Goal: Task Accomplishment & Management: Complete application form

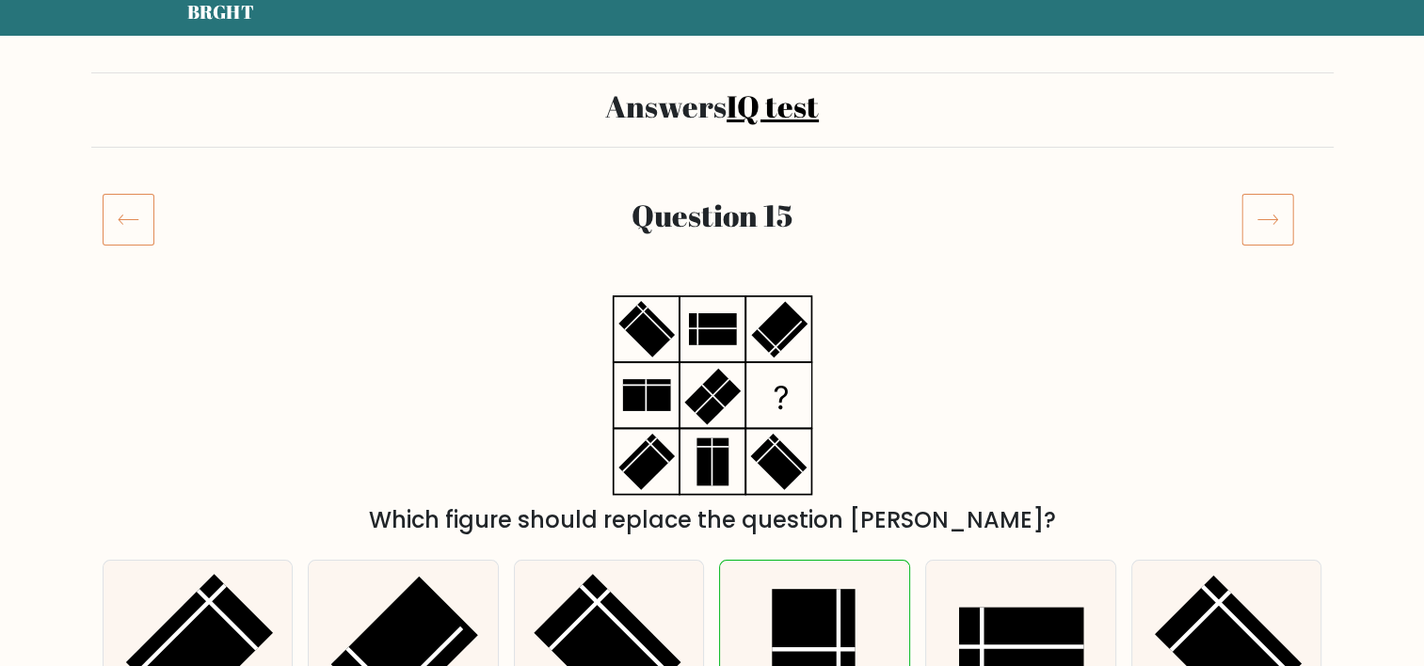
scroll to position [71, 0]
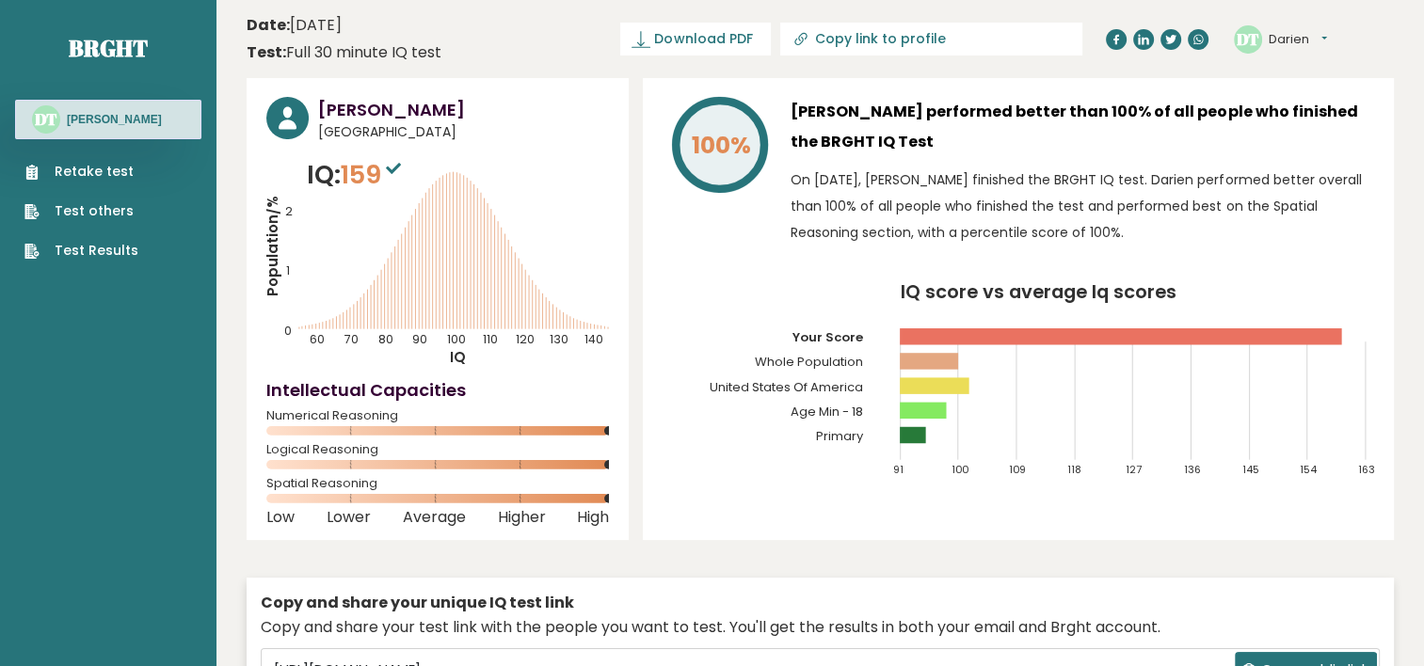
click at [100, 181] on link "Retake test" at bounding box center [81, 172] width 114 height 20
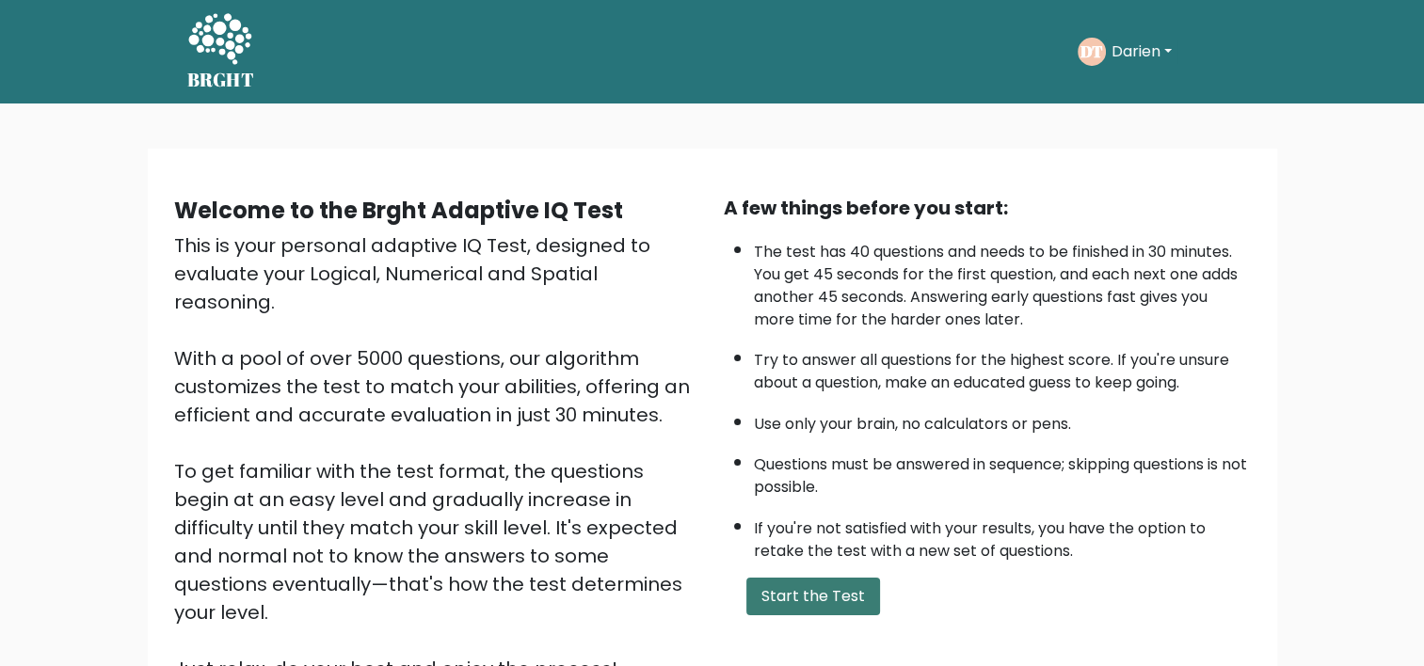
click at [778, 591] on button "Start the Test" at bounding box center [813, 597] width 134 height 38
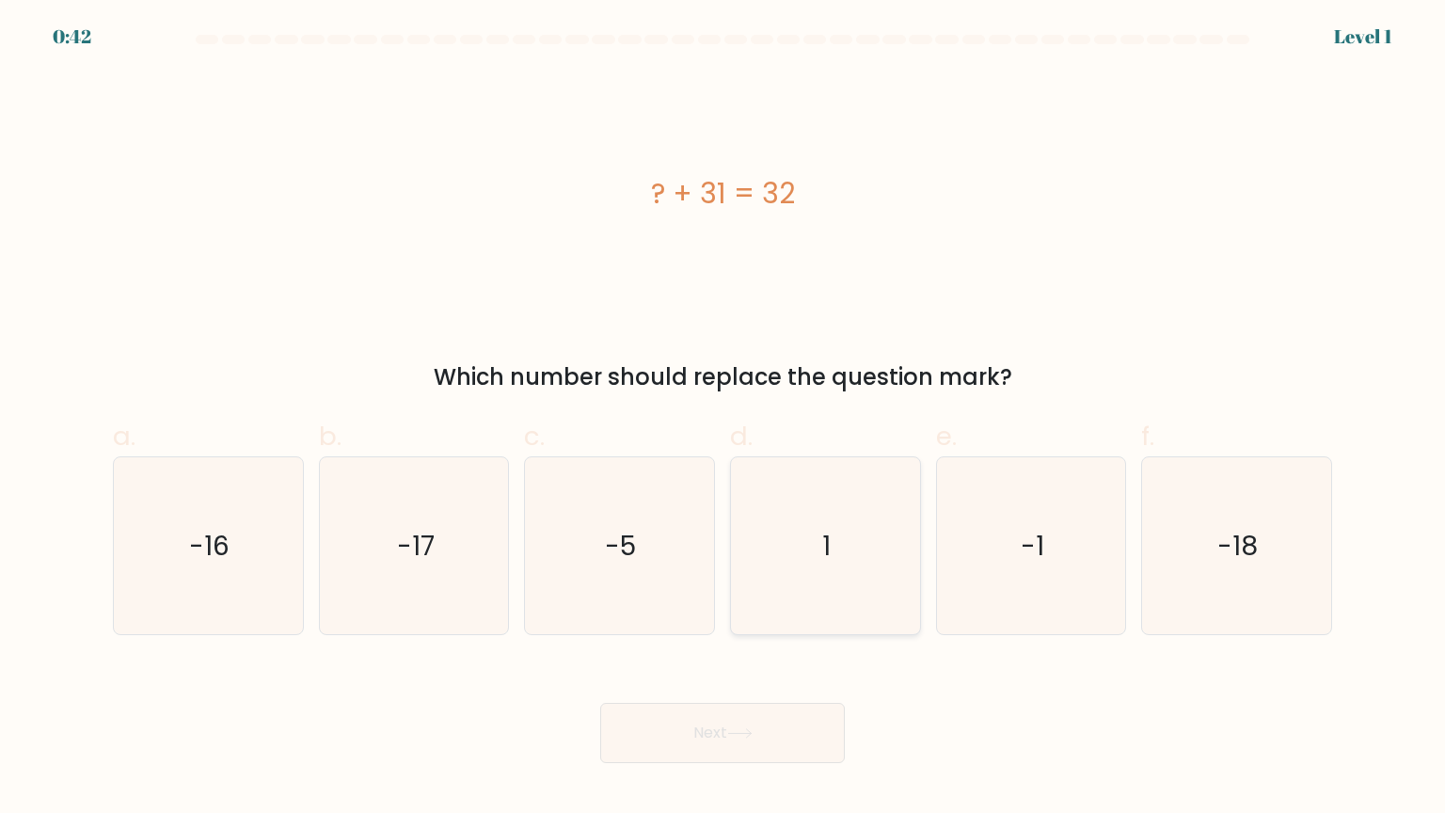
click at [824, 532] on text "1" at bounding box center [827, 545] width 8 height 38
click at [724, 419] on input "d. 1" at bounding box center [723, 412] width 1 height 12
radio input "true"
click at [757, 665] on button "Next" at bounding box center [722, 733] width 245 height 60
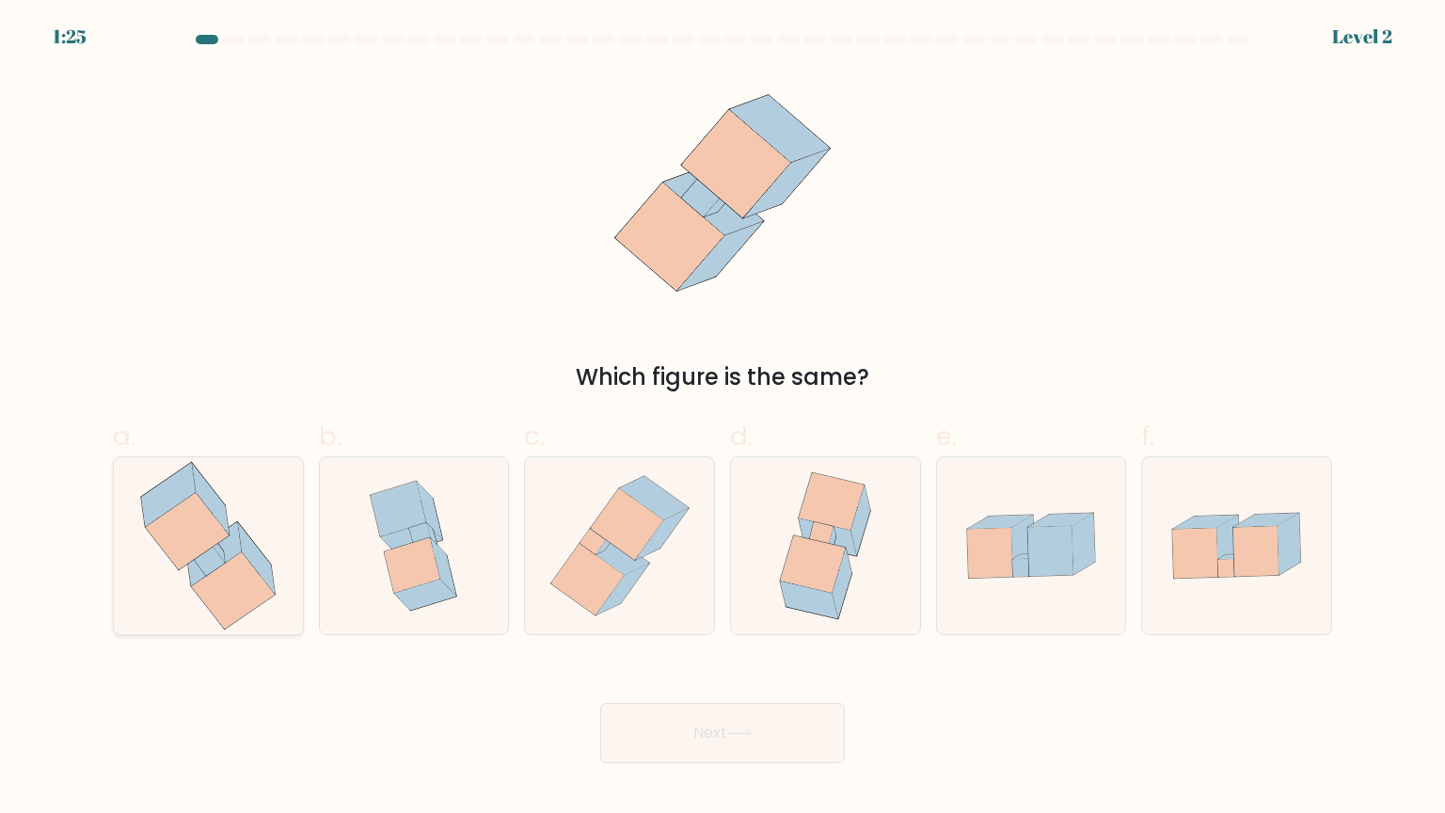
click at [215, 566] on icon at bounding box center [209, 561] width 31 height 30
click at [723, 419] on input "a." at bounding box center [723, 412] width 1 height 12
radio input "true"
click at [715, 665] on button "Next" at bounding box center [722, 733] width 245 height 60
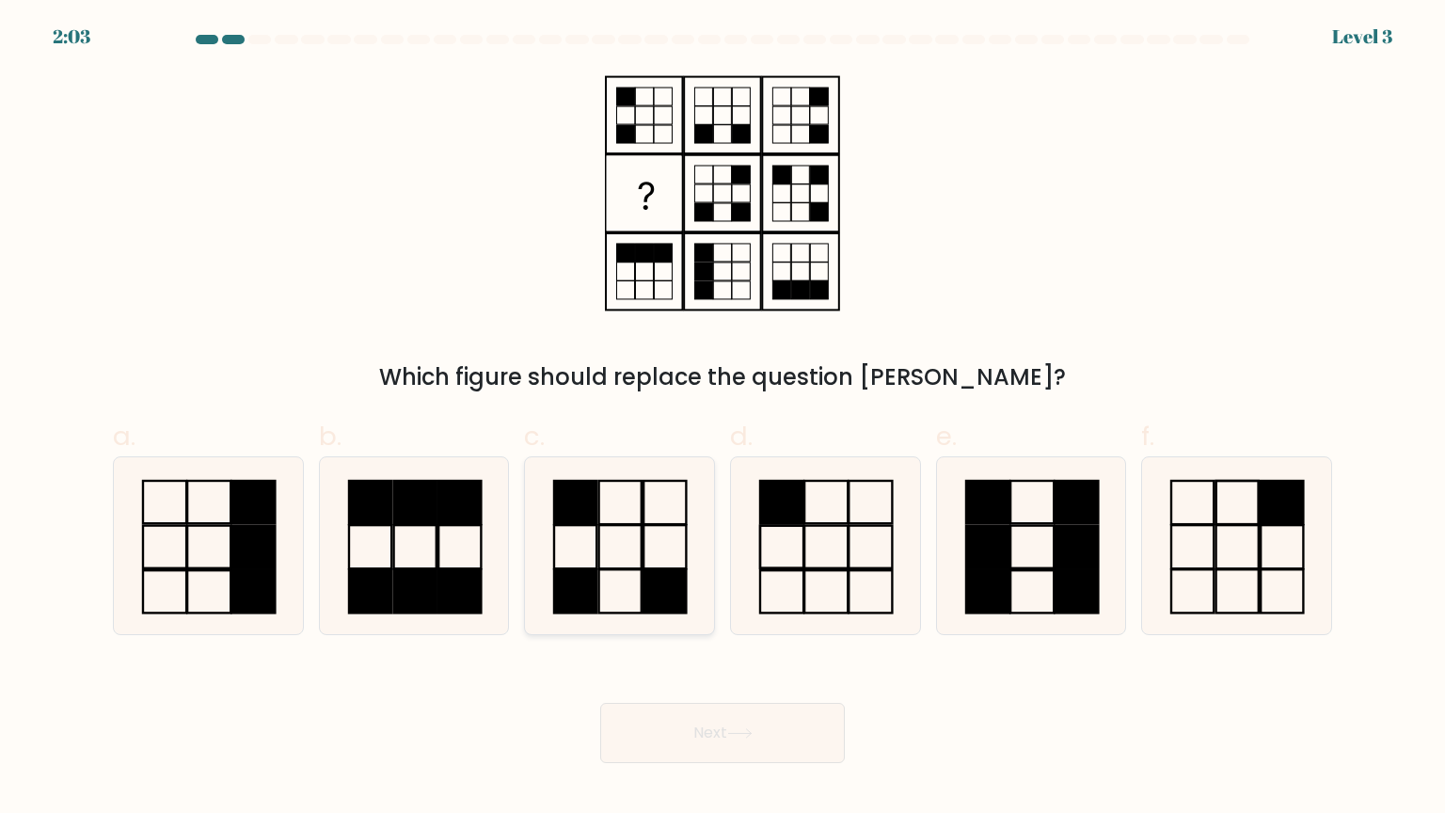
click at [554, 589] on rect at bounding box center [575, 590] width 42 height 43
click at [723, 419] on input "c." at bounding box center [723, 412] width 1 height 12
radio input "true"
click at [647, 665] on button "Next" at bounding box center [722, 733] width 245 height 60
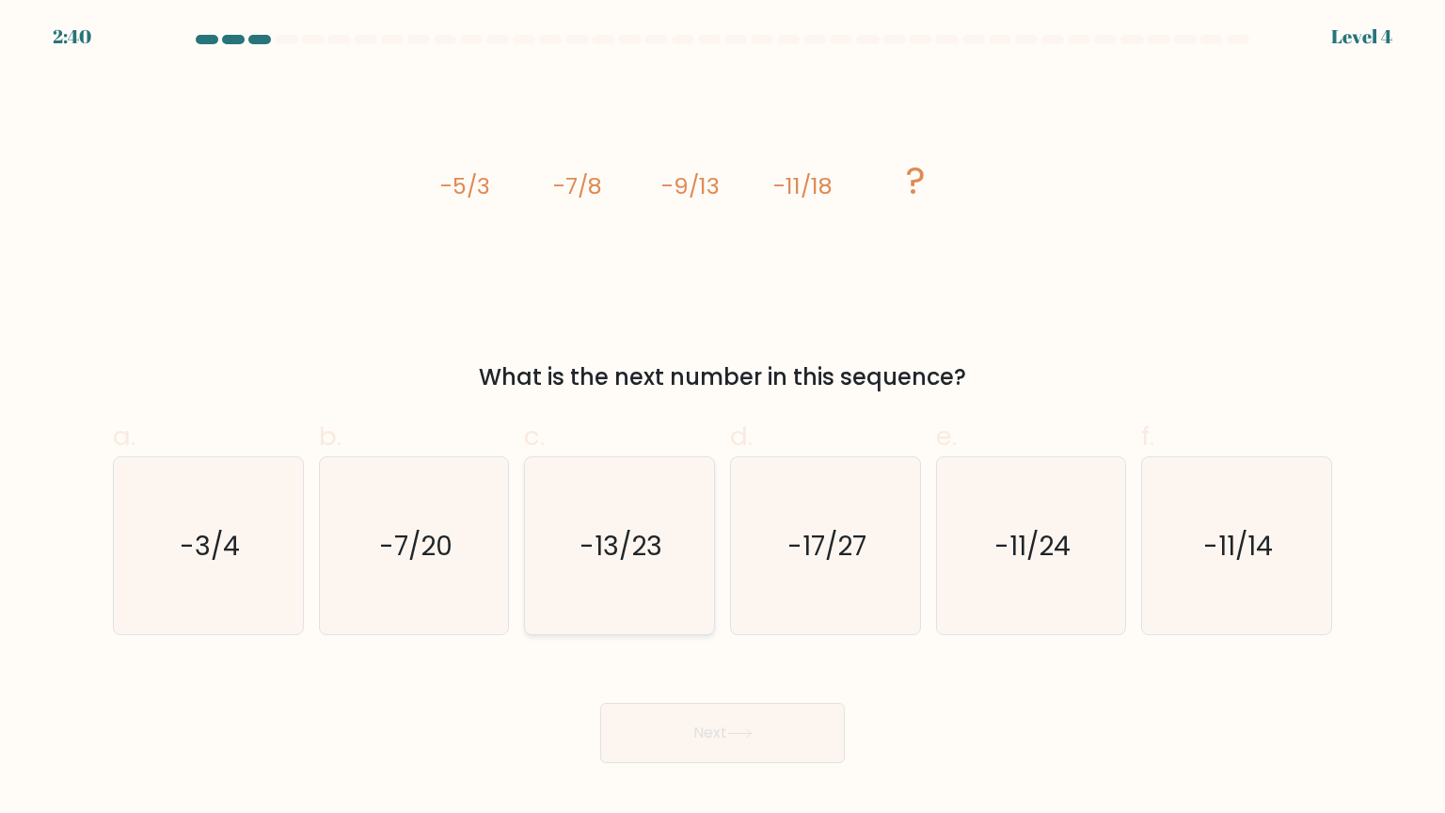
click at [579, 587] on icon "-13/23" at bounding box center [619, 545] width 177 height 177
click at [723, 419] on input "c. -13/23" at bounding box center [723, 412] width 1 height 12
radio input "true"
click at [651, 665] on button "Next" at bounding box center [722, 733] width 245 height 60
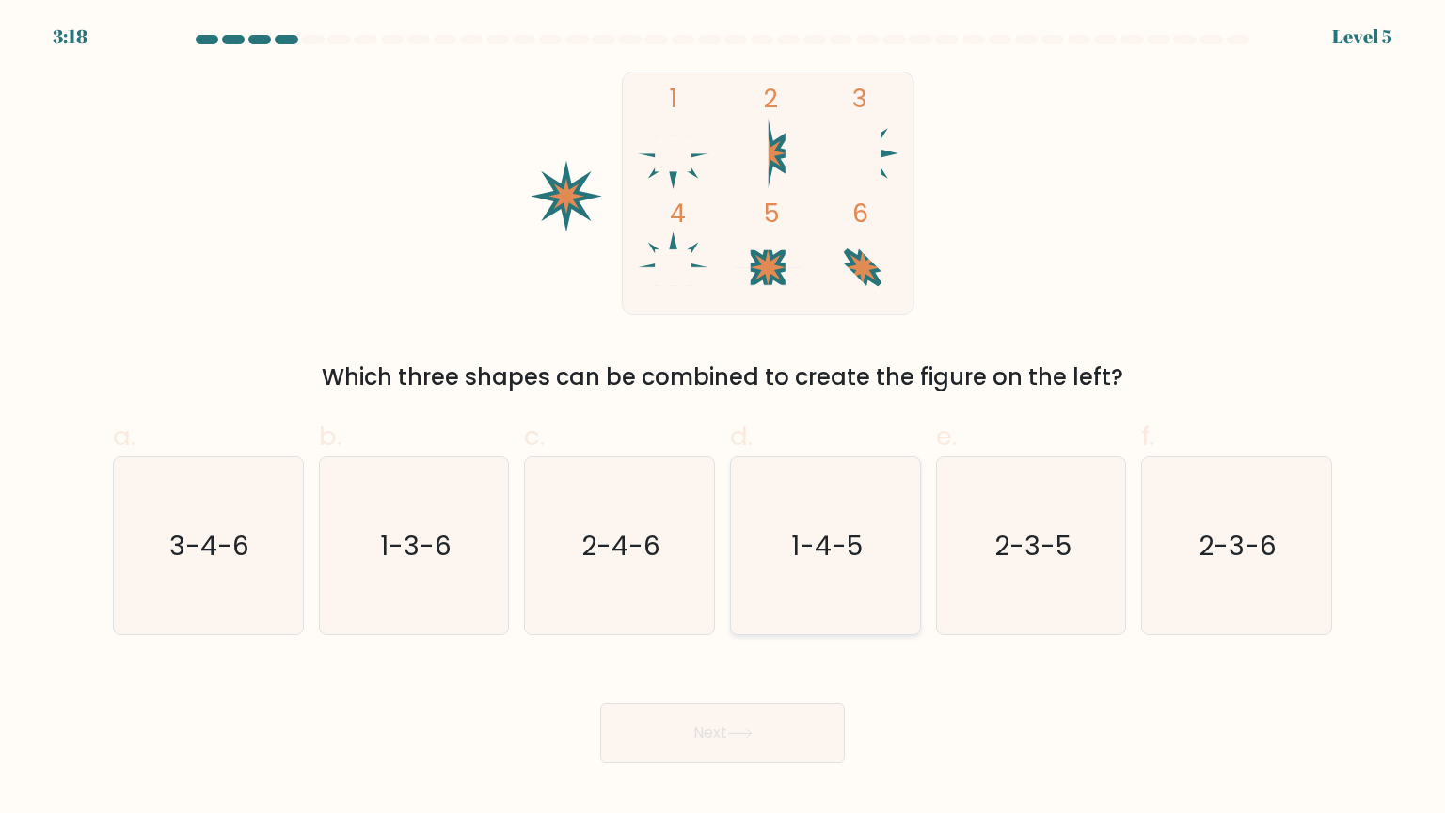
click at [826, 568] on icon "1-4-5" at bounding box center [825, 545] width 177 height 177
click at [724, 419] on input "d. 1-4-5" at bounding box center [723, 412] width 1 height 12
radio input "true"
click at [666, 665] on button "Next" at bounding box center [722, 733] width 245 height 60
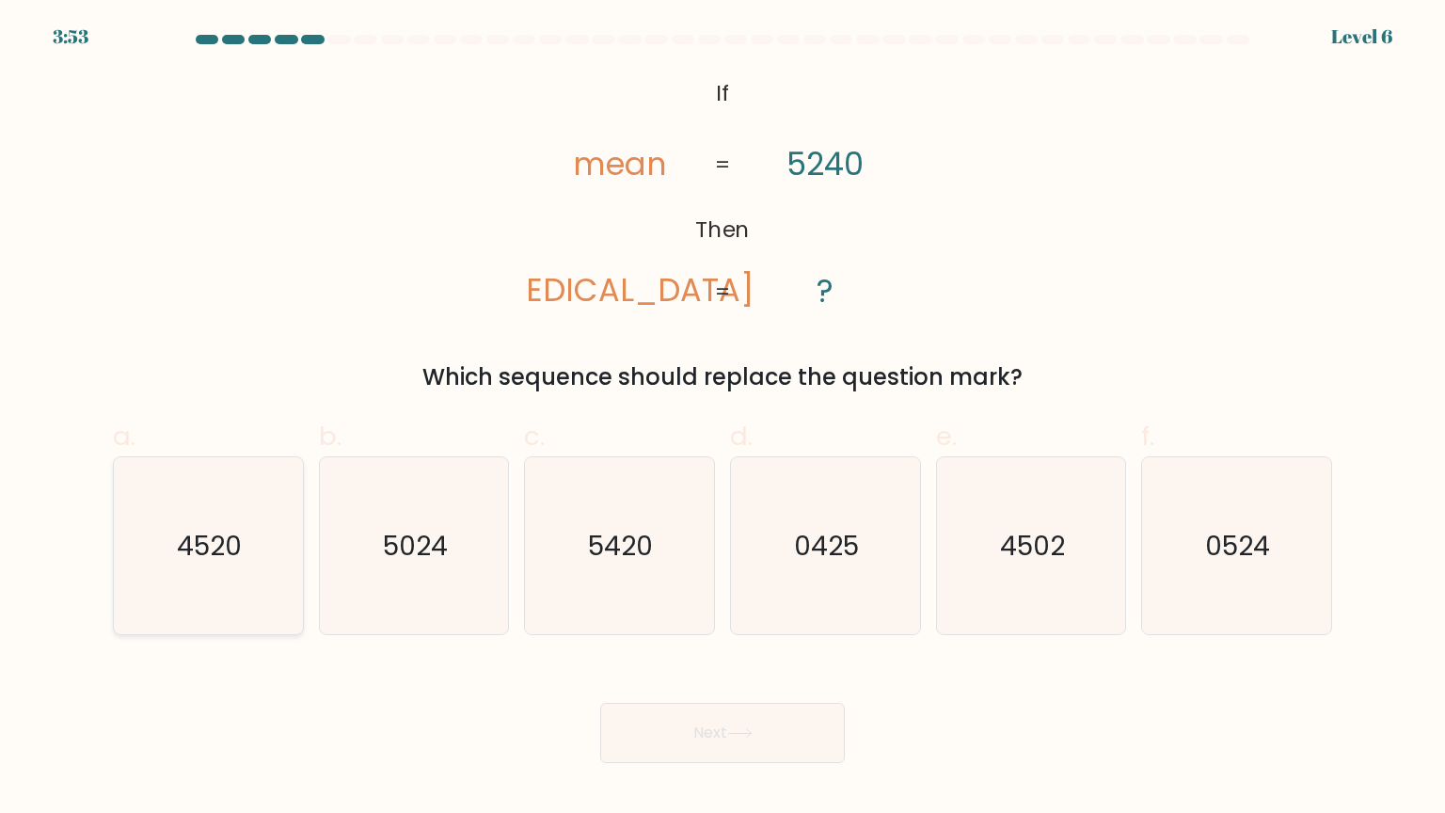
click at [196, 610] on icon "4520" at bounding box center [207, 545] width 177 height 177
click at [723, 419] on input "a. 4520" at bounding box center [723, 412] width 1 height 12
radio input "true"
click at [625, 665] on button "Next" at bounding box center [722, 733] width 245 height 60
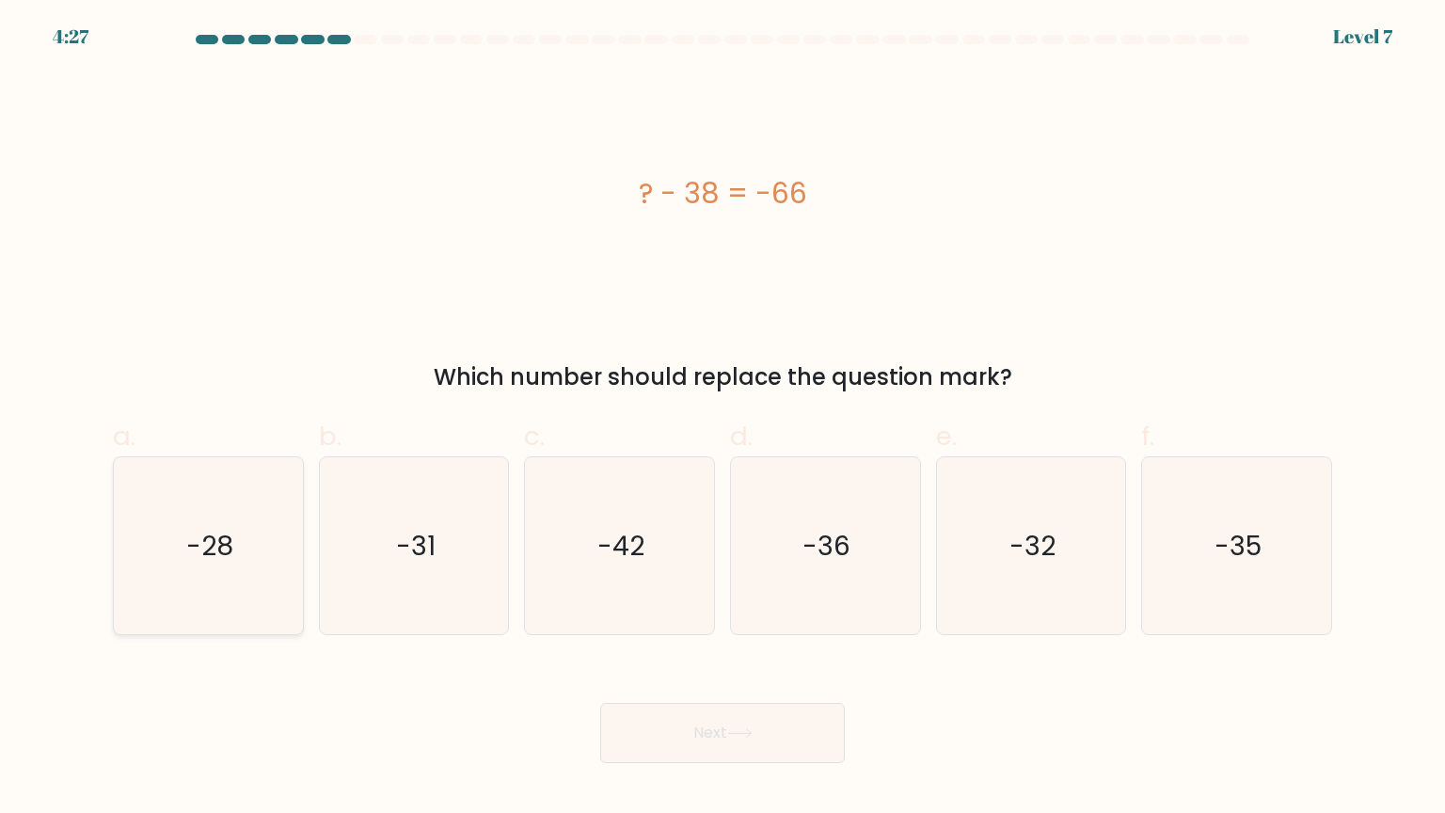
click at [245, 587] on icon "-28" at bounding box center [207, 545] width 177 height 177
click at [723, 419] on input "a. -28" at bounding box center [723, 412] width 1 height 12
radio input "true"
click at [729, 665] on button "Next" at bounding box center [722, 733] width 245 height 60
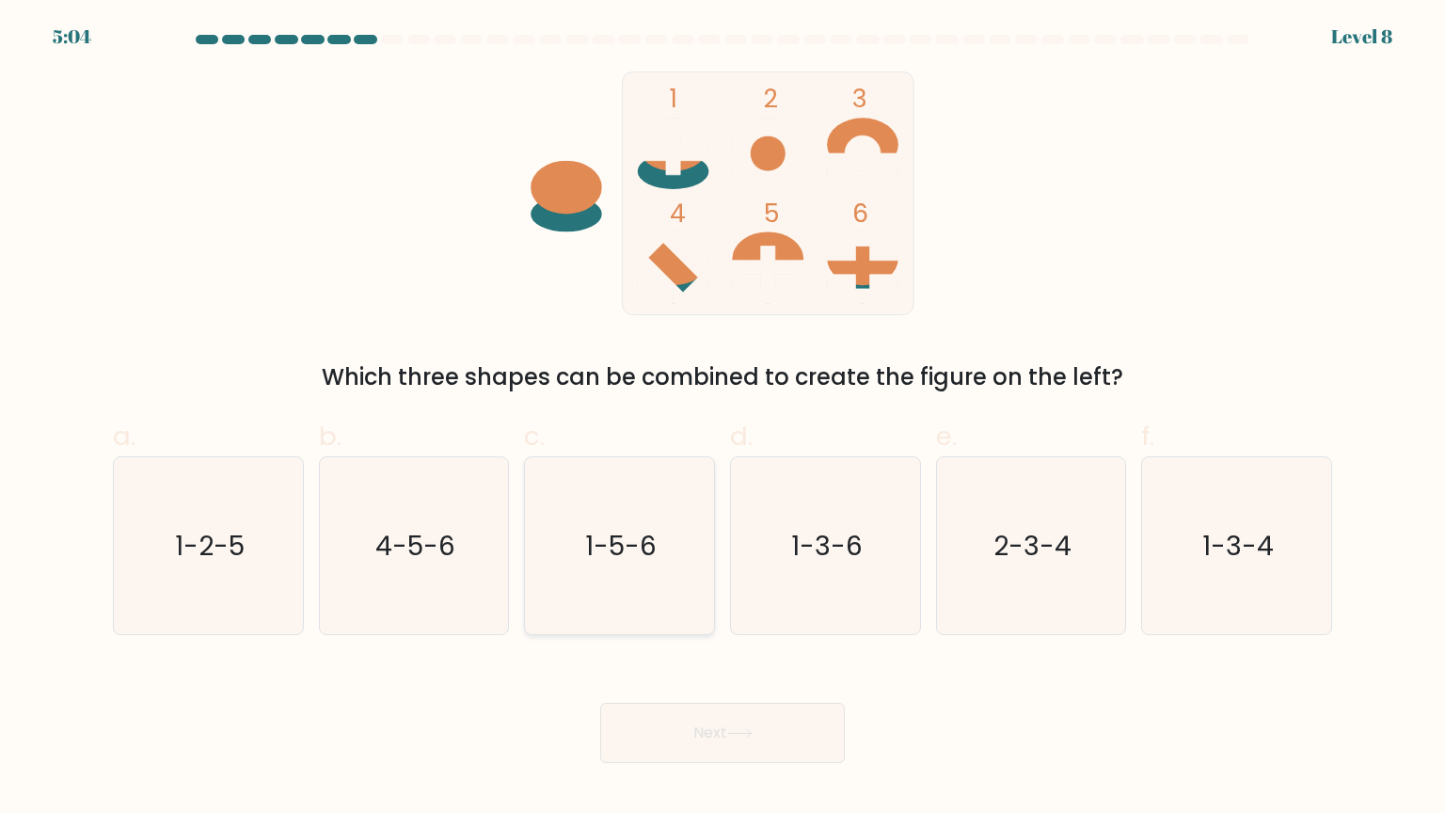
click at [633, 543] on text "1-5-6" at bounding box center [622, 545] width 72 height 38
click at [723, 419] on input "c. 1-5-6" at bounding box center [723, 412] width 1 height 12
radio input "true"
click at [651, 665] on button "Next" at bounding box center [722, 733] width 245 height 60
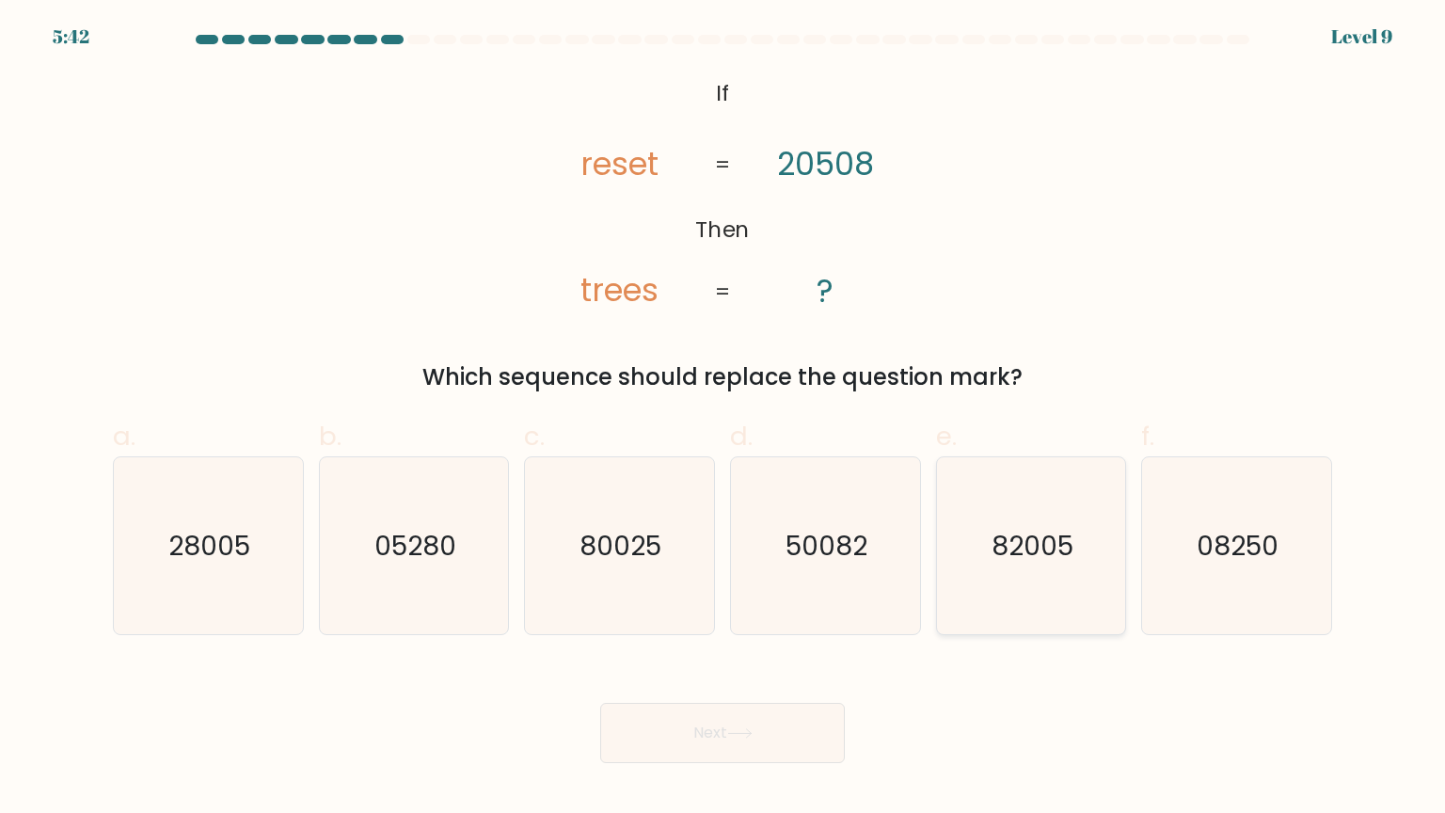
click at [1020, 576] on icon "82005" at bounding box center [1031, 545] width 177 height 177
click at [724, 419] on input "e. 82005" at bounding box center [723, 412] width 1 height 12
radio input "true"
click at [684, 665] on button "Next" at bounding box center [722, 733] width 245 height 60
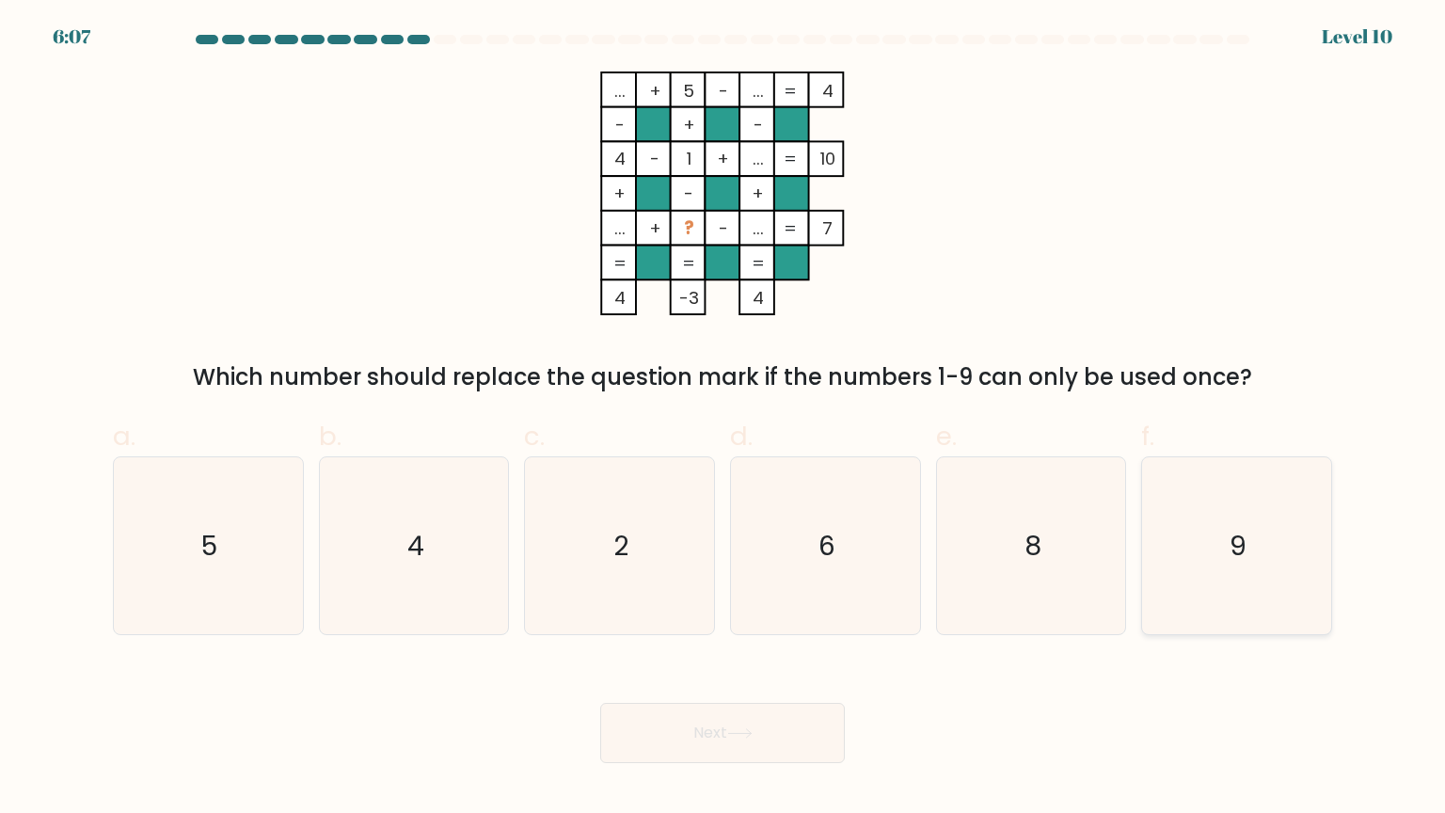
click at [1207, 576] on icon "9" at bounding box center [1236, 545] width 177 height 177
click at [724, 419] on input "f. 9" at bounding box center [723, 412] width 1 height 12
radio input "true"
click at [707, 665] on button "Next" at bounding box center [722, 733] width 245 height 60
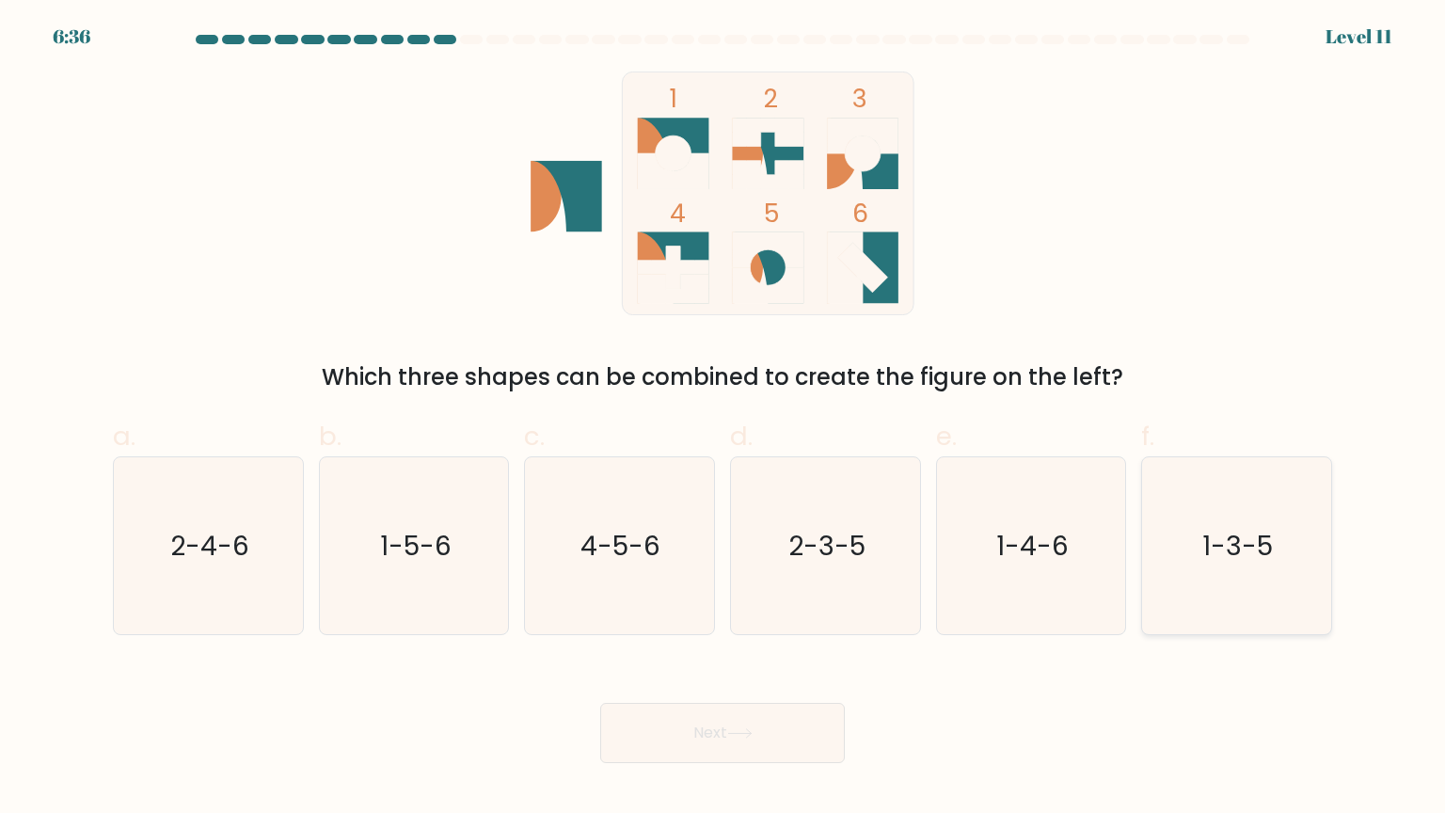
click at [1266, 534] on text "1-3-5" at bounding box center [1238, 545] width 71 height 38
click at [724, 419] on input "f. 1-3-5" at bounding box center [723, 412] width 1 height 12
radio input "true"
click at [692, 665] on button "Next" at bounding box center [722, 733] width 245 height 60
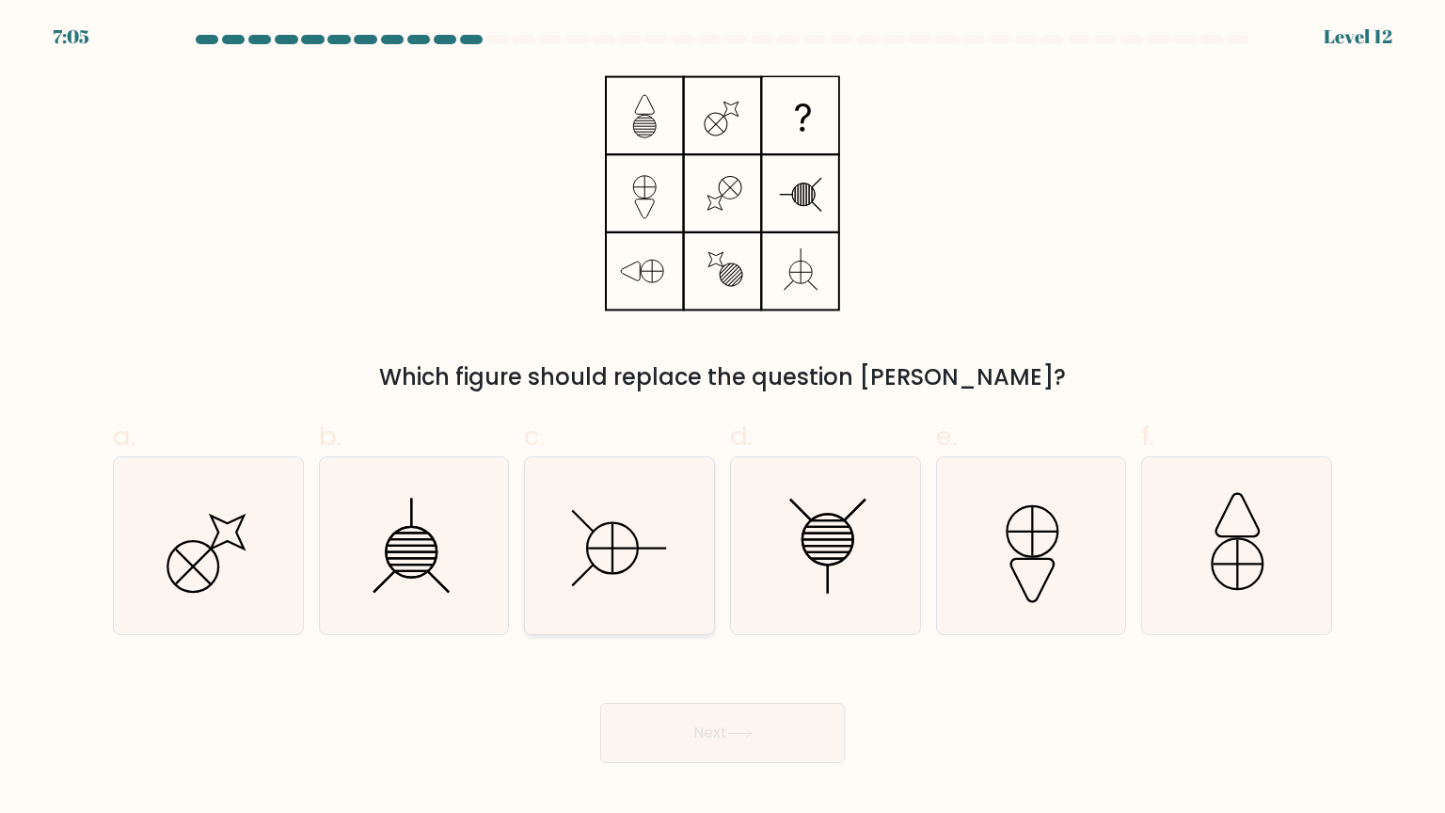
click at [580, 561] on icon at bounding box center [619, 545] width 177 height 177
click at [723, 419] on input "c." at bounding box center [723, 412] width 1 height 12
radio input "true"
click at [634, 665] on button "Next" at bounding box center [722, 733] width 245 height 60
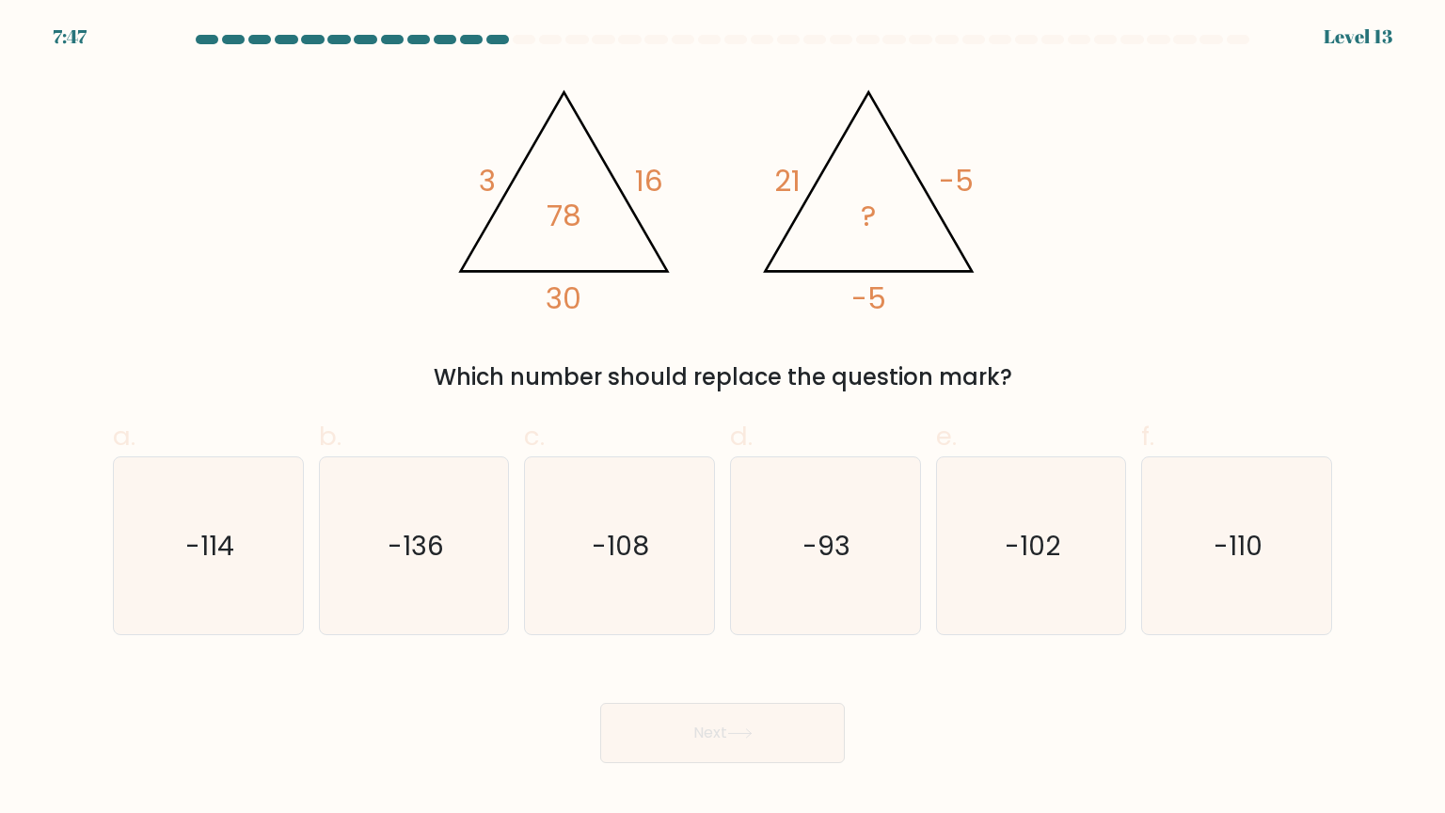
click at [338, 665] on div "Next" at bounding box center [723, 710] width 1242 height 105
click at [1256, 527] on text "-110" at bounding box center [1238, 545] width 49 height 38
click at [724, 419] on input "f. -110" at bounding box center [723, 412] width 1 height 12
radio input "true"
click at [771, 665] on button "Next" at bounding box center [722, 733] width 245 height 60
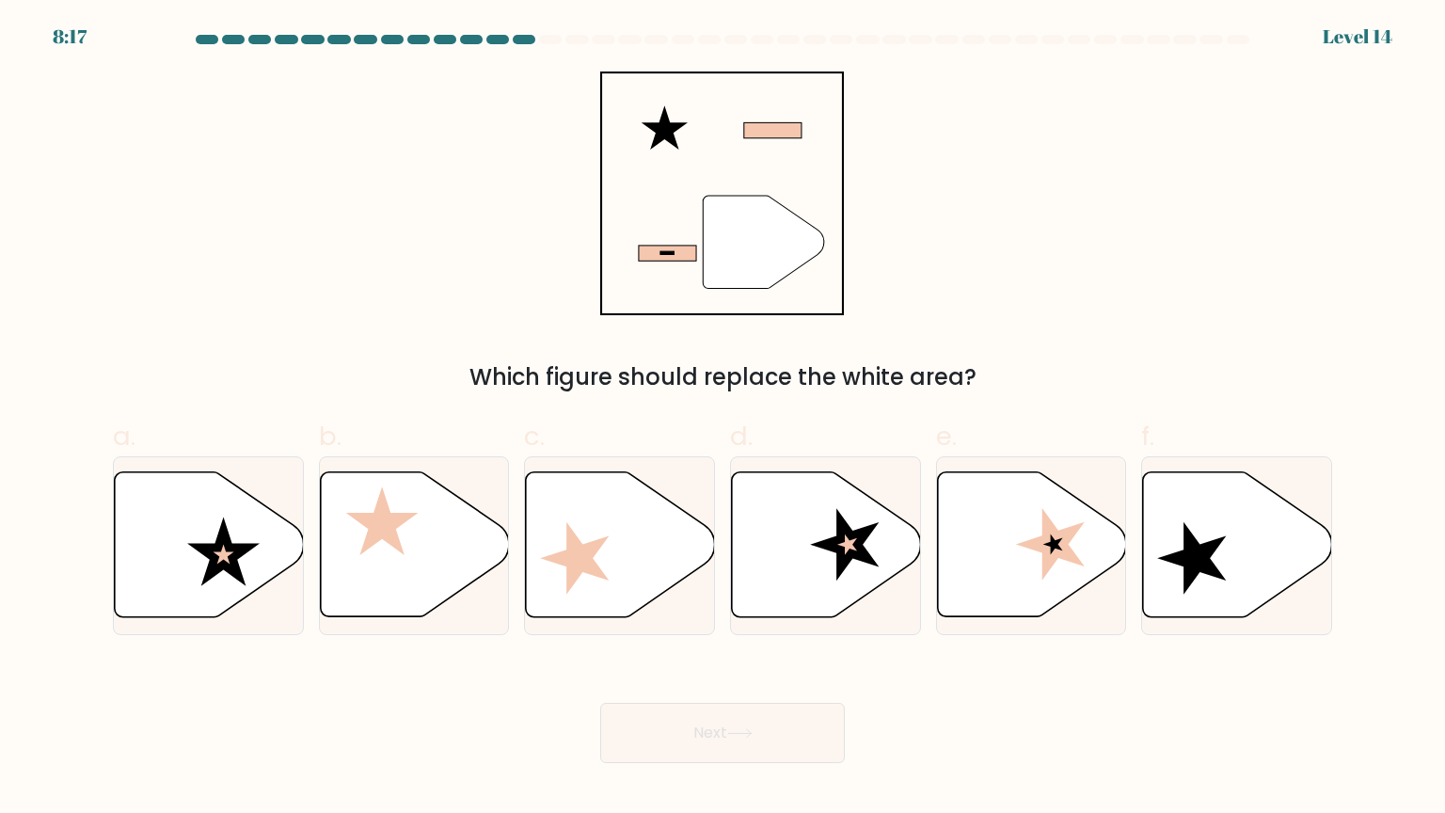
click at [301, 665] on div "Next" at bounding box center [723, 710] width 1242 height 105
click at [173, 585] on icon at bounding box center [209, 544] width 189 height 145
click at [723, 419] on input "a." at bounding box center [723, 412] width 1 height 12
radio input "true"
click at [635, 665] on button "Next" at bounding box center [722, 733] width 245 height 60
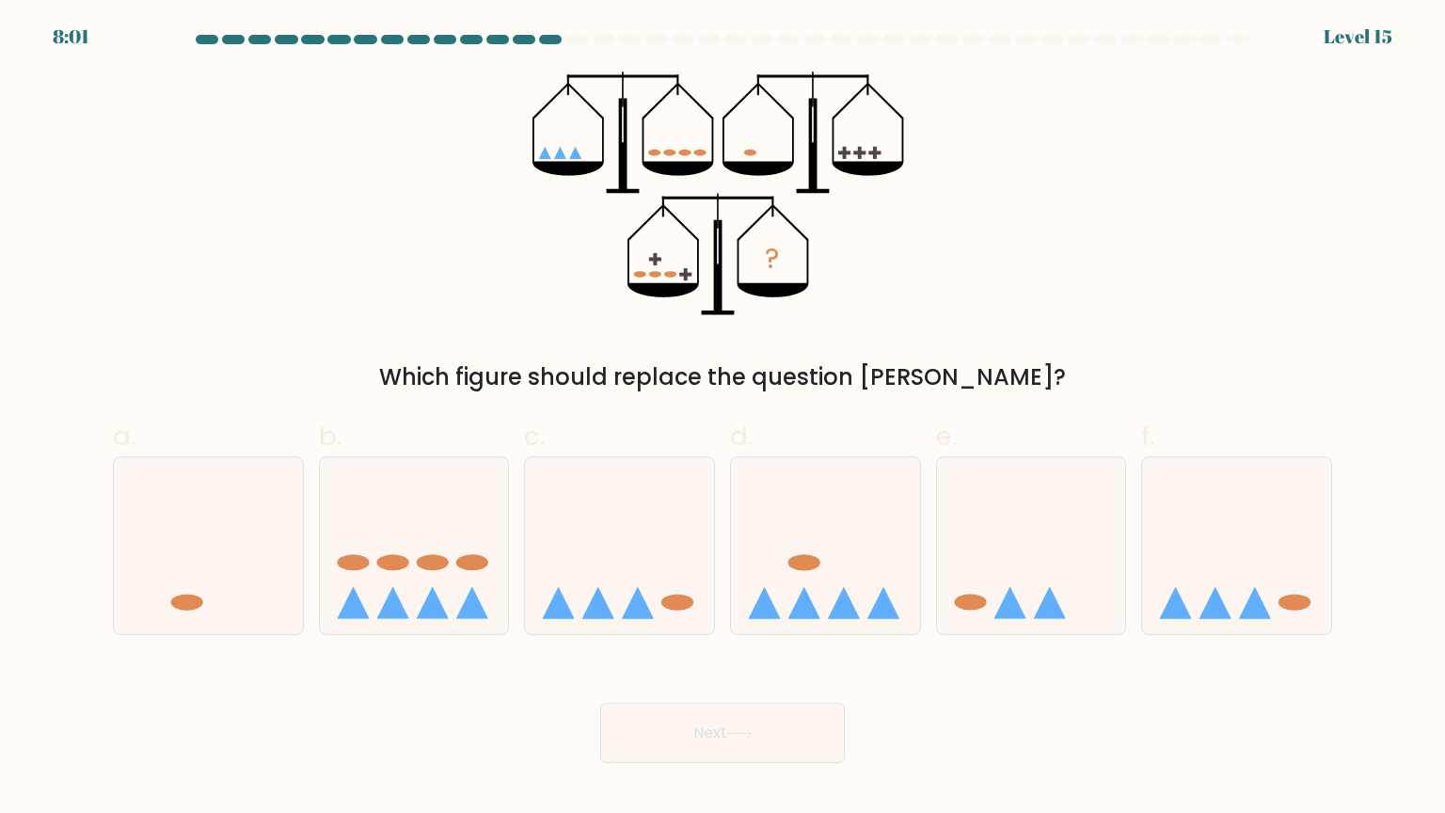
click at [384, 665] on div "Next" at bounding box center [723, 710] width 1242 height 105
click at [996, 617] on icon at bounding box center [1010, 602] width 32 height 32
click at [724, 419] on input "e." at bounding box center [723, 412] width 1 height 12
radio input "true"
click at [718, 665] on button "Next" at bounding box center [722, 733] width 245 height 60
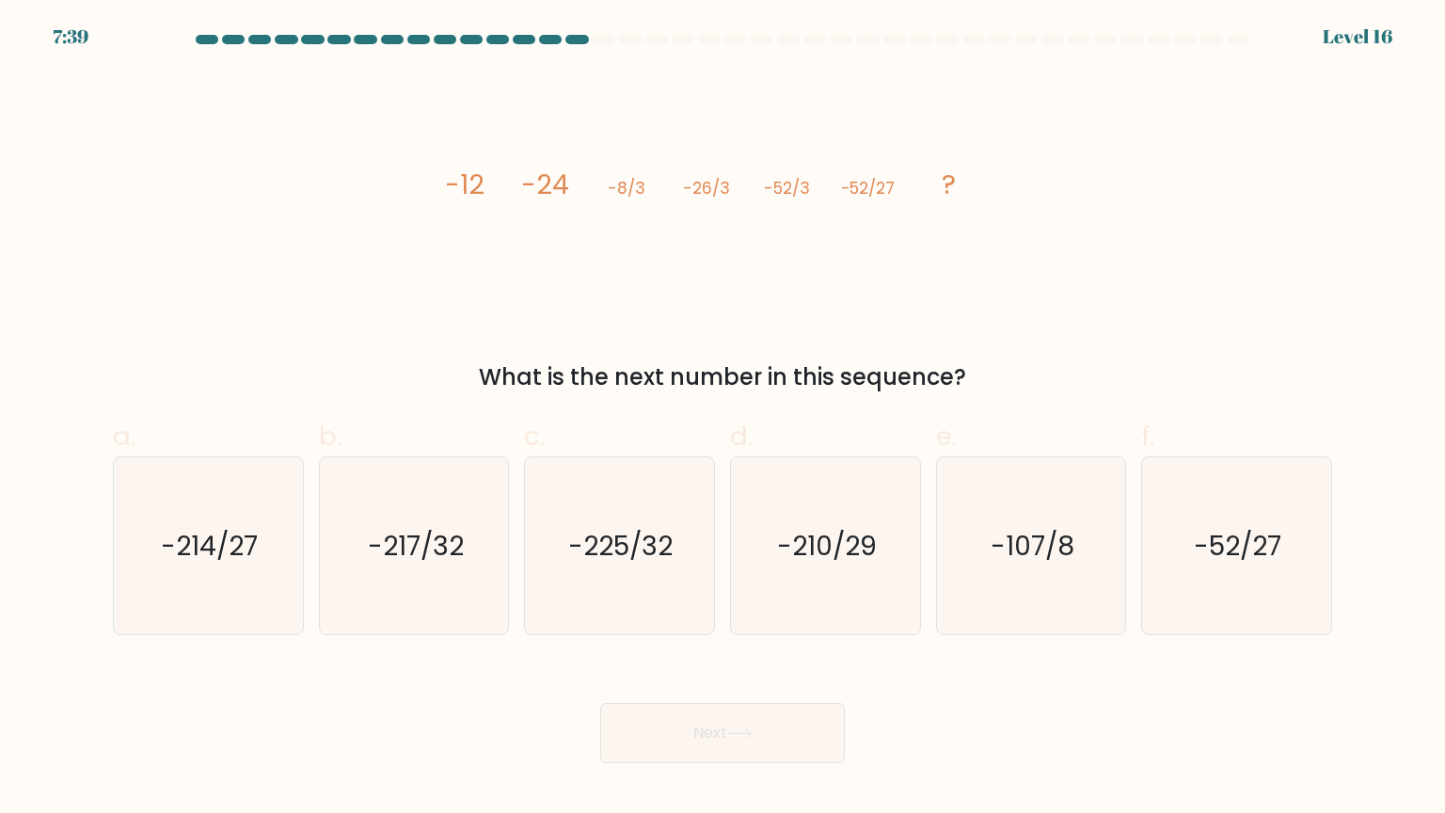
click at [368, 665] on div "Next" at bounding box center [723, 710] width 1242 height 105
click at [195, 600] on icon "-214/27" at bounding box center [207, 545] width 177 height 177
click at [723, 419] on input "a. -214/27" at bounding box center [723, 412] width 1 height 12
radio input "true"
click at [665, 665] on button "Next" at bounding box center [722, 733] width 245 height 60
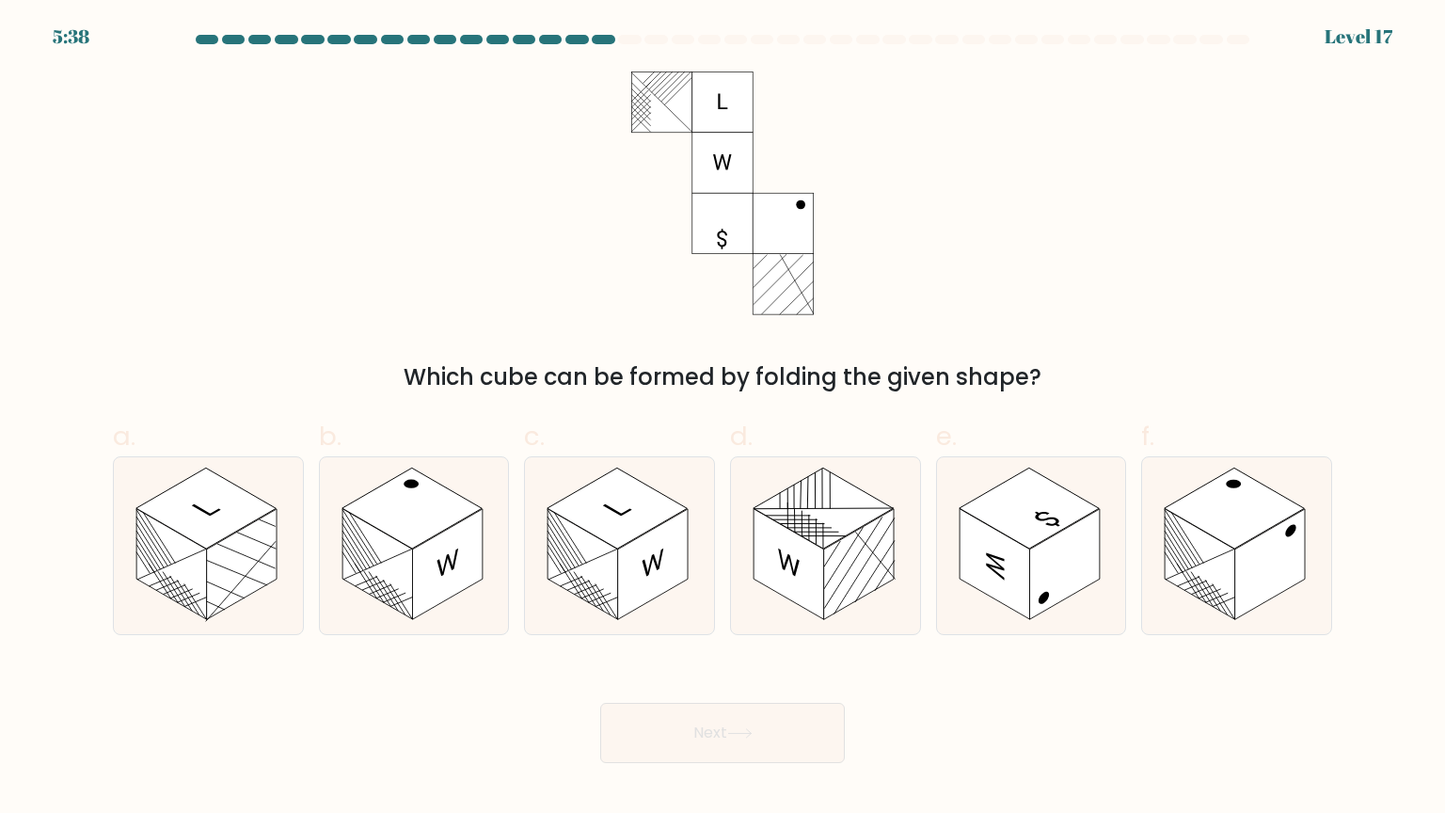
click at [403, 665] on div "Next" at bounding box center [723, 710] width 1242 height 105
click at [629, 573] on rect at bounding box center [653, 564] width 71 height 111
click at [723, 419] on input "c." at bounding box center [723, 412] width 1 height 12
radio input "true"
click at [777, 665] on button "Next" at bounding box center [722, 733] width 245 height 60
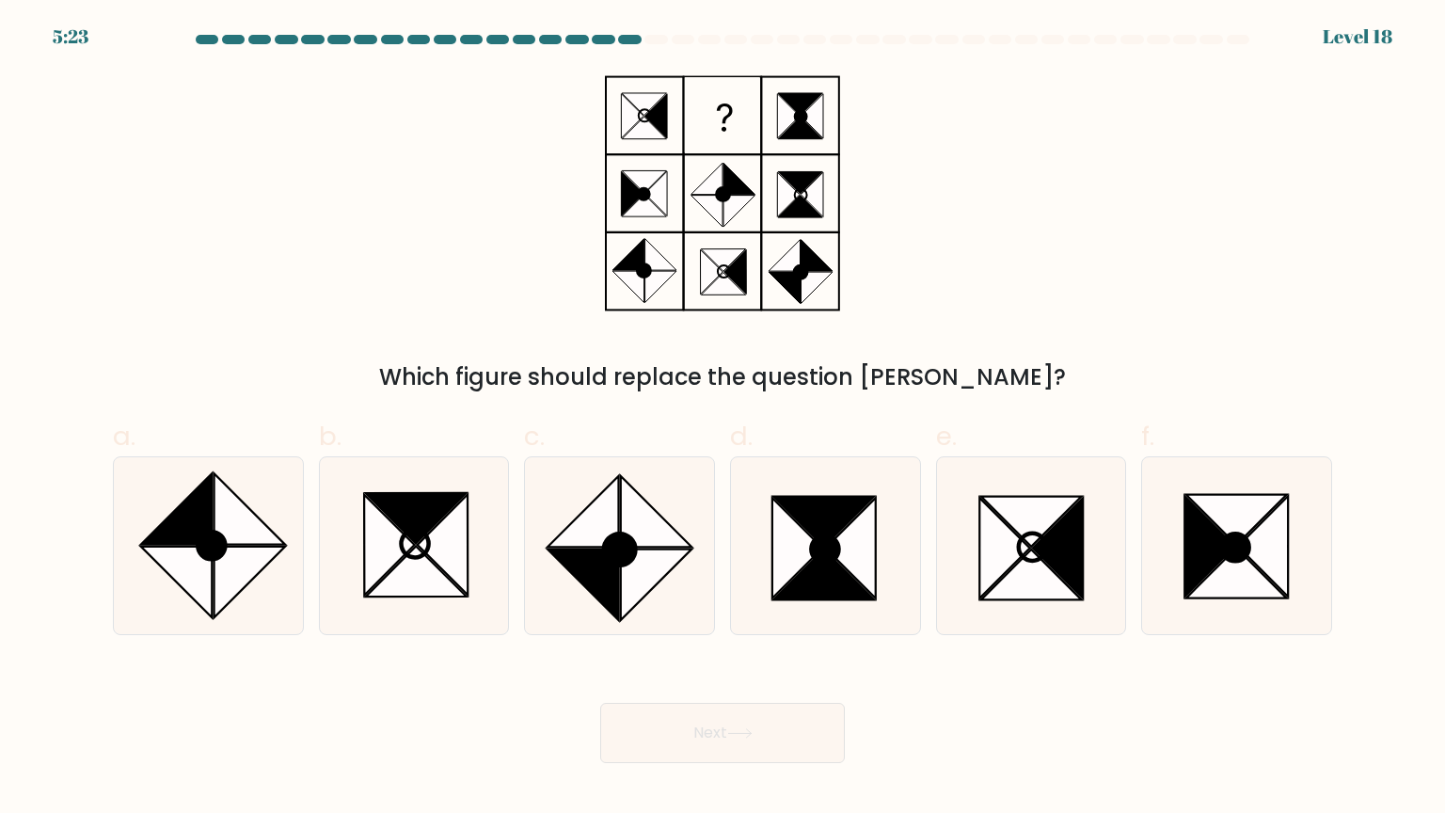
click at [308, 665] on div "Next" at bounding box center [723, 710] width 1242 height 105
click at [189, 563] on icon at bounding box center [177, 583] width 72 height 72
click at [723, 419] on input "a." at bounding box center [723, 412] width 1 height 12
radio input "true"
click at [598, 568] on icon at bounding box center [585, 585] width 72 height 72
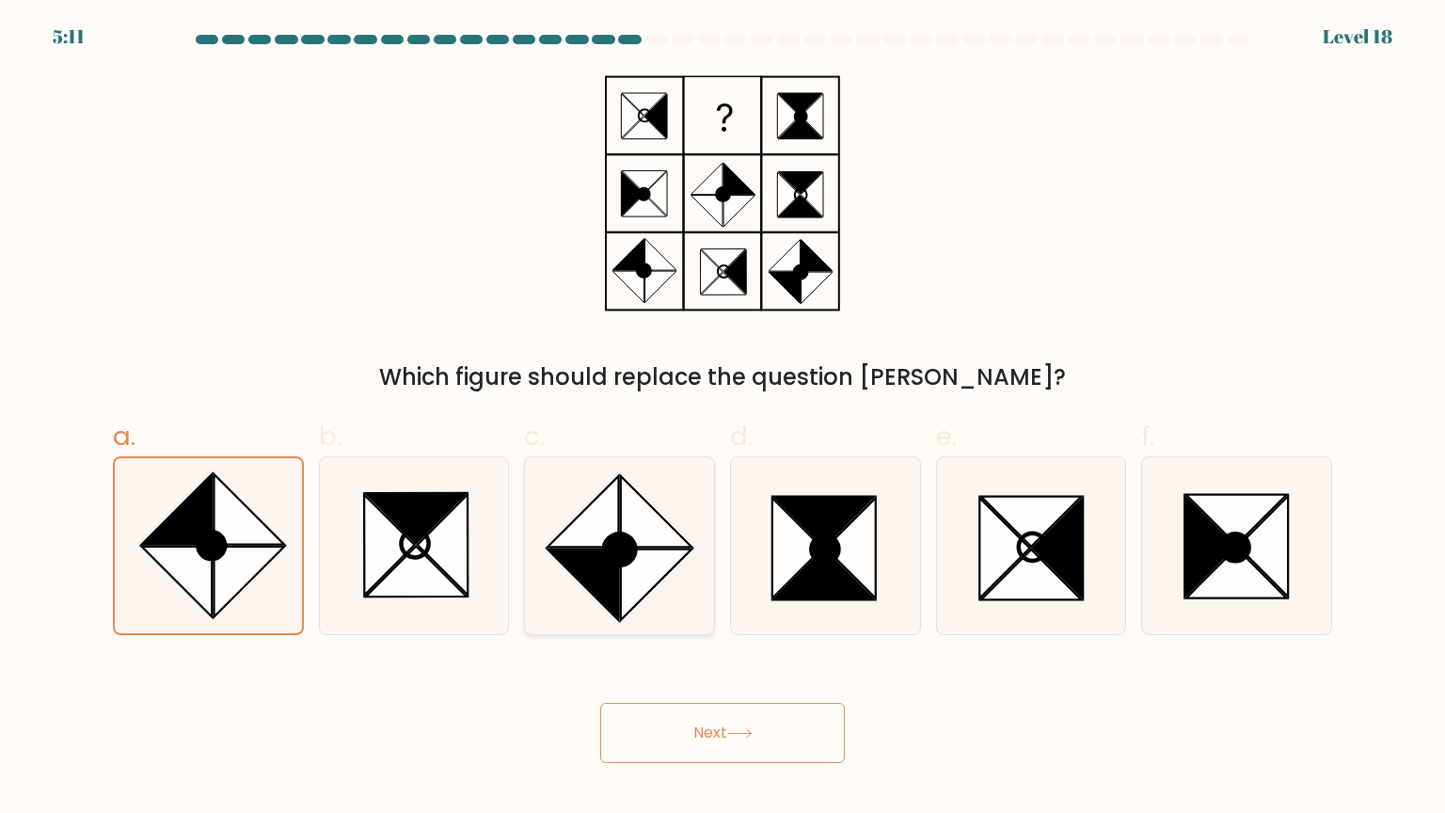
click at [723, 419] on input "c." at bounding box center [723, 412] width 1 height 12
radio input "true"
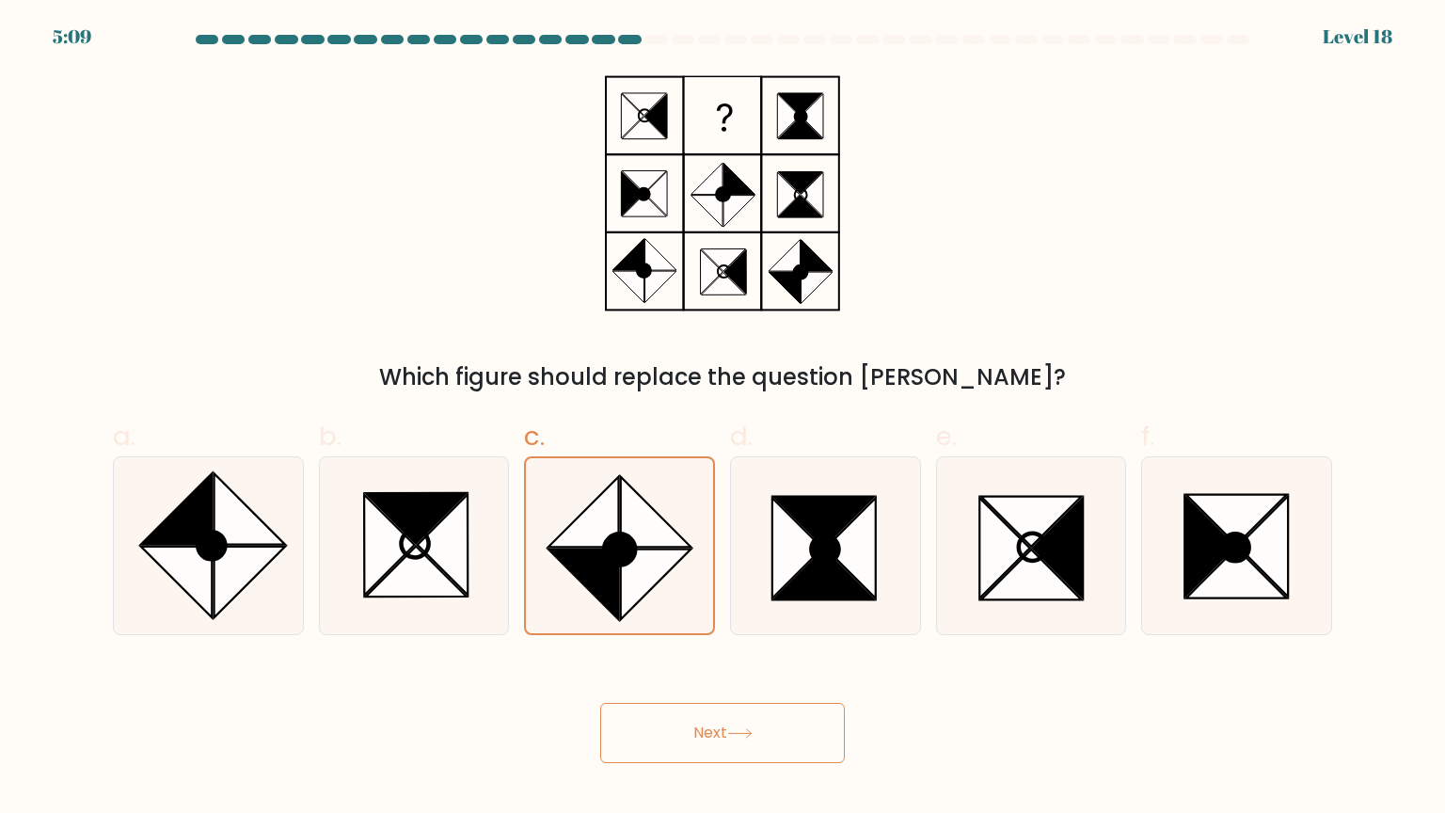
click at [662, 665] on button "Next" at bounding box center [722, 733] width 245 height 60
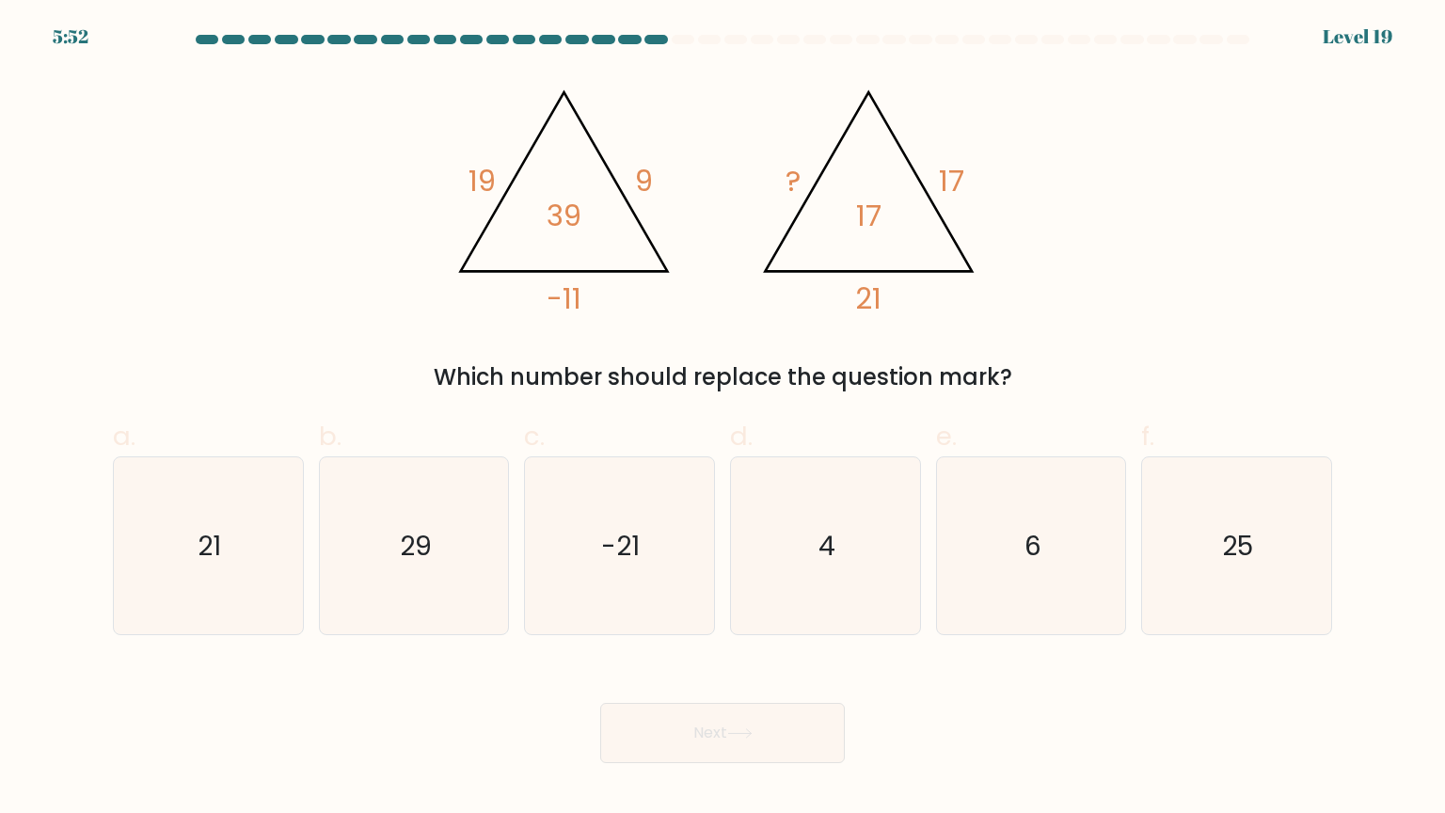
click at [311, 665] on div "Next" at bounding box center [723, 710] width 1242 height 105
click at [217, 549] on text "21" at bounding box center [211, 545] width 24 height 38
click at [723, 419] on input "a. 21" at bounding box center [723, 412] width 1 height 12
radio input "true"
click at [629, 665] on button "Next" at bounding box center [722, 733] width 245 height 60
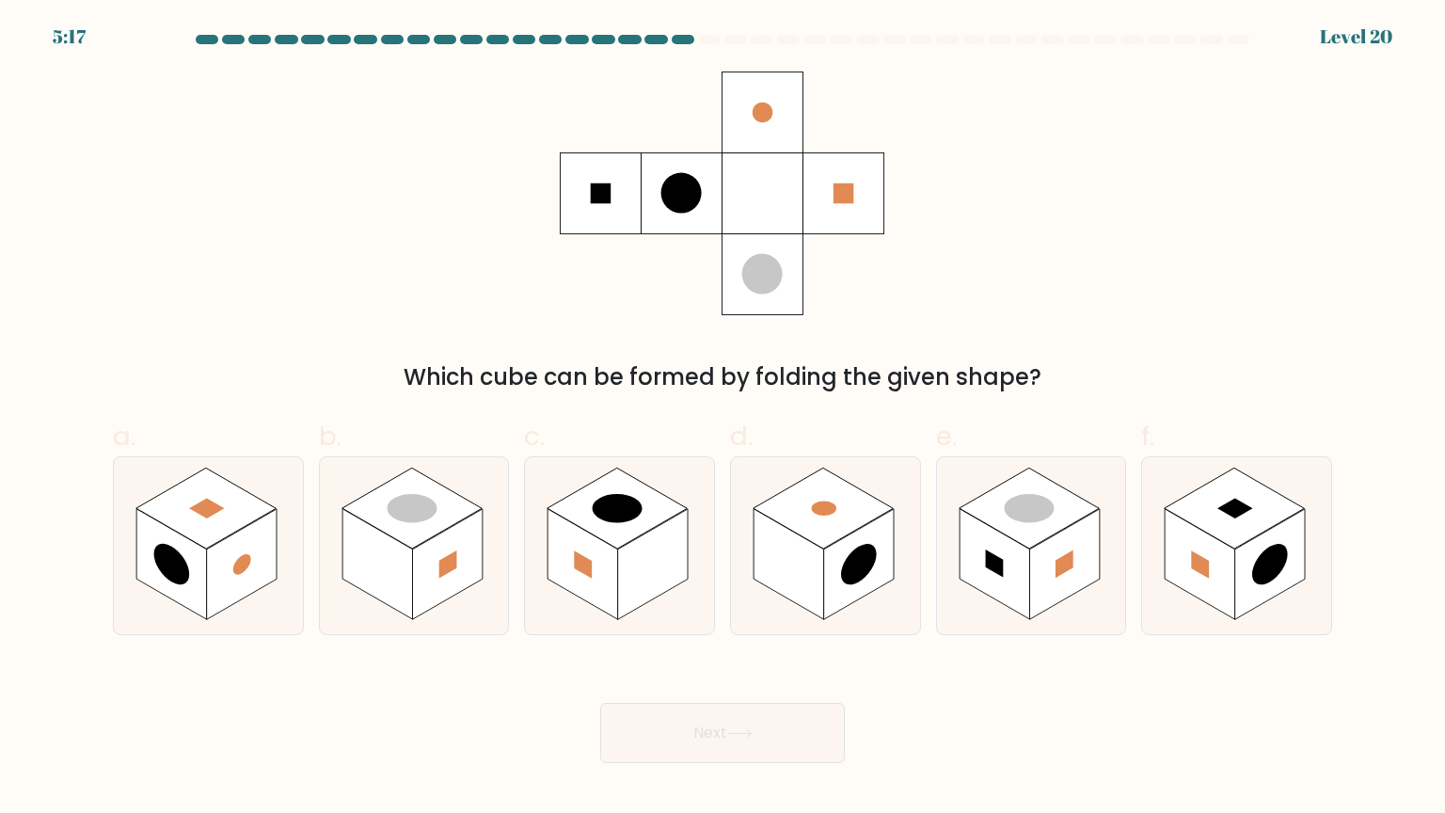
click at [358, 665] on div "Next" at bounding box center [723, 710] width 1242 height 105
click at [1033, 582] on rect at bounding box center [1064, 564] width 71 height 111
click at [724, 419] on input "e." at bounding box center [723, 412] width 1 height 12
radio input "true"
click at [726, 665] on button "Next" at bounding box center [722, 733] width 245 height 60
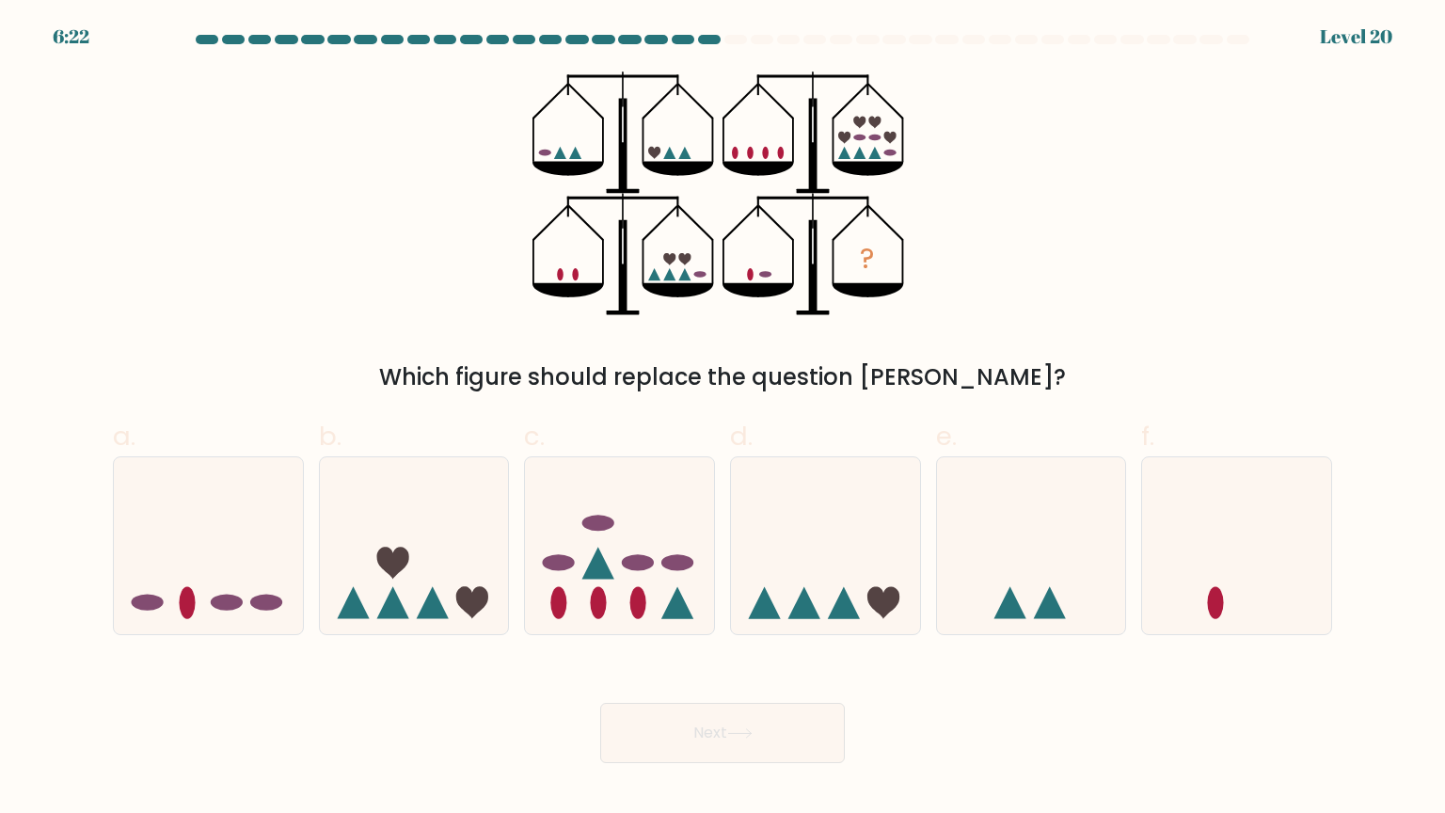
click at [357, 665] on div "Next" at bounding box center [723, 710] width 1242 height 105
click at [1053, 536] on icon at bounding box center [1031, 546] width 189 height 156
click at [724, 419] on input "e." at bounding box center [723, 412] width 1 height 12
radio input "true"
click at [1046, 329] on div "? Which figure should replace the question mark?" at bounding box center [723, 233] width 1242 height 323
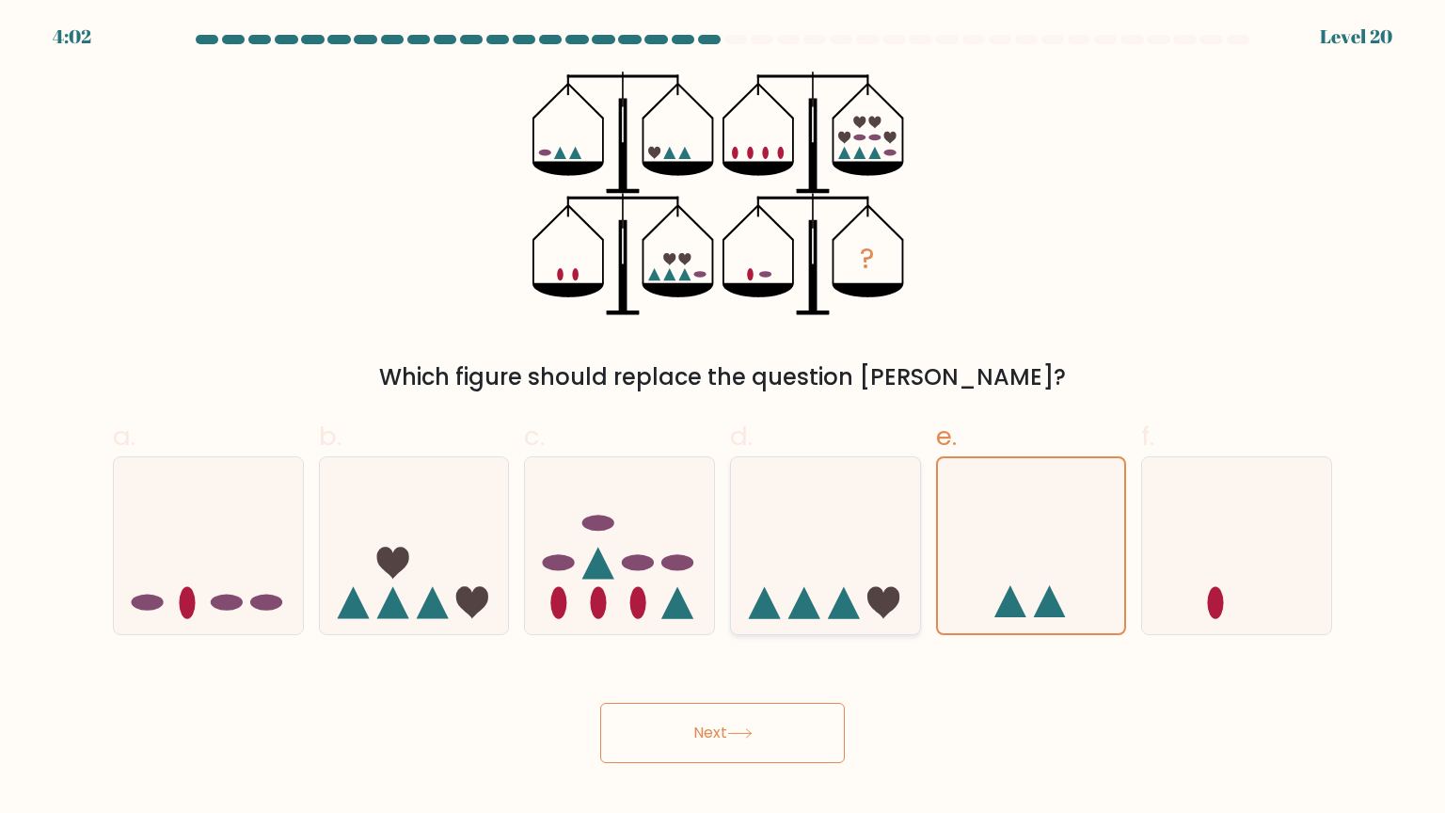
click at [820, 596] on icon at bounding box center [825, 546] width 189 height 156
click at [724, 419] on input "d." at bounding box center [723, 412] width 1 height 12
radio input "true"
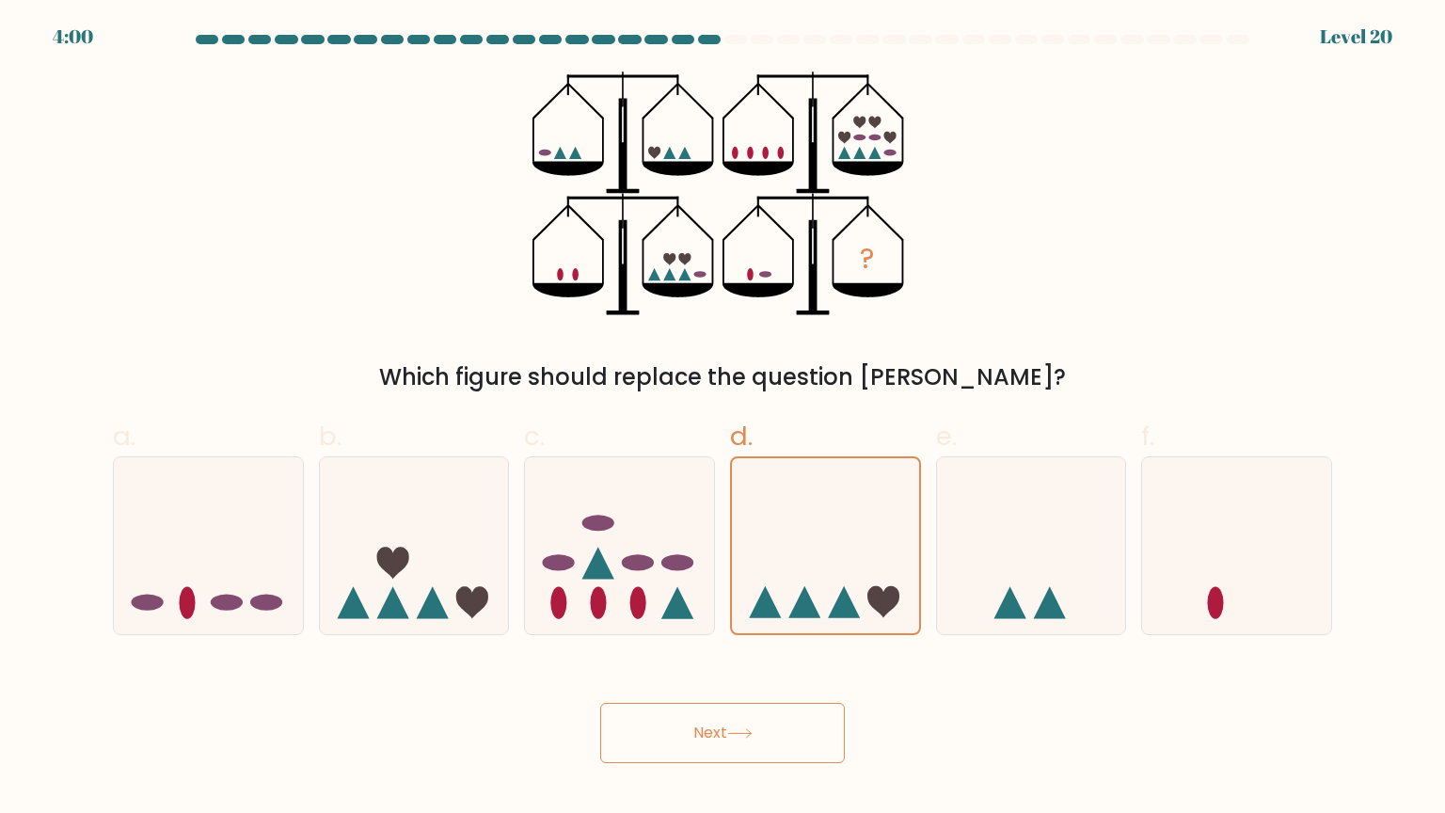
click at [753, 665] on button "Next" at bounding box center [722, 733] width 245 height 60
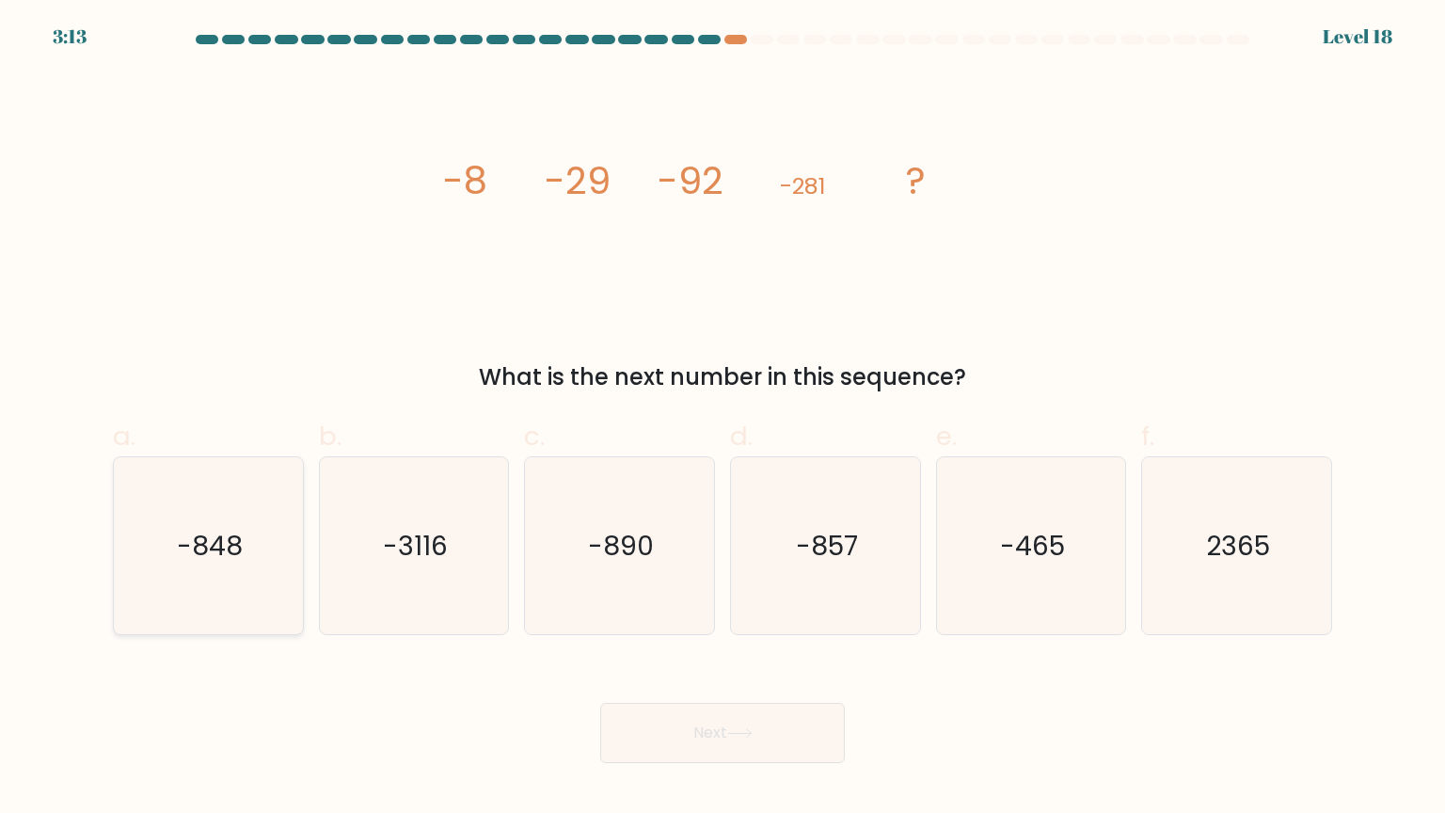
click at [180, 482] on icon "-848" at bounding box center [207, 545] width 177 height 177
click at [723, 419] on input "a. -848" at bounding box center [723, 412] width 1 height 12
radio input "true"
click at [653, 665] on button "Next" at bounding box center [722, 733] width 245 height 60
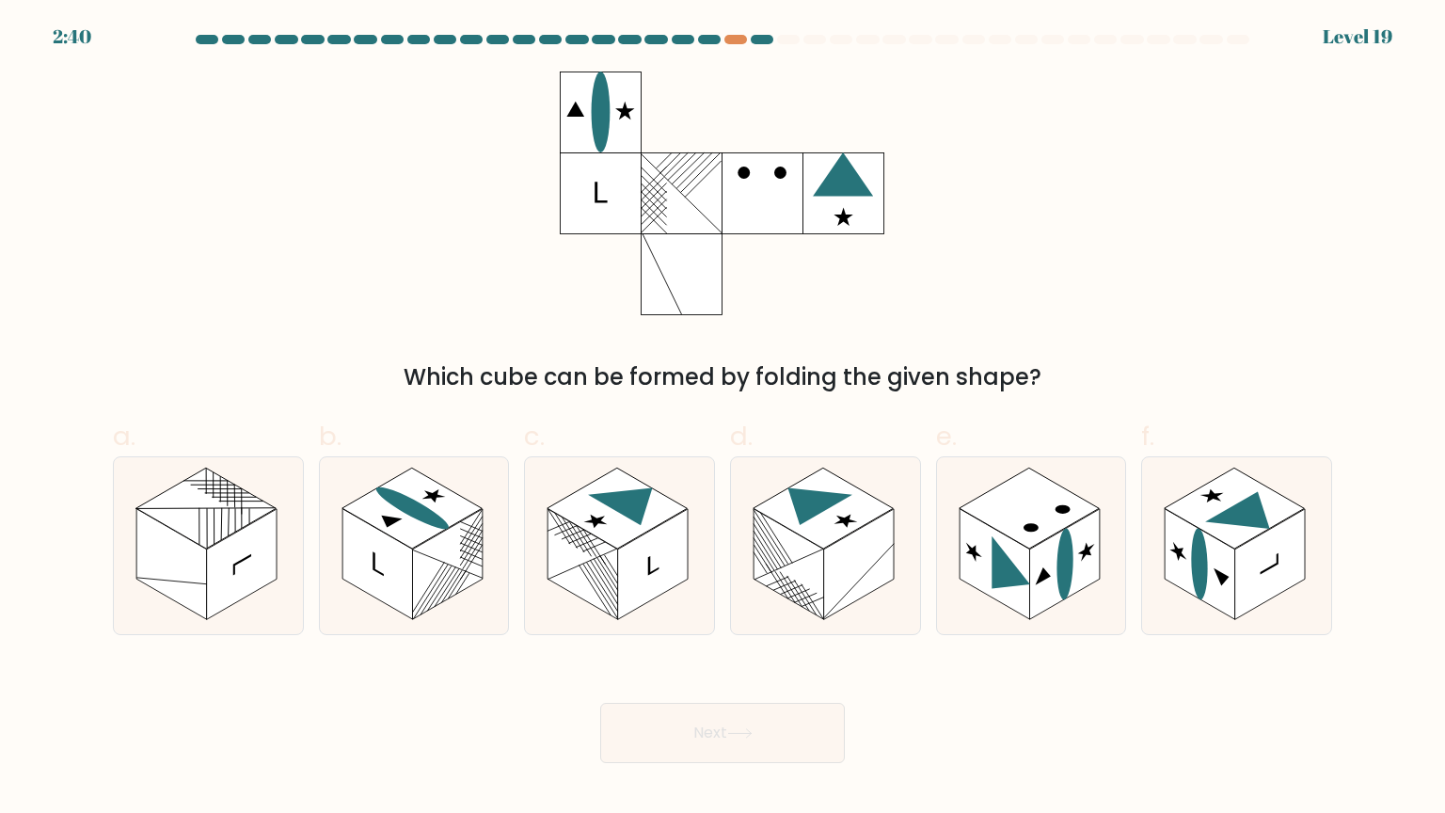
click at [433, 665] on div "Next" at bounding box center [723, 710] width 1242 height 105
click at [1028, 603] on rect at bounding box center [995, 563] width 71 height 111
click at [724, 419] on input "e." at bounding box center [723, 412] width 1 height 12
radio input "true"
click at [774, 665] on button "Next" at bounding box center [722, 733] width 245 height 60
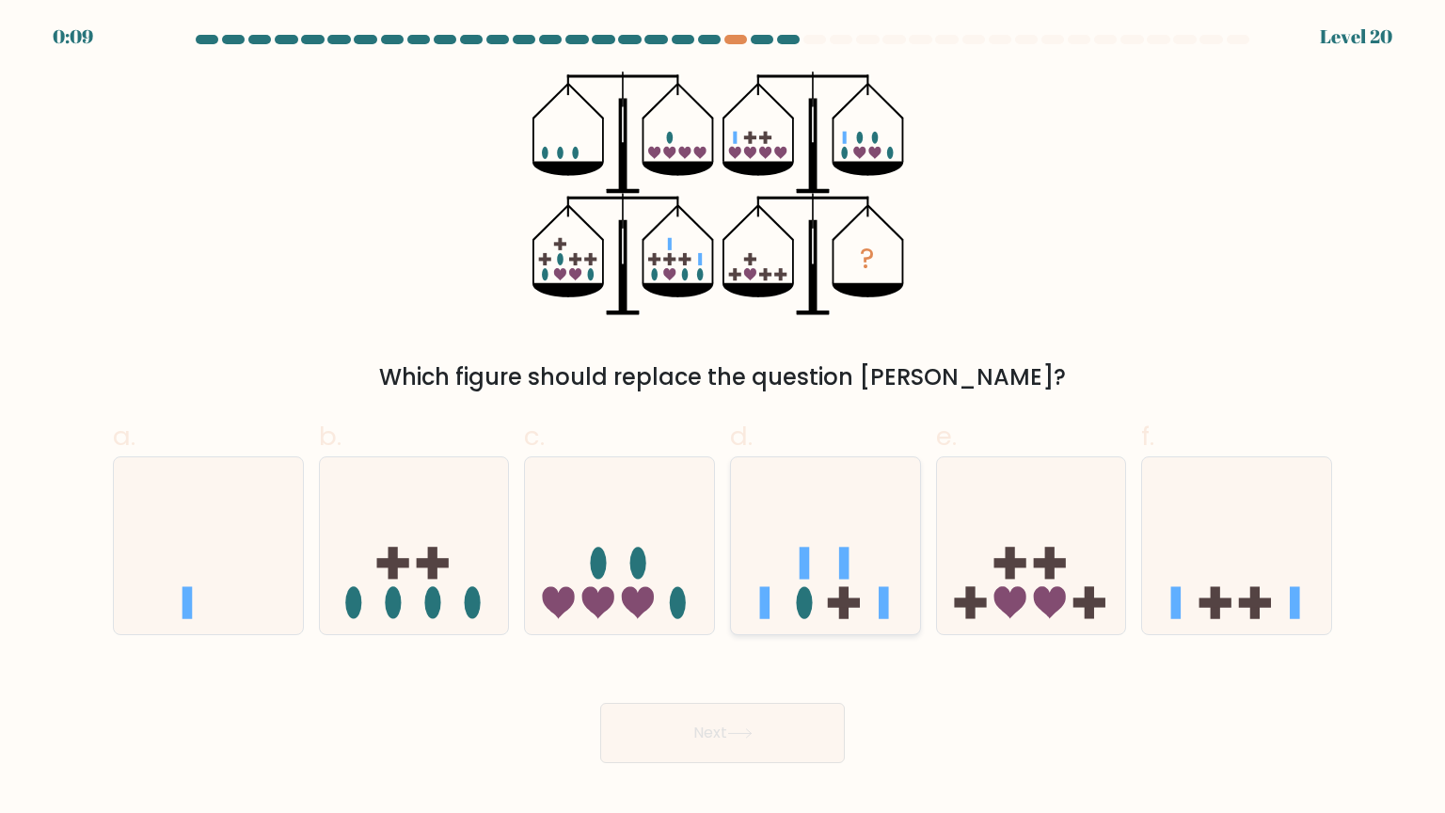
click at [828, 610] on icon at bounding box center [825, 546] width 189 height 156
click at [724, 419] on input "d." at bounding box center [723, 412] width 1 height 12
radio input "true"
click at [690, 665] on button "Next" at bounding box center [722, 733] width 245 height 60
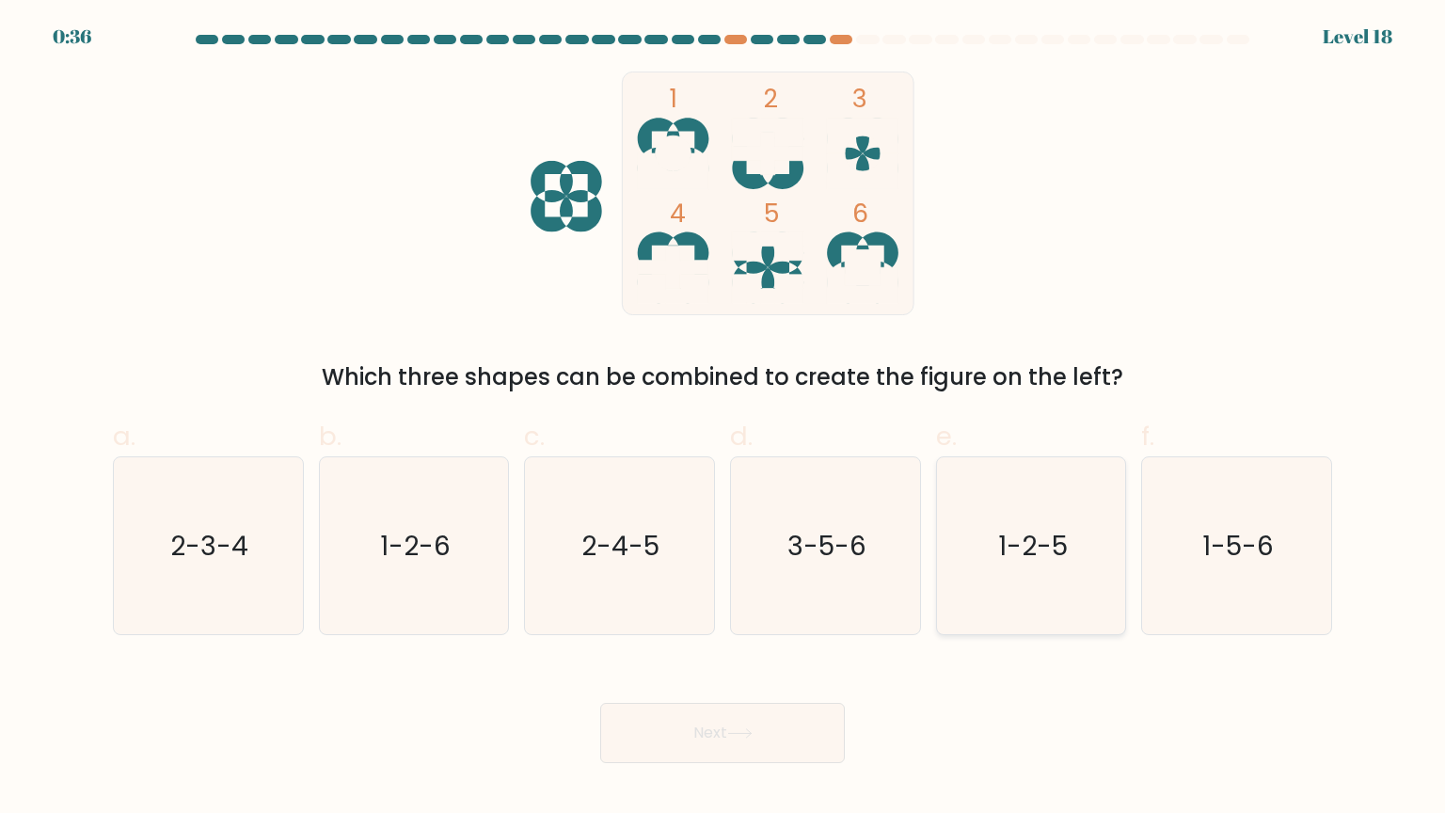
click at [1041, 546] on text "1-2-5" at bounding box center [1033, 545] width 70 height 38
click at [724, 419] on input "e. 1-2-5" at bounding box center [723, 412] width 1 height 12
radio input "true"
drag, startPoint x: 979, startPoint y: 707, endPoint x: 789, endPoint y: 717, distance: 190.4
click at [789, 717] on div "Next" at bounding box center [723, 710] width 1242 height 105
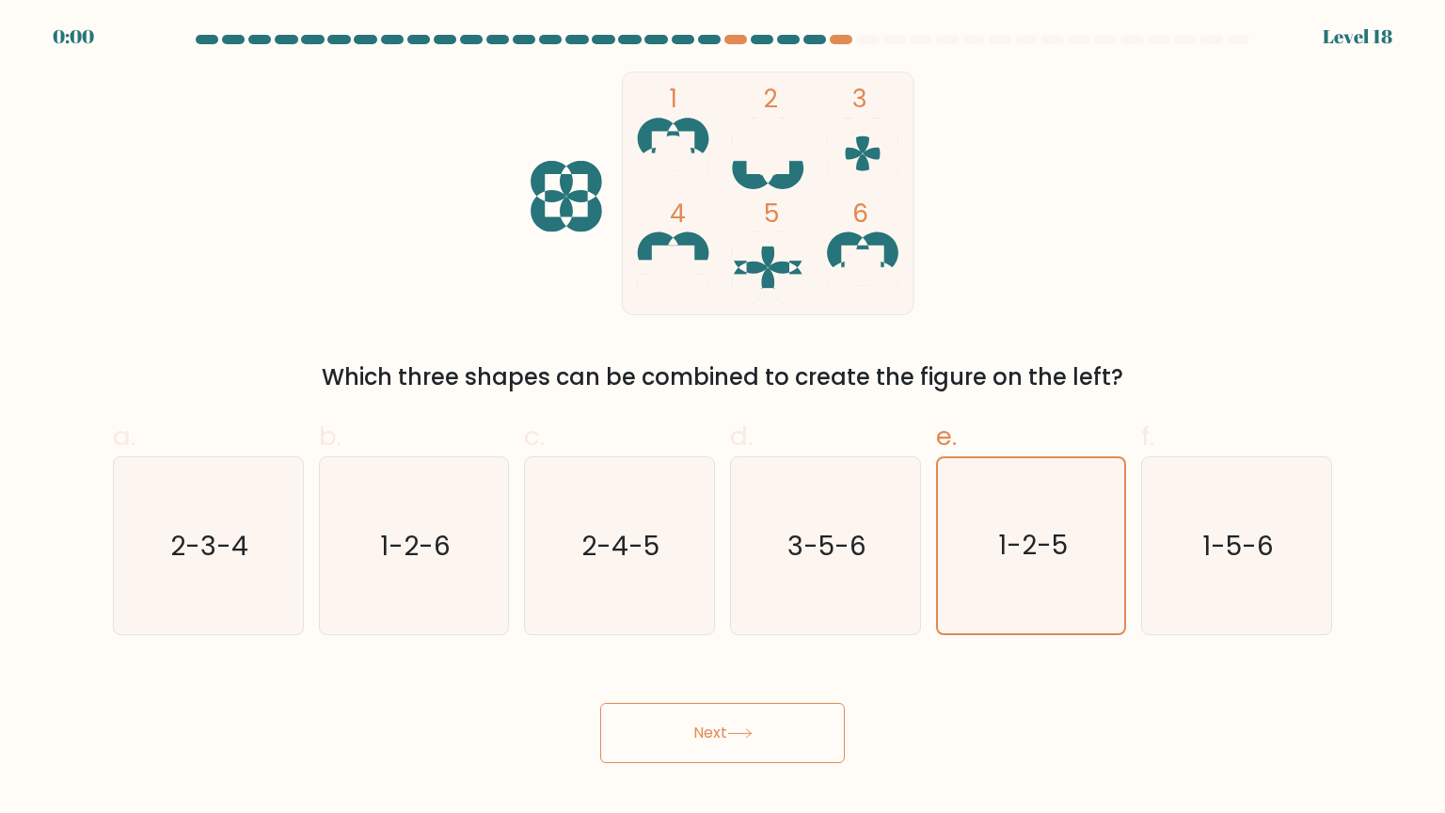
click at [789, 717] on div "Next" at bounding box center [723, 710] width 1242 height 105
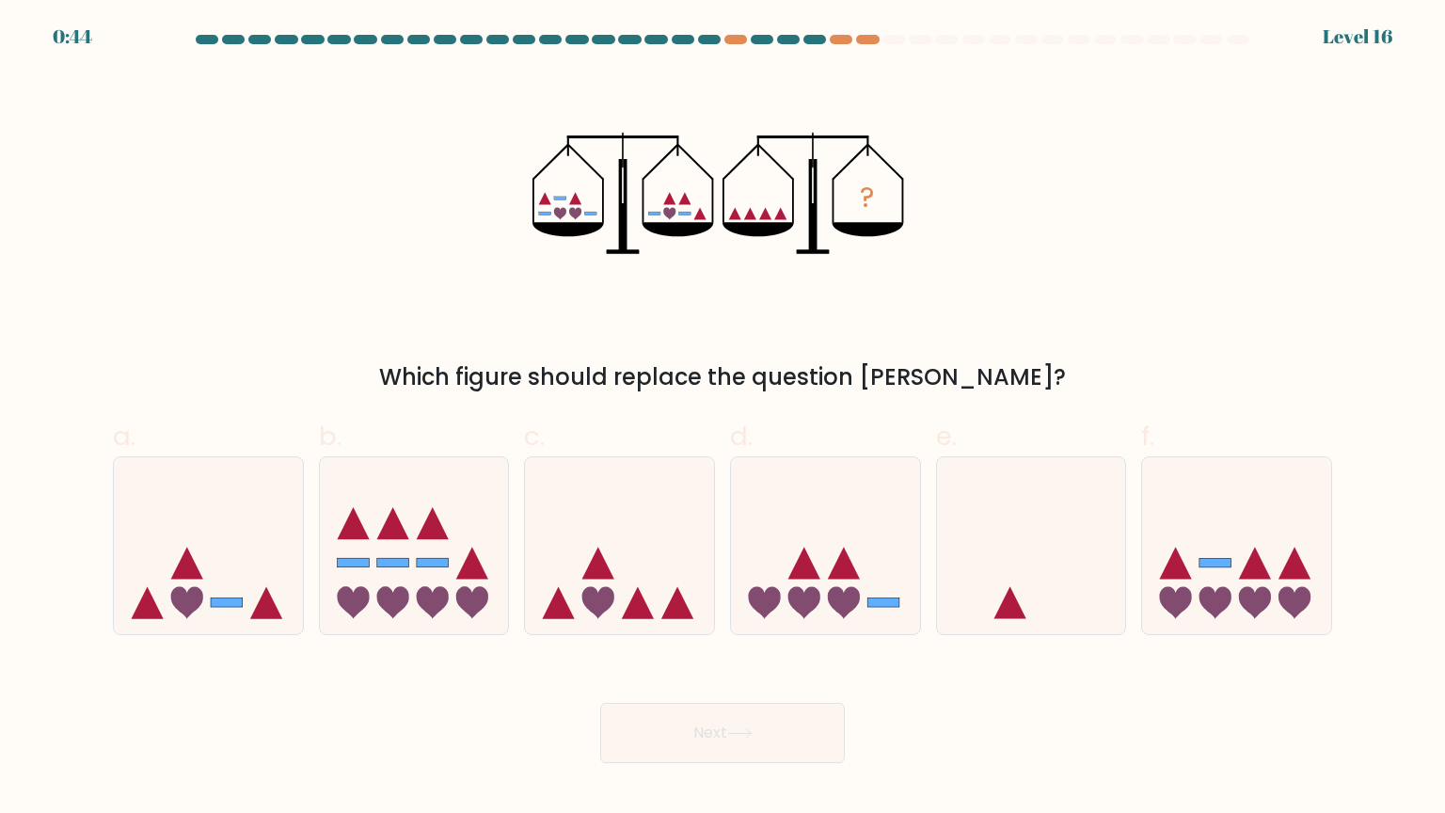
drag, startPoint x: 0, startPoint y: 0, endPoint x: 1022, endPoint y: 726, distance: 1253.7
click at [1022, 726] on div "Next" at bounding box center [723, 710] width 1242 height 105
click at [208, 627] on div at bounding box center [208, 545] width 191 height 179
click at [723, 419] on input "a." at bounding box center [723, 412] width 1 height 12
radio input "true"
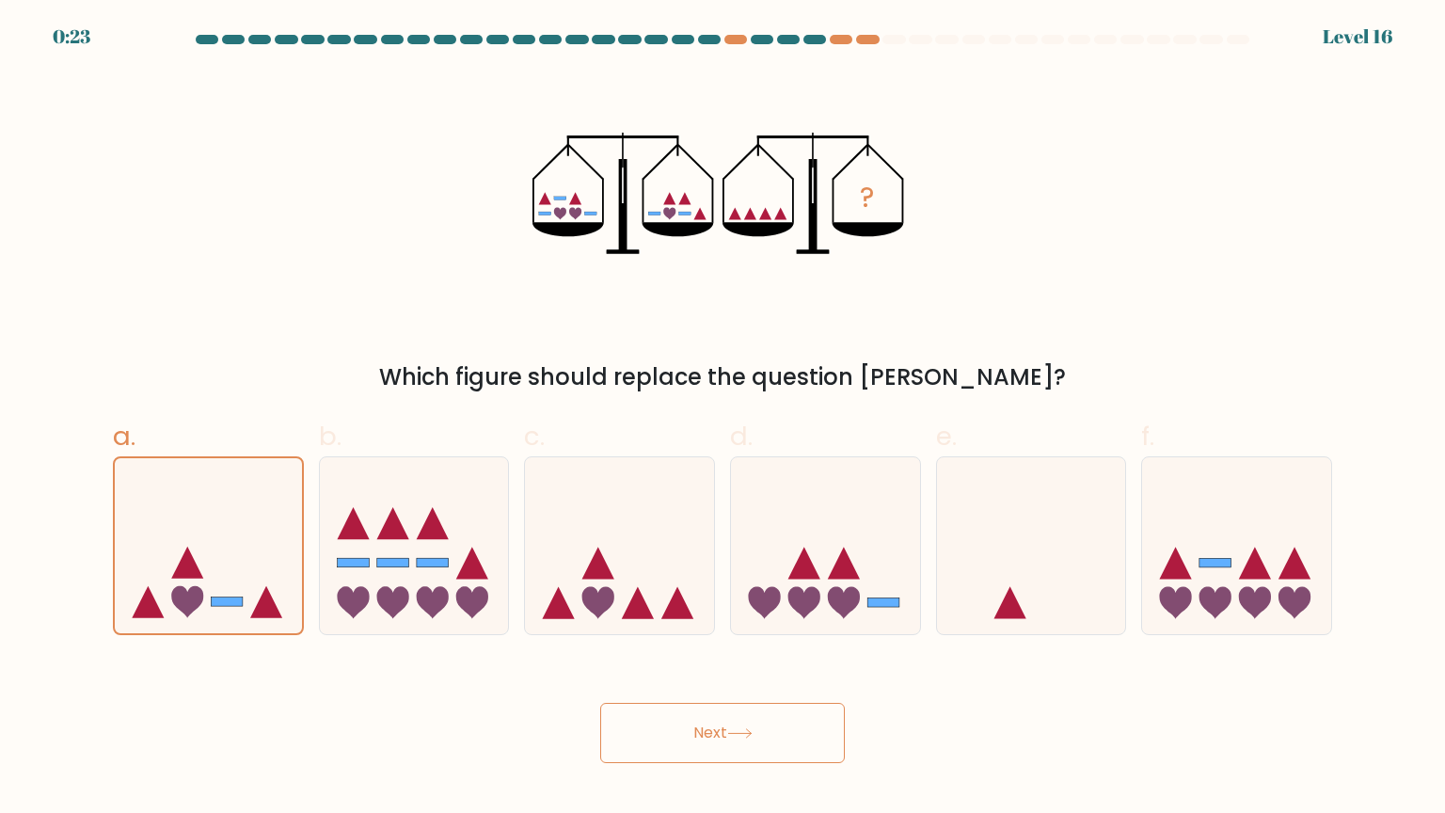
click at [680, 748] on button "Next" at bounding box center [722, 733] width 245 height 60
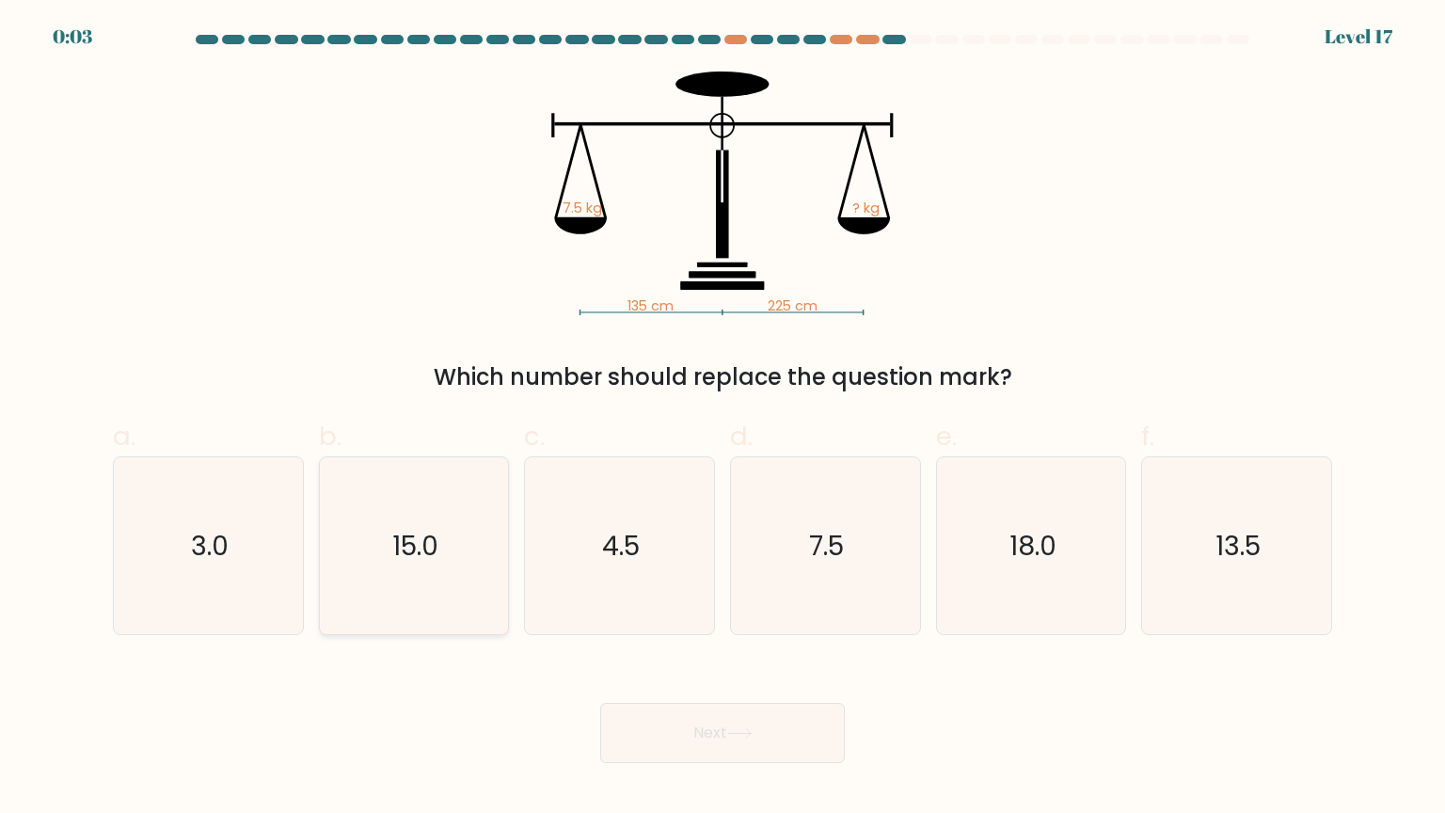
click at [383, 558] on icon "15.0" at bounding box center [414, 545] width 177 height 177
click at [723, 419] on input "b. 15.0" at bounding box center [723, 412] width 1 height 12
radio input "true"
click at [644, 736] on button "Next" at bounding box center [722, 733] width 245 height 60
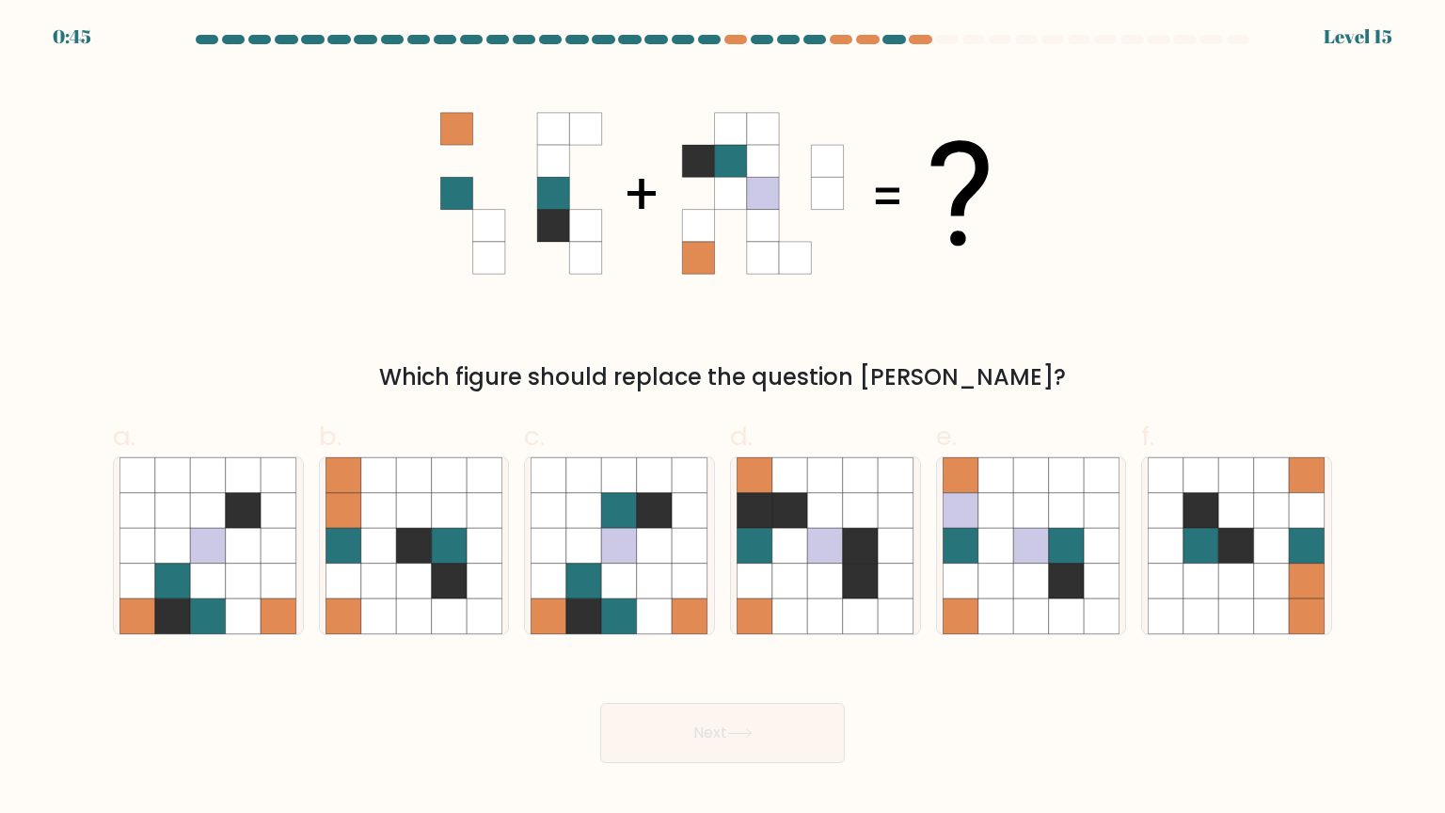
click at [374, 731] on div "Next" at bounding box center [723, 710] width 1242 height 105
click at [640, 612] on icon at bounding box center [655, 616] width 36 height 36
click at [723, 419] on input "c." at bounding box center [723, 412] width 1 height 12
radio input "true"
click at [669, 734] on button "Next" at bounding box center [722, 733] width 245 height 60
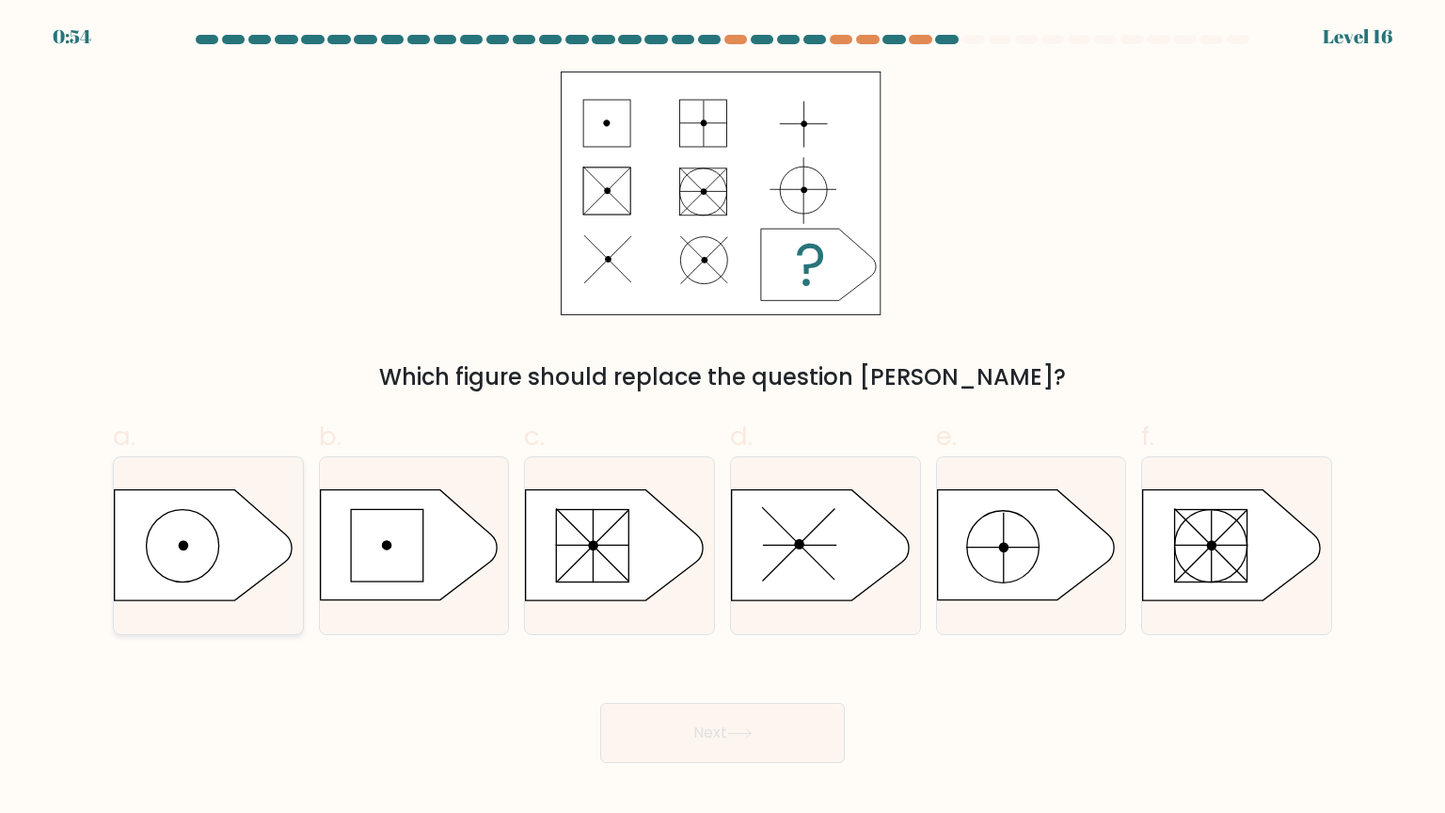
click at [171, 576] on icon at bounding box center [203, 545] width 177 height 110
click at [723, 419] on input "a." at bounding box center [723, 412] width 1 height 12
radio input "true"
click at [669, 735] on button "Next" at bounding box center [722, 733] width 245 height 60
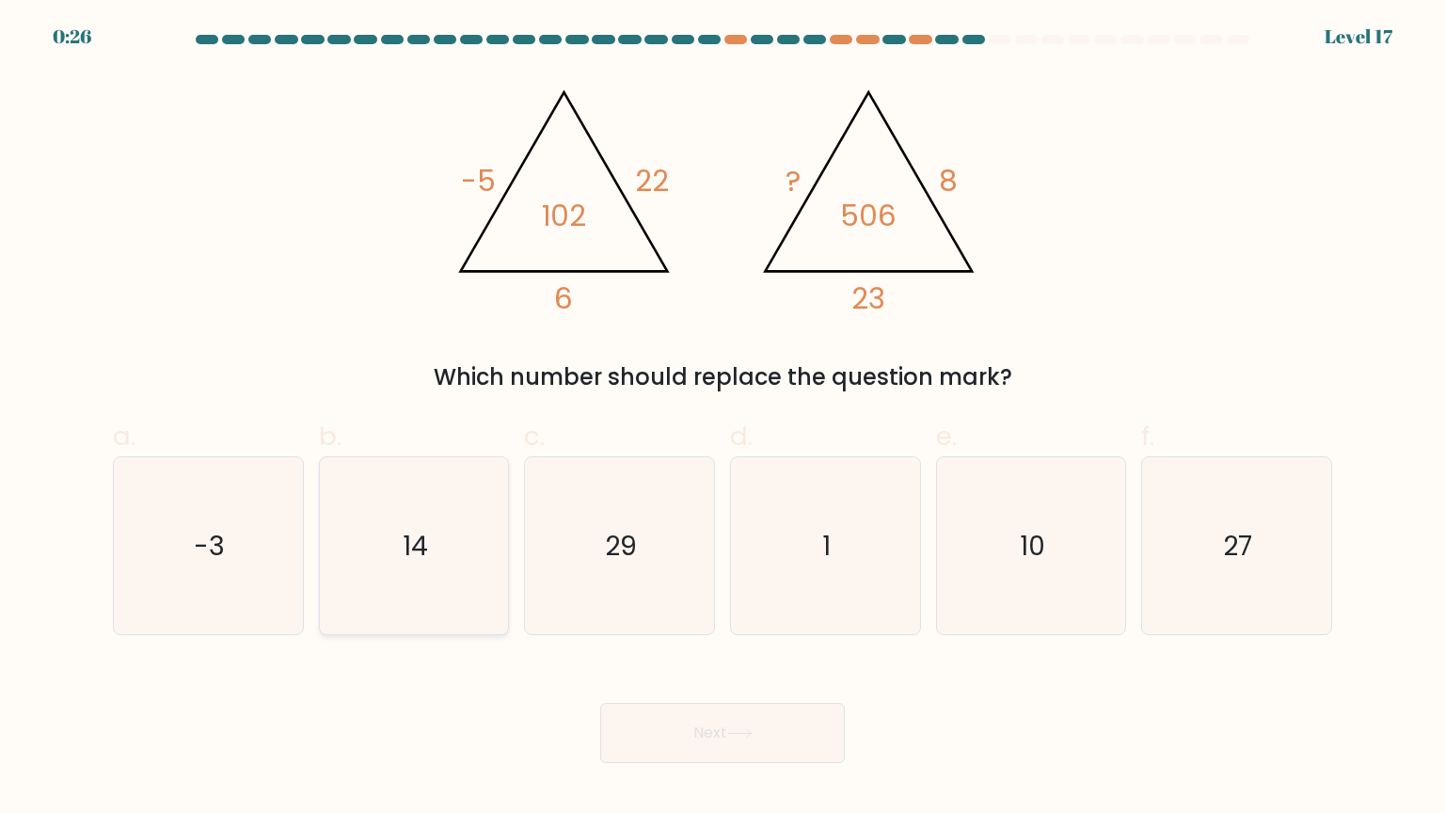
click at [396, 538] on icon "14" at bounding box center [414, 545] width 177 height 177
click at [723, 419] on input "b. 14" at bounding box center [723, 412] width 1 height 12
radio input "true"
click at [726, 737] on button "Next" at bounding box center [722, 733] width 245 height 60
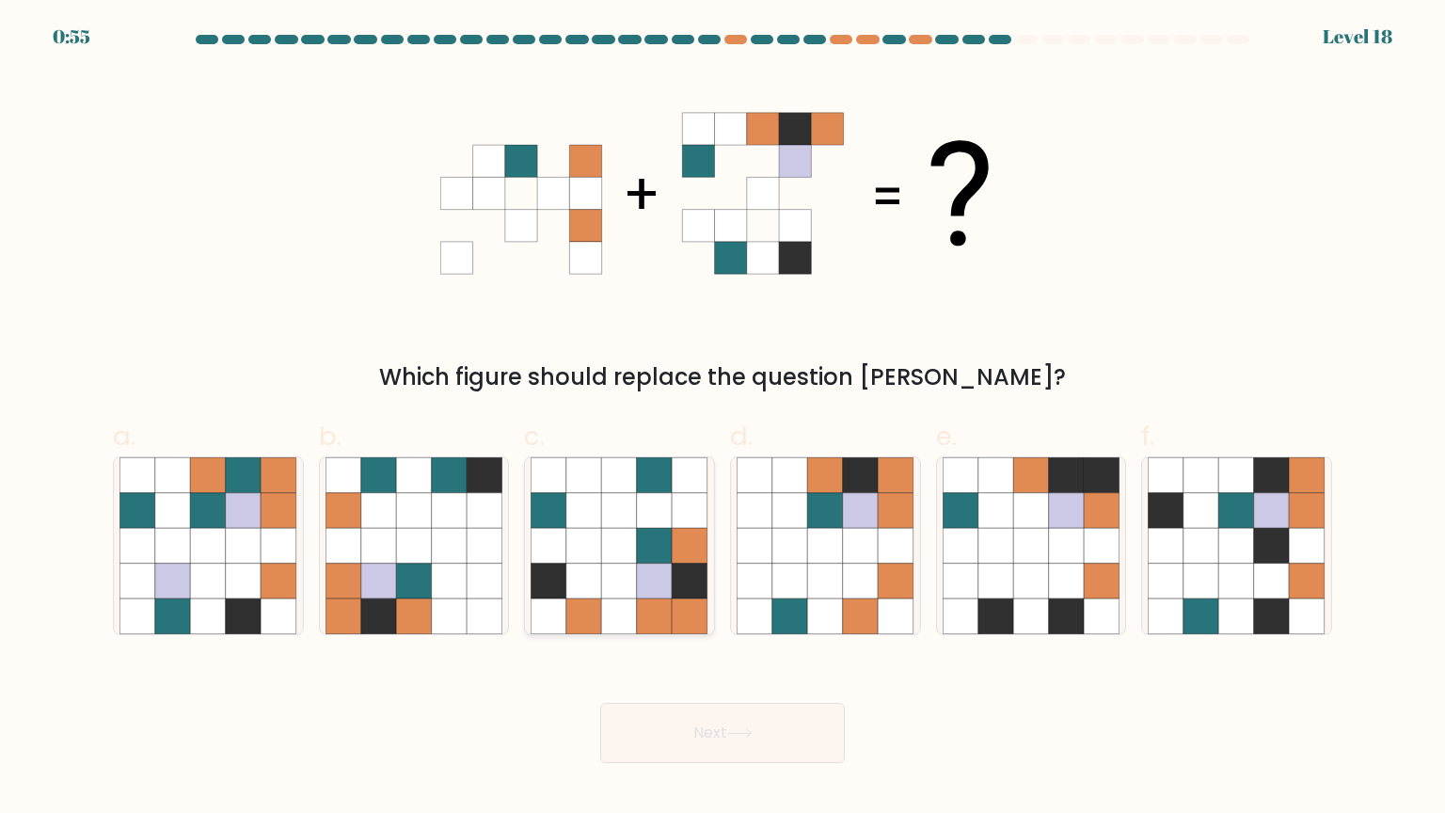
click at [635, 577] on icon at bounding box center [620, 581] width 36 height 36
click at [723, 419] on input "c." at bounding box center [723, 412] width 1 height 12
radio input "true"
click at [666, 711] on button "Next" at bounding box center [722, 733] width 245 height 60
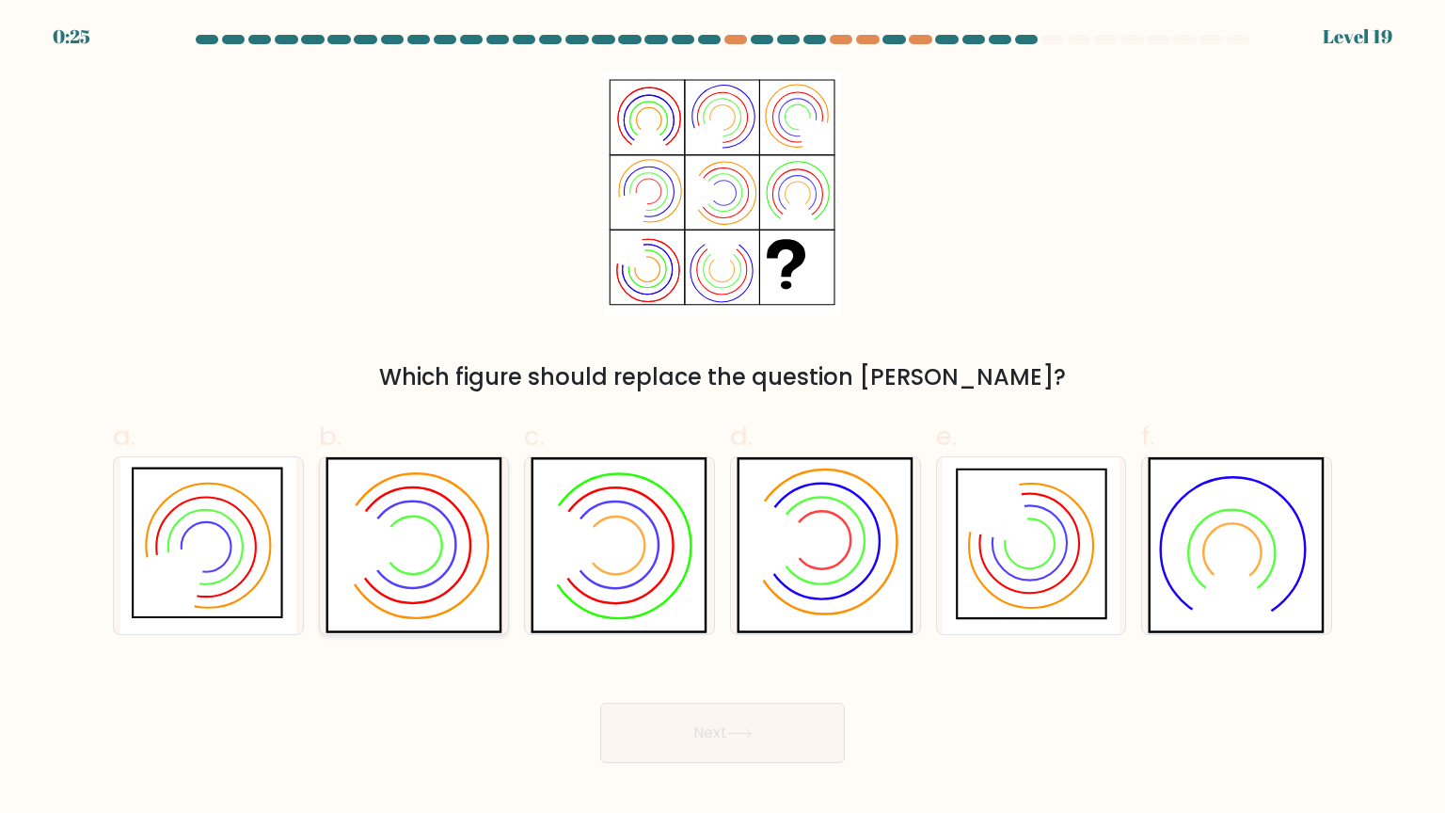
click at [380, 551] on icon at bounding box center [378, 545] width 81 height 102
click at [723, 419] on input "b." at bounding box center [723, 412] width 1 height 12
radio input "true"
click at [684, 726] on button "Next" at bounding box center [722, 733] width 245 height 60
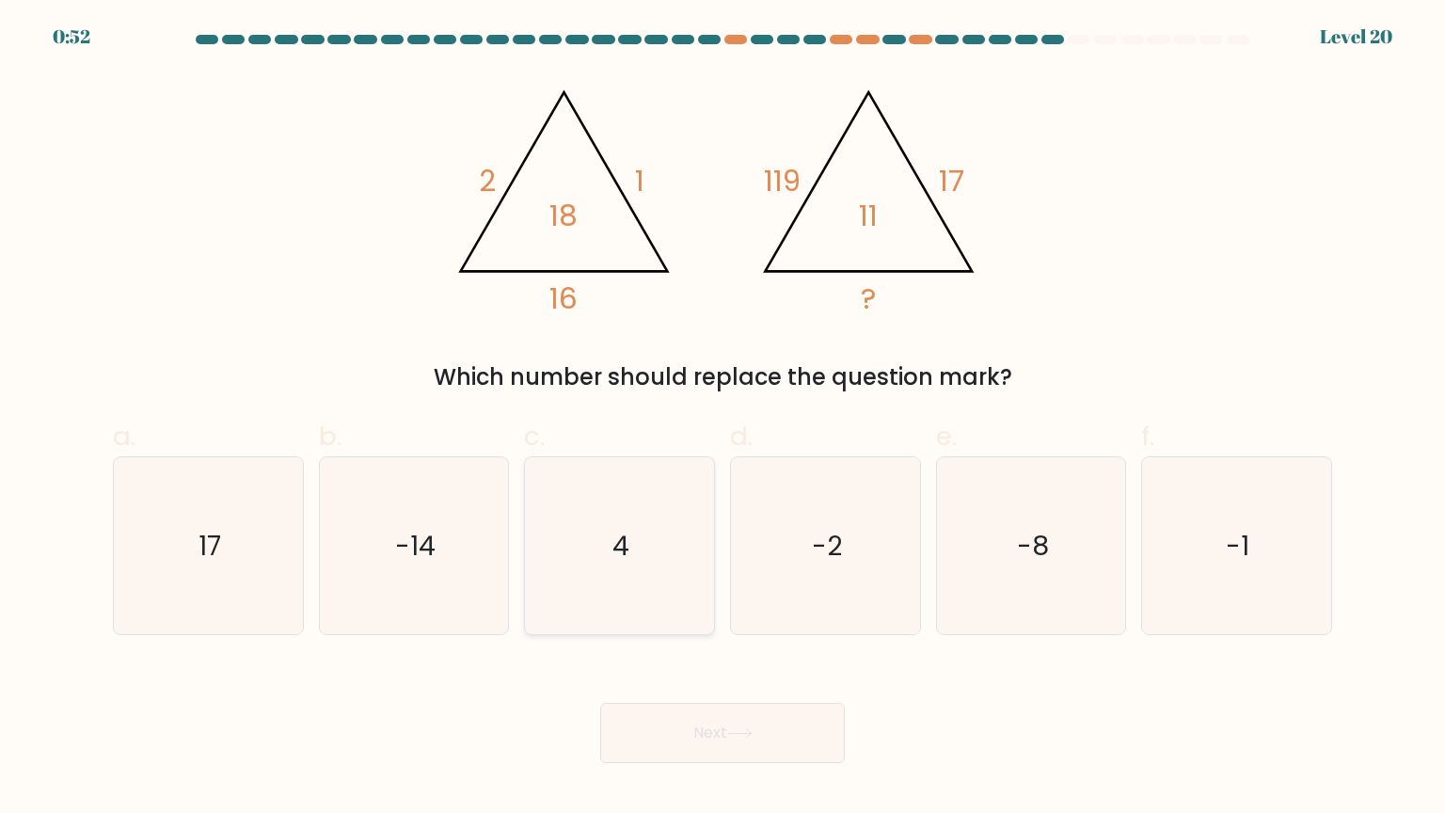
click at [614, 572] on icon "4" at bounding box center [619, 545] width 177 height 177
click at [723, 419] on input "c. 4" at bounding box center [723, 412] width 1 height 12
radio input "true"
click at [671, 749] on button "Next" at bounding box center [722, 733] width 245 height 60
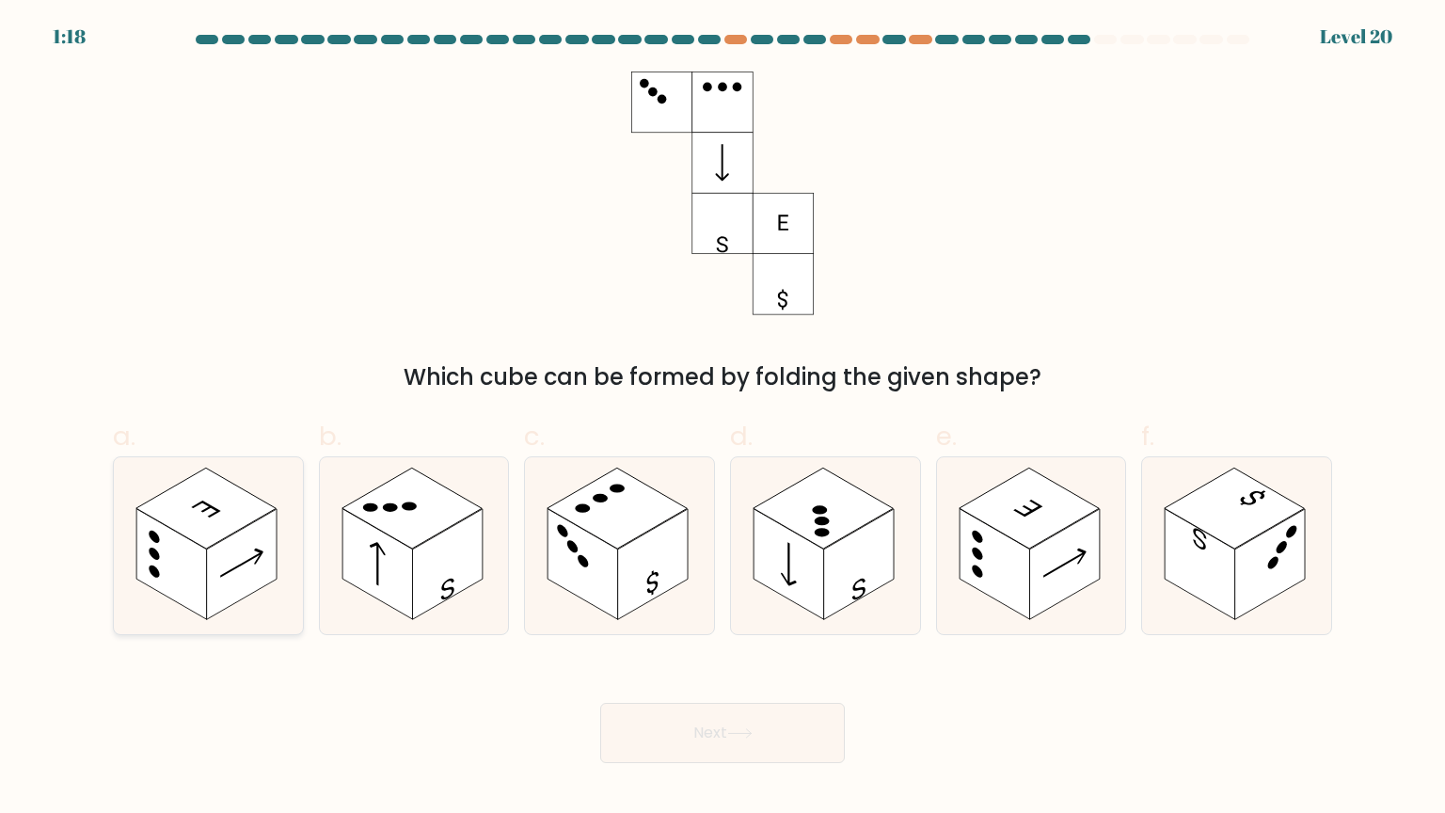
click at [231, 590] on rect at bounding box center [242, 564] width 71 height 111
click at [723, 419] on input "a." at bounding box center [723, 412] width 1 height 12
radio input "true"
click at [426, 602] on rect at bounding box center [447, 564] width 71 height 111
click at [723, 419] on input "b." at bounding box center [723, 412] width 1 height 12
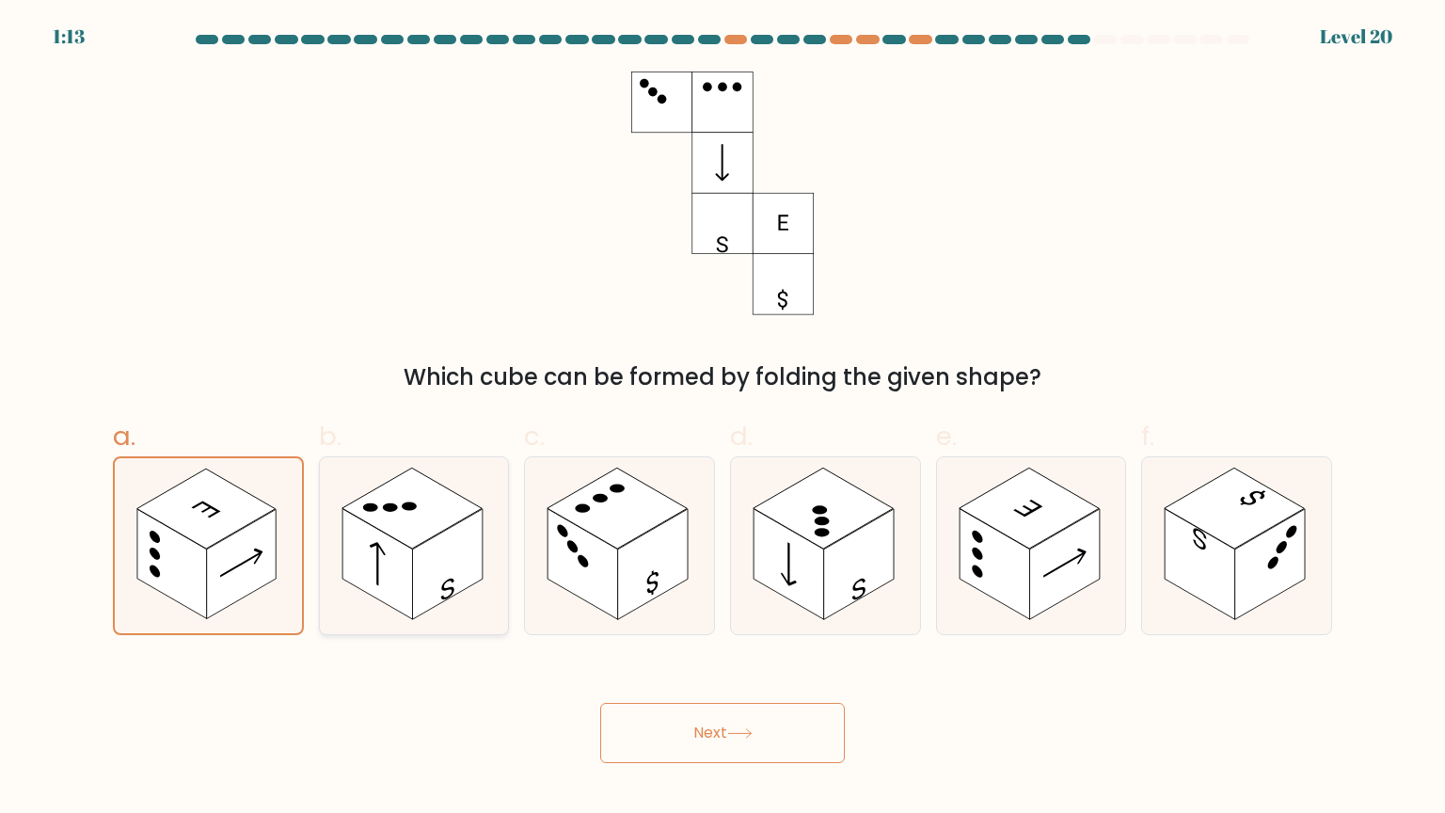
radio input "true"
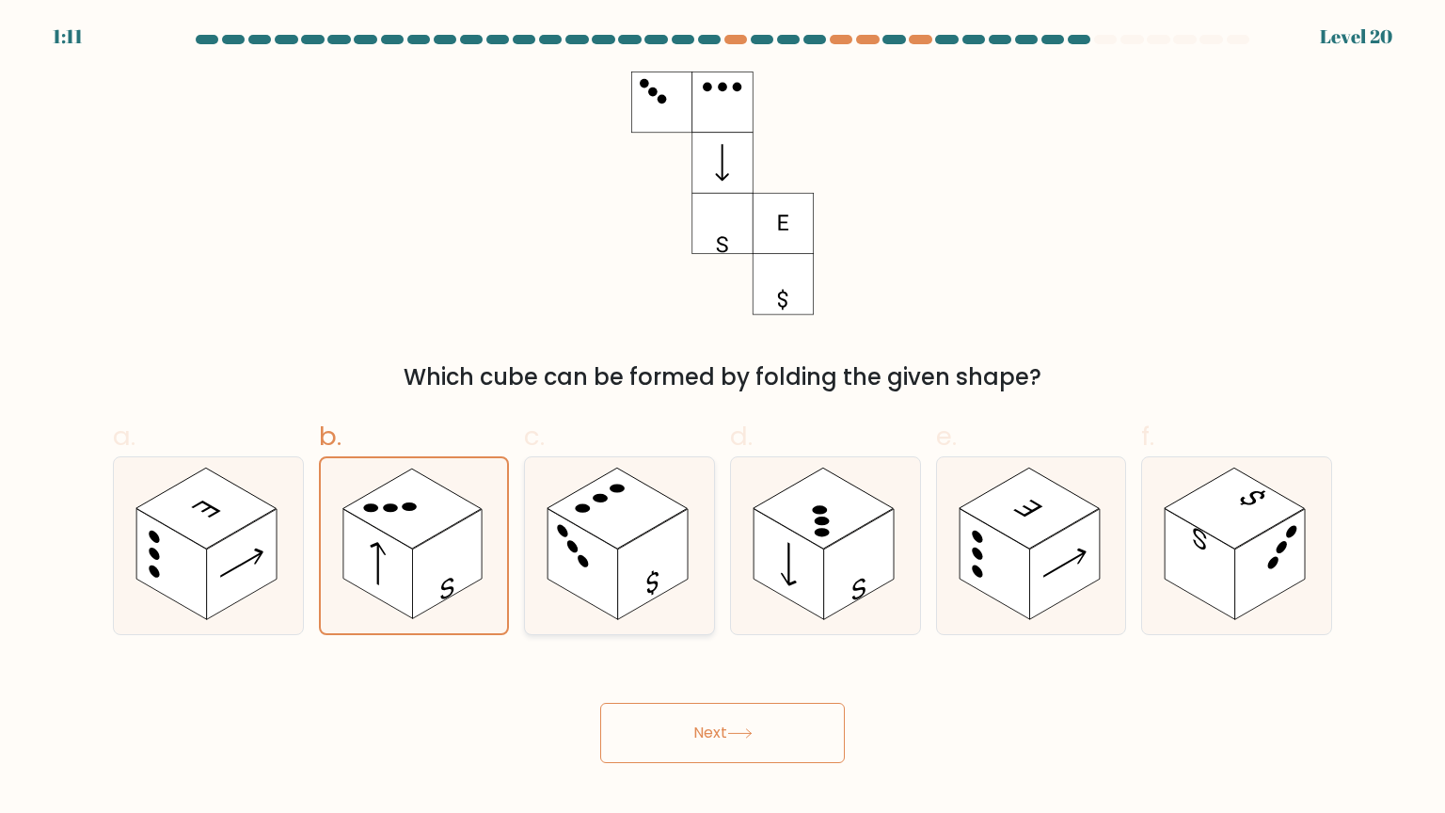
click at [621, 599] on rect at bounding box center [653, 564] width 71 height 111
click at [723, 419] on input "c." at bounding box center [723, 412] width 1 height 12
radio input "true"
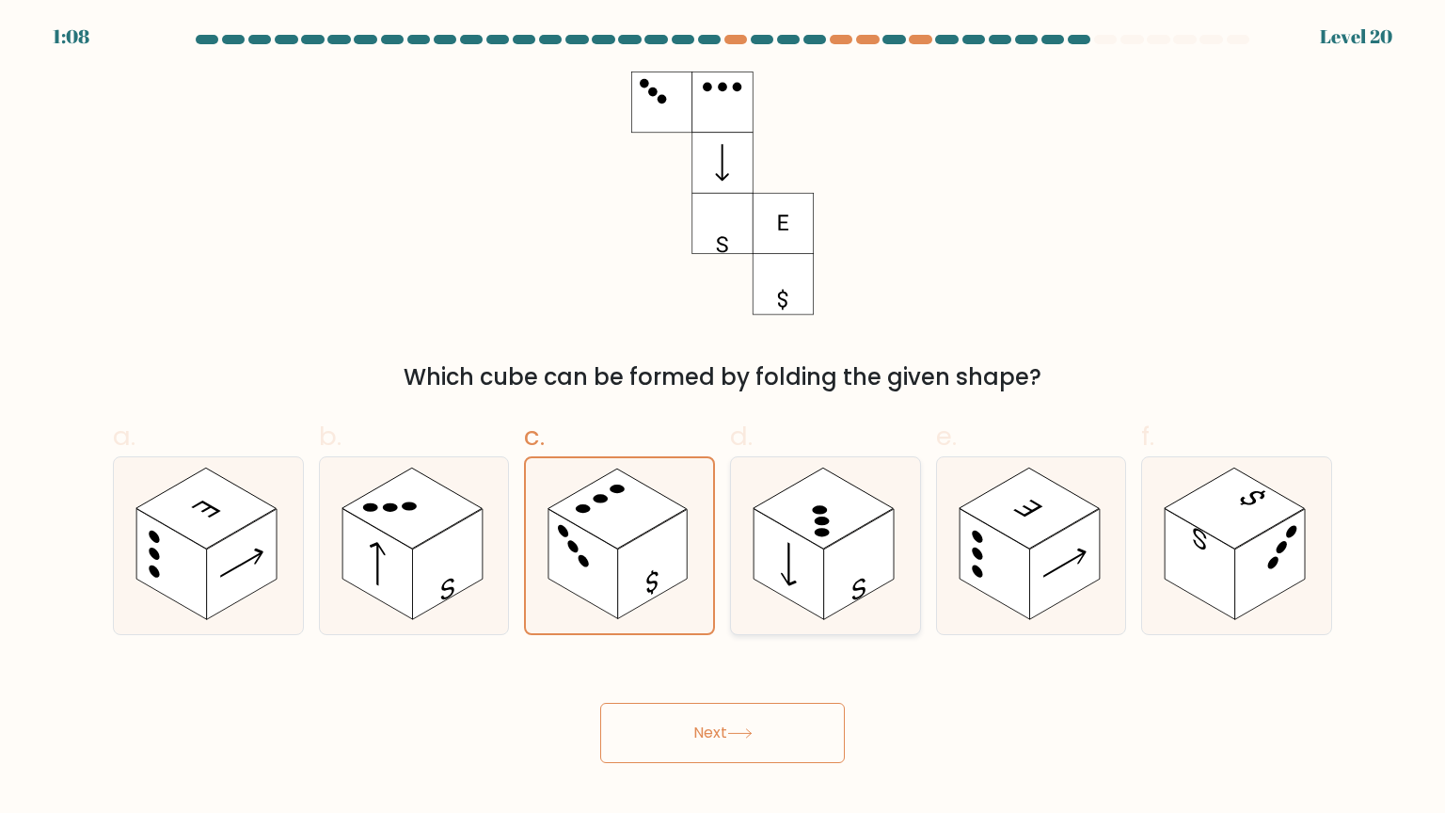
click at [826, 581] on rect at bounding box center [859, 564] width 71 height 111
click at [724, 419] on input "d." at bounding box center [723, 412] width 1 height 12
radio input "true"
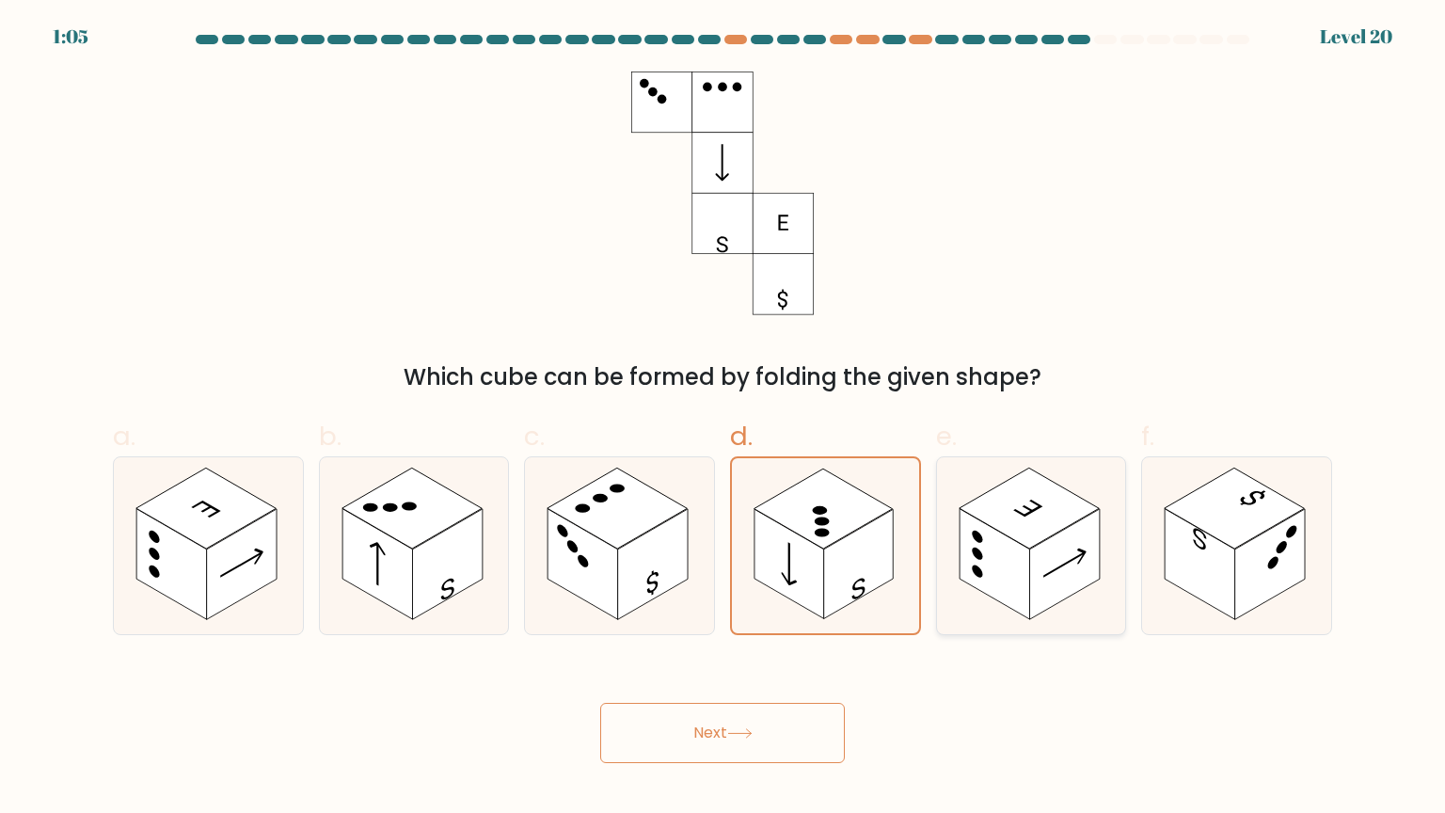
click at [1046, 581] on rect at bounding box center [1064, 564] width 71 height 111
click at [724, 419] on input "e." at bounding box center [723, 412] width 1 height 12
radio input "true"
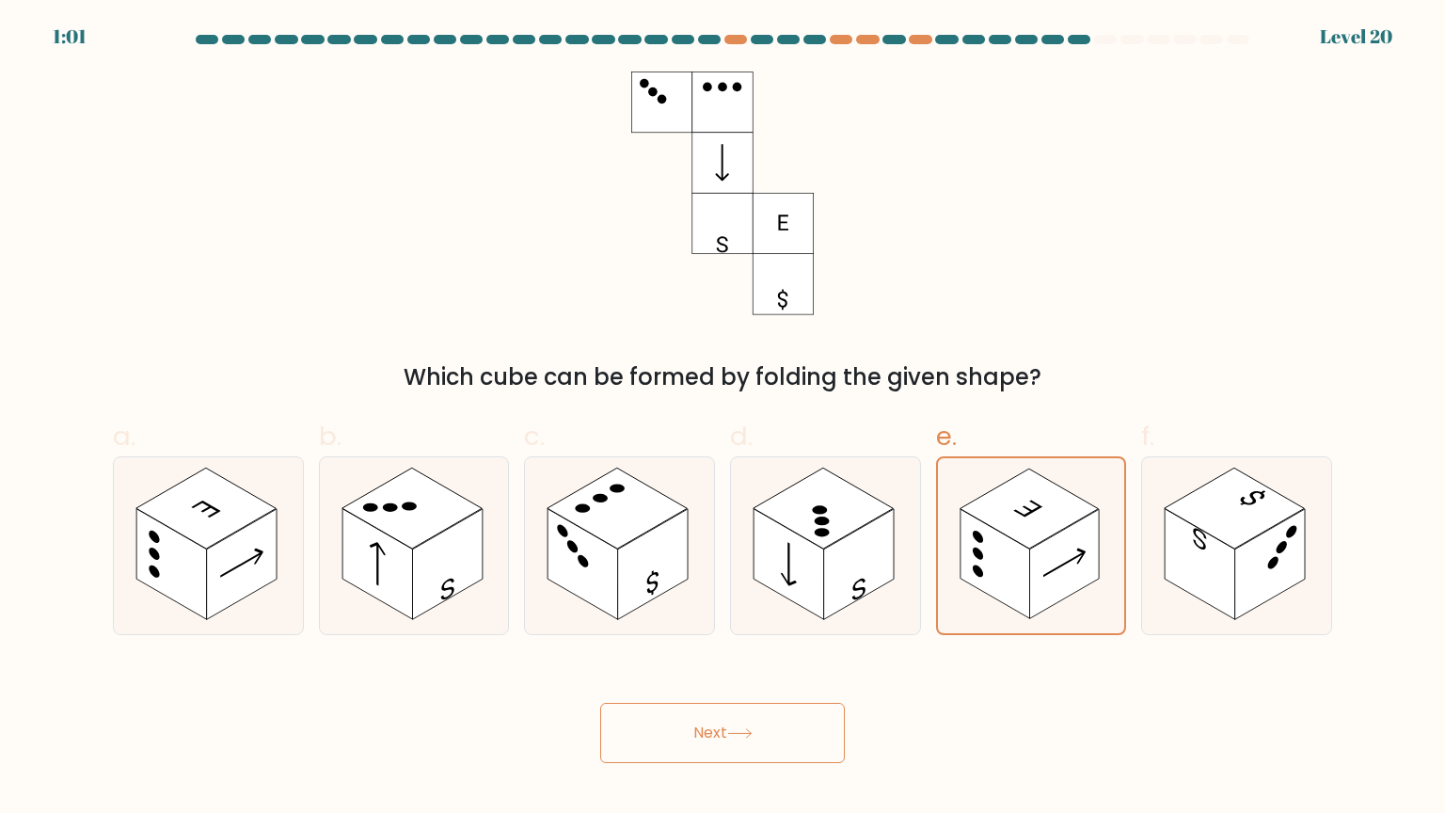
click at [779, 745] on button "Next" at bounding box center [722, 733] width 245 height 60
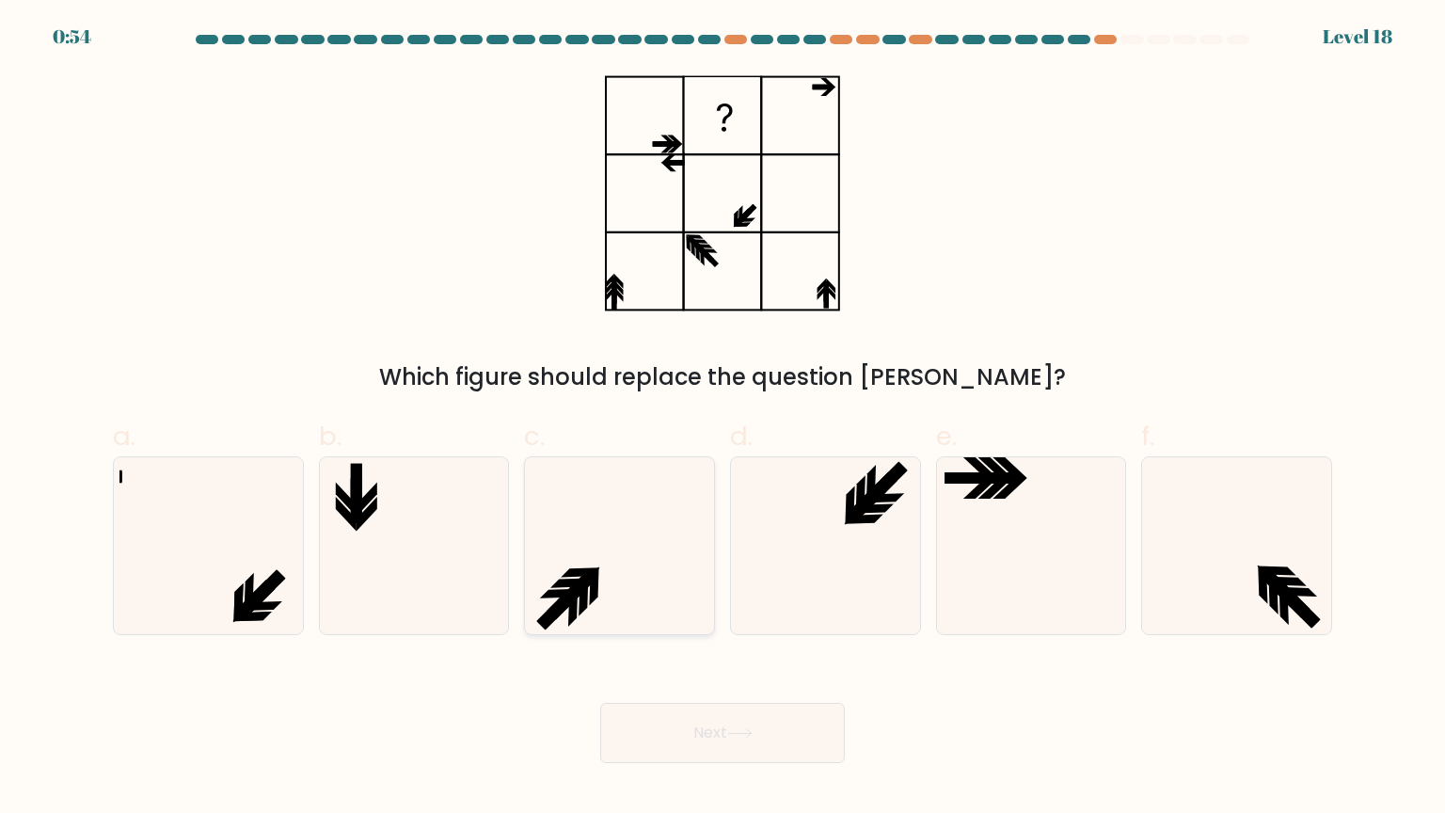
click at [655, 539] on icon at bounding box center [619, 545] width 177 height 177
click at [723, 419] on input "c." at bounding box center [723, 412] width 1 height 12
radio input "true"
click at [685, 742] on button "Next" at bounding box center [722, 733] width 245 height 60
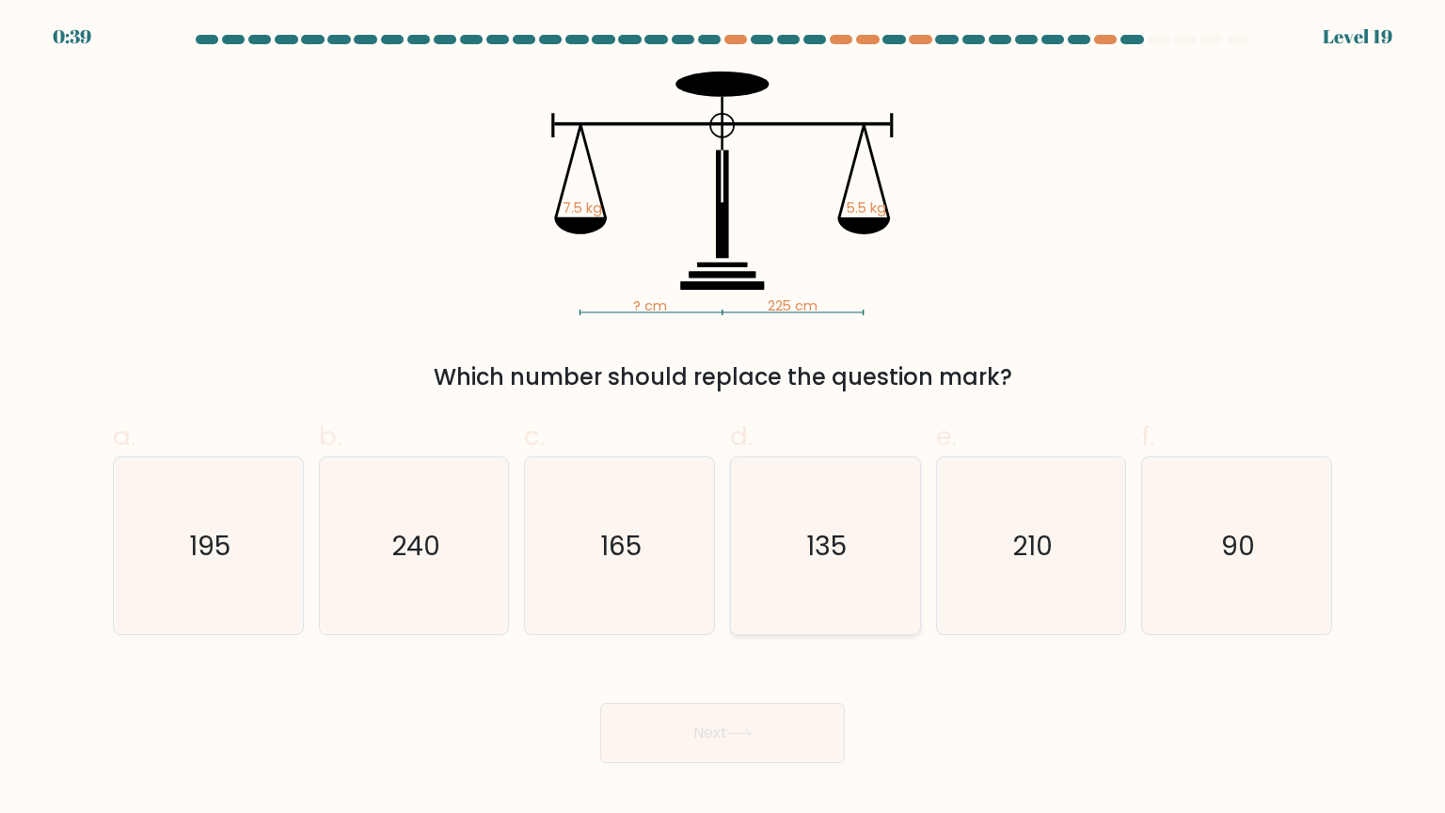
click at [820, 568] on icon "135" at bounding box center [825, 545] width 177 height 177
click at [724, 419] on input "d. 135" at bounding box center [723, 412] width 1 height 12
radio input "true"
click at [594, 583] on icon "165" at bounding box center [619, 545] width 177 height 177
click at [723, 419] on input "c. 165" at bounding box center [723, 412] width 1 height 12
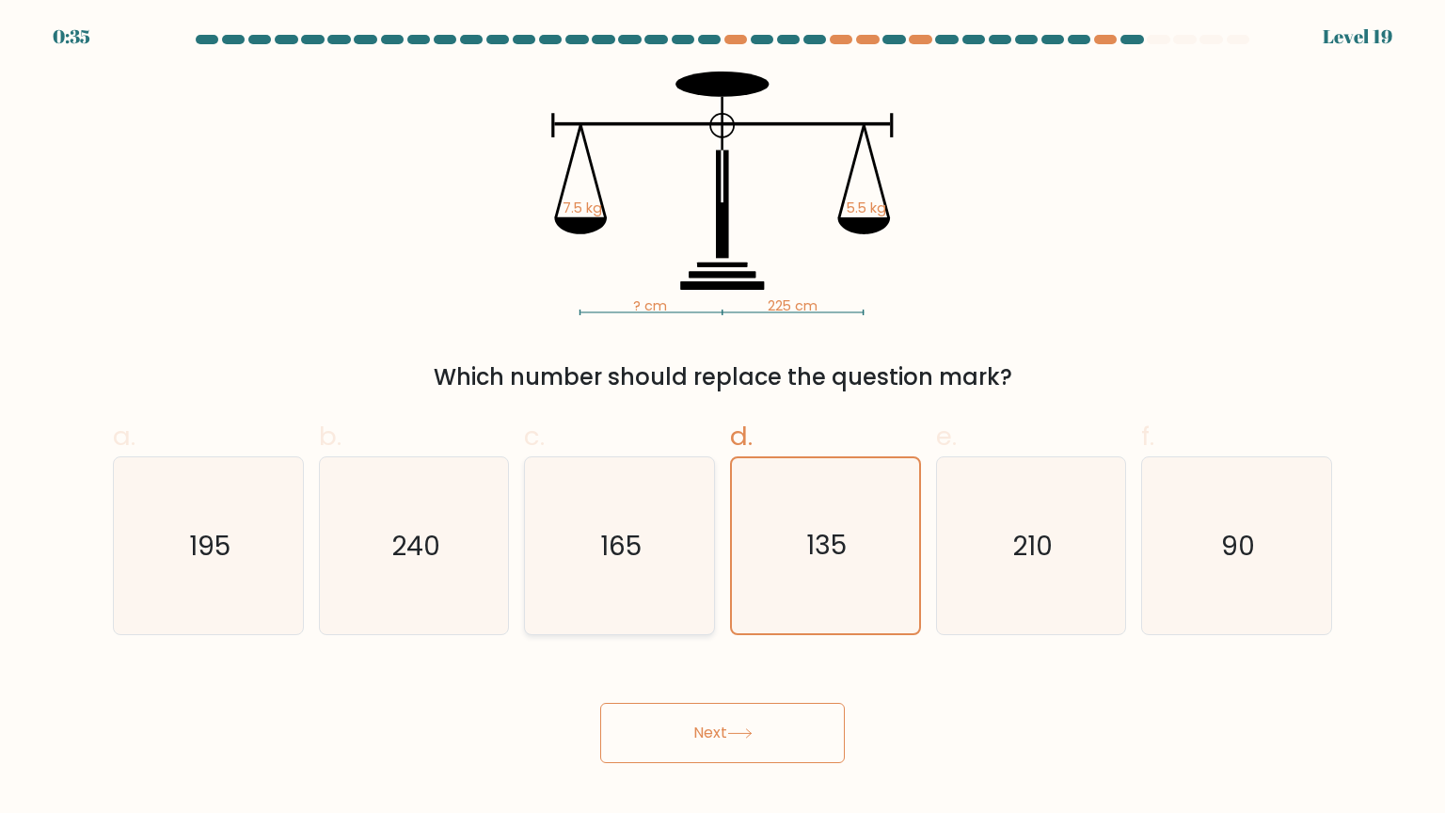
radio input "true"
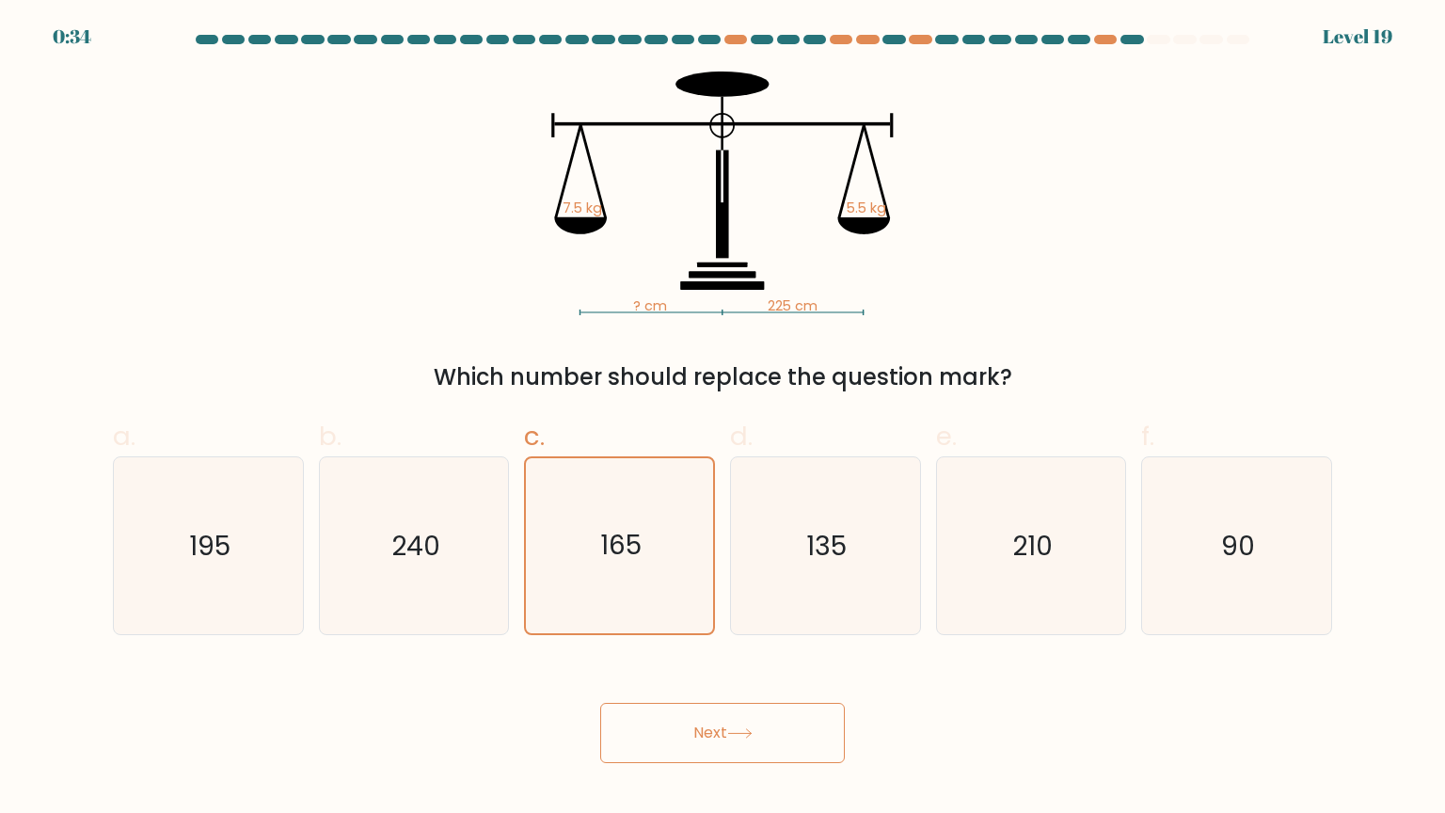
click at [662, 741] on button "Next" at bounding box center [722, 733] width 245 height 60
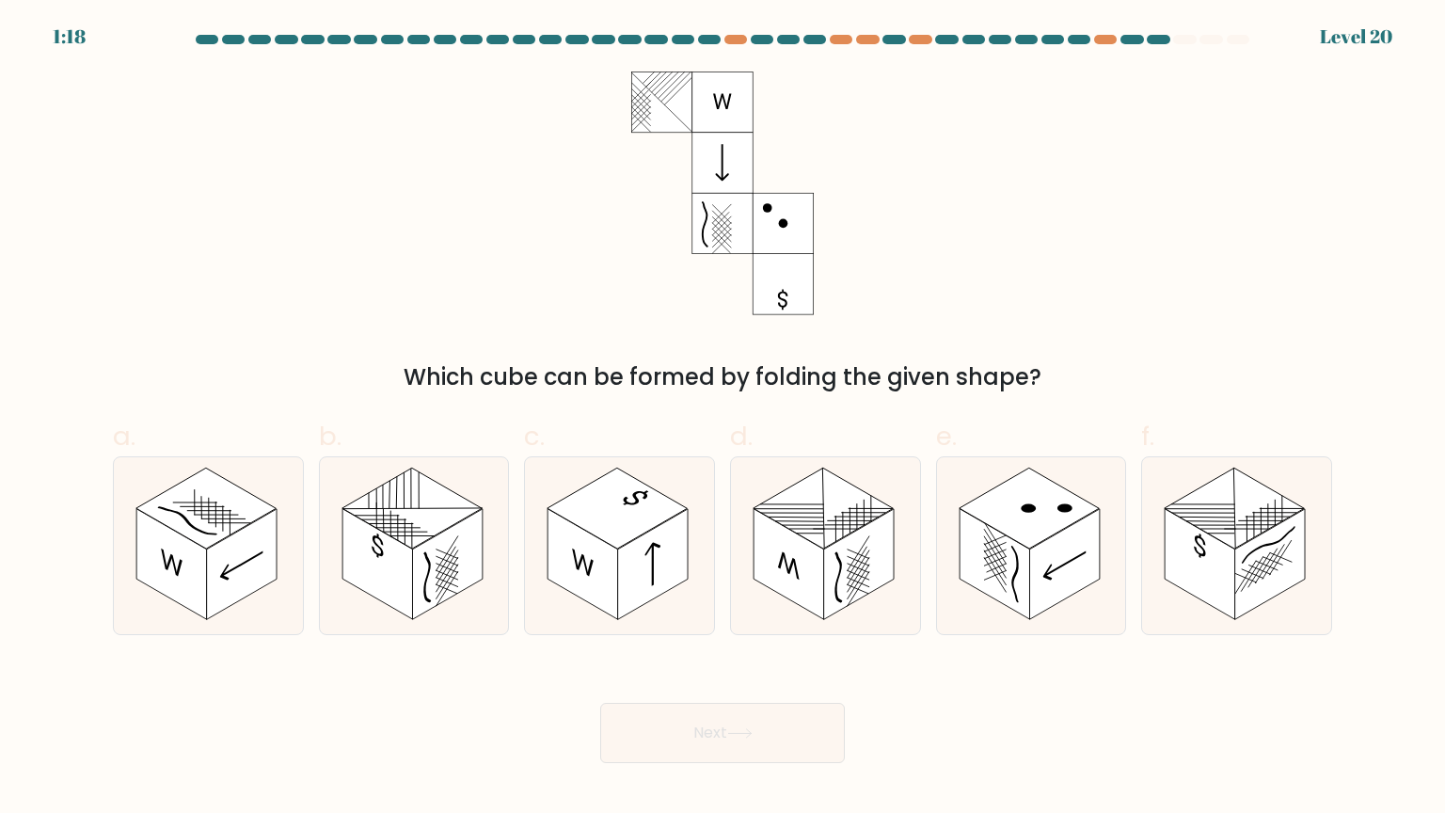
click at [358, 735] on div "Next" at bounding box center [723, 710] width 1242 height 105
click at [1240, 582] on rect at bounding box center [1270, 564] width 71 height 111
click at [724, 419] on input "f." at bounding box center [723, 412] width 1 height 12
radio input "true"
click at [711, 736] on button "Next" at bounding box center [722, 733] width 245 height 60
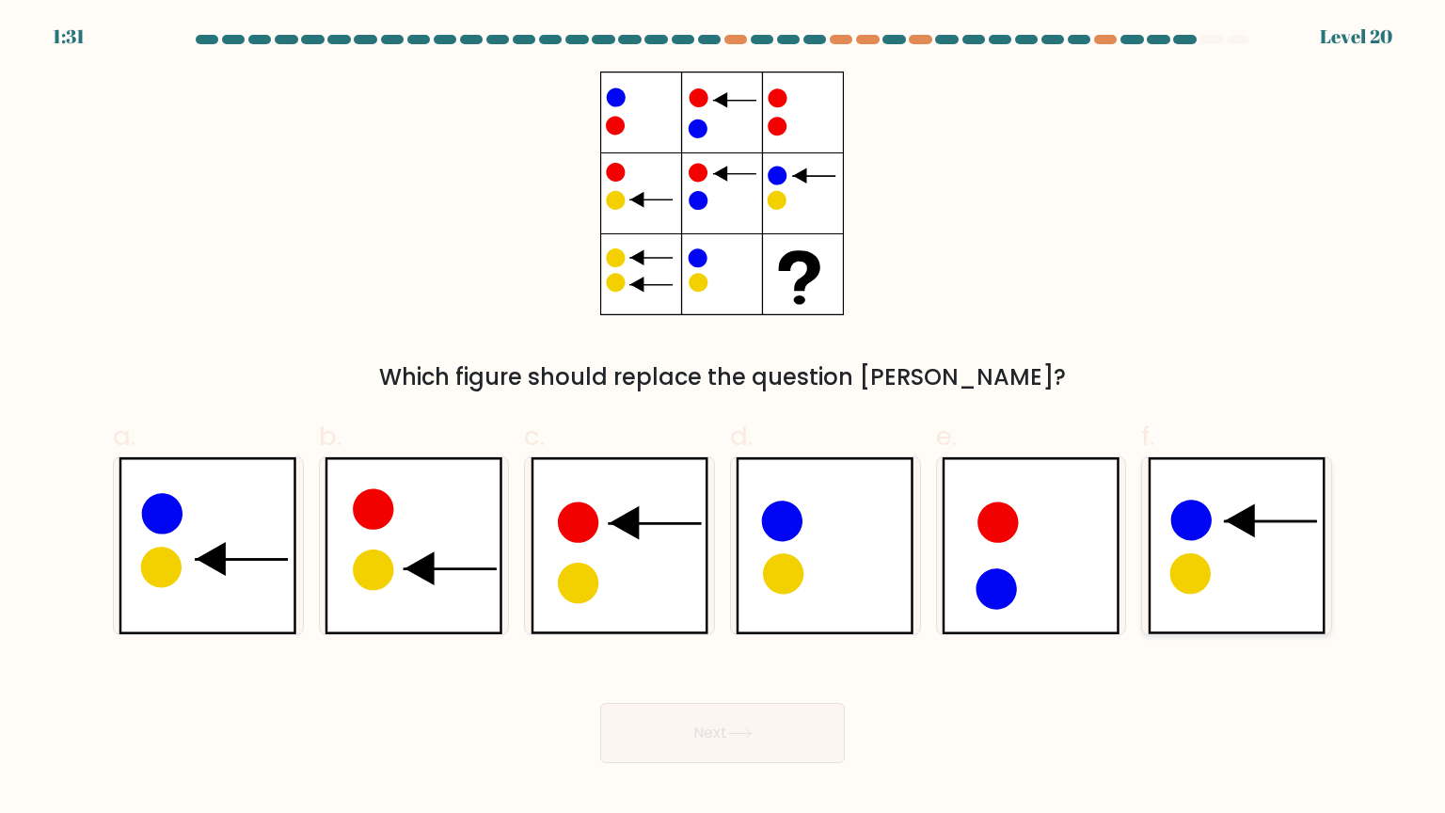
click at [1198, 566] on icon at bounding box center [1191, 573] width 40 height 40
click at [724, 419] on input "f." at bounding box center [723, 412] width 1 height 12
radio input "true"
click at [749, 723] on button "Next" at bounding box center [722, 733] width 245 height 60
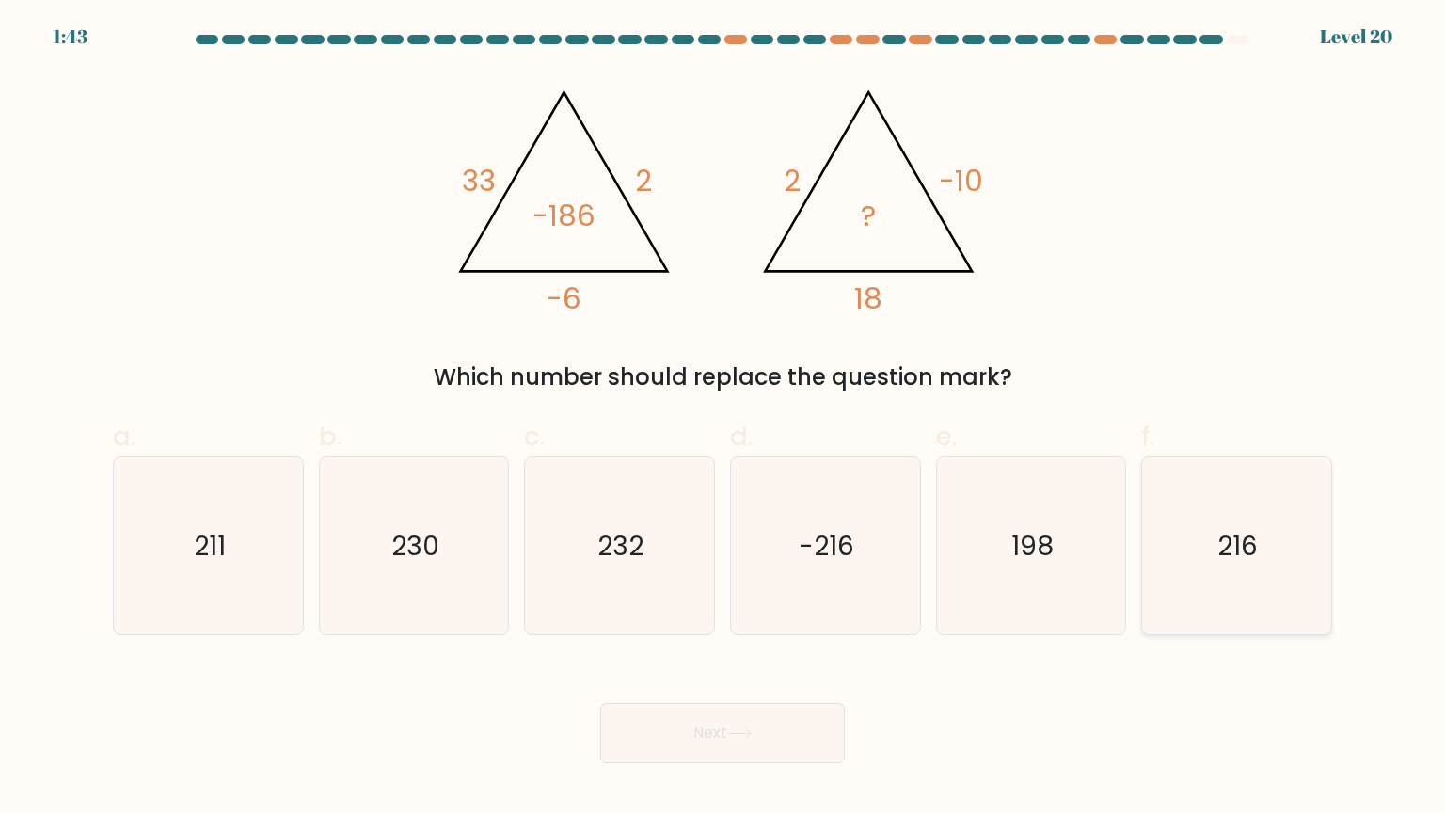
click at [1254, 578] on icon "216" at bounding box center [1236, 545] width 177 height 177
click at [724, 419] on input "f. 216" at bounding box center [723, 412] width 1 height 12
radio input "true"
click at [747, 738] on icon at bounding box center [739, 733] width 25 height 10
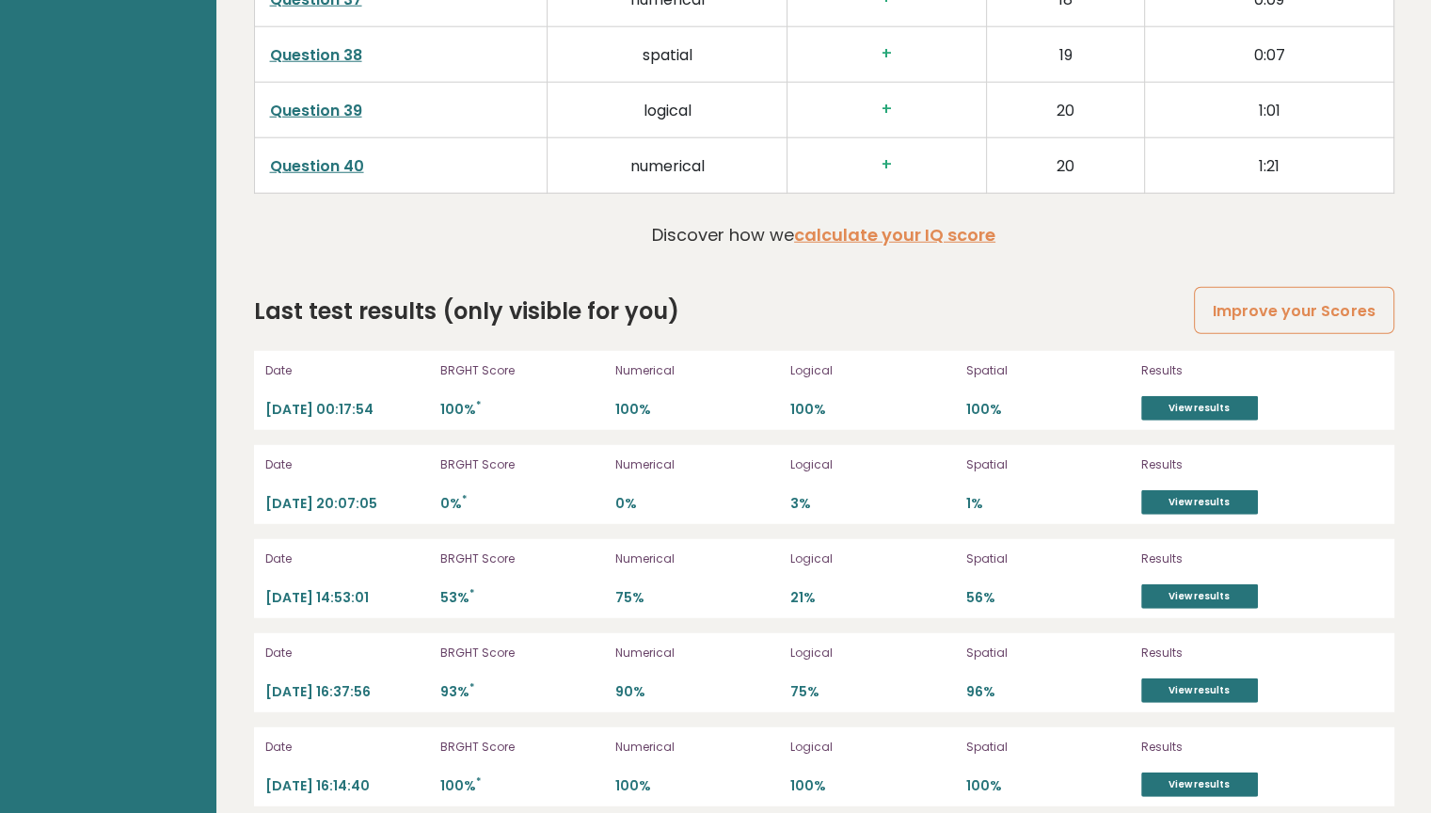
scroll to position [5051, 0]
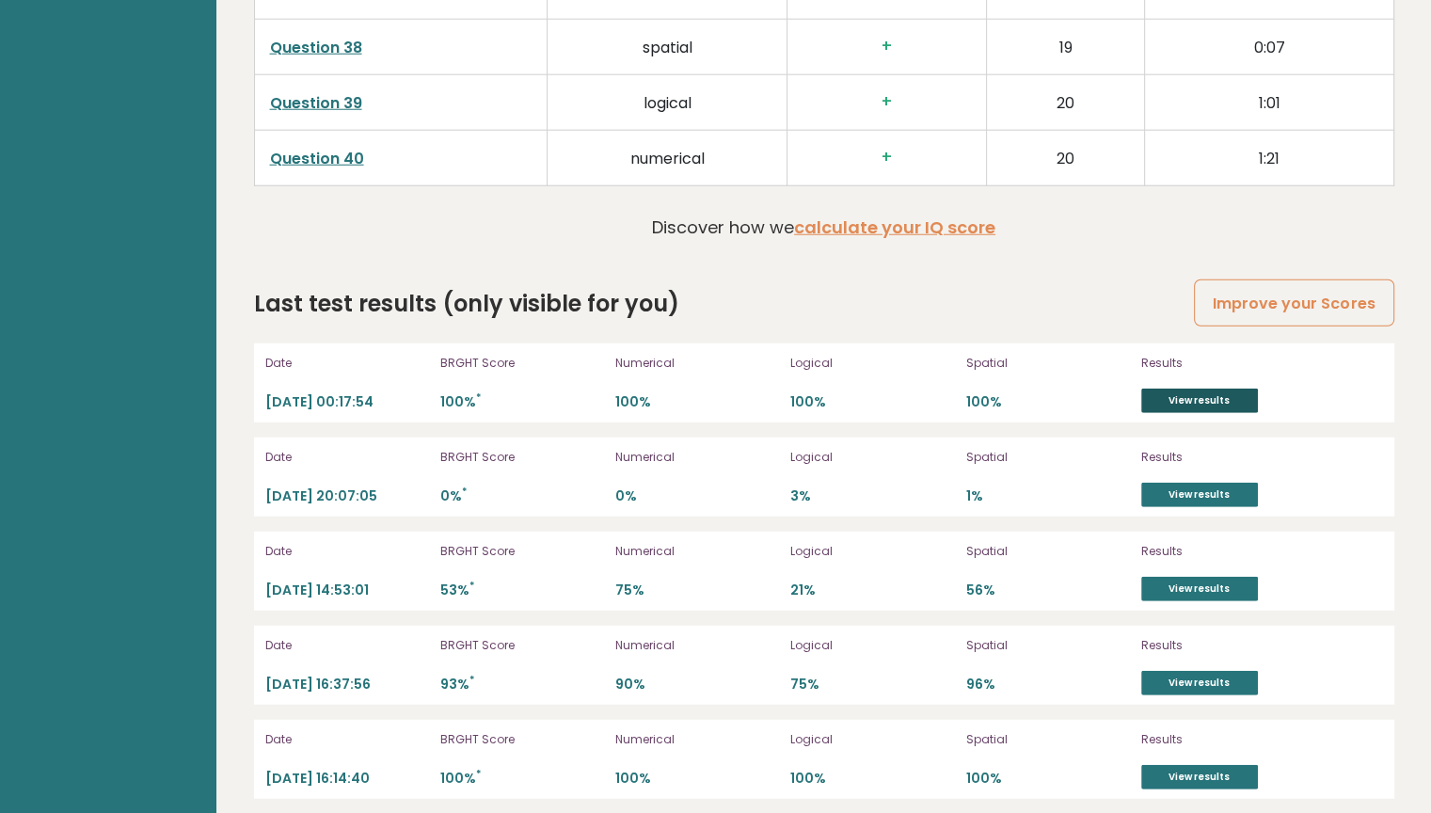
click at [1174, 392] on link "View results" at bounding box center [1199, 401] width 117 height 24
